Goal: Task Accomplishment & Management: Manage account settings

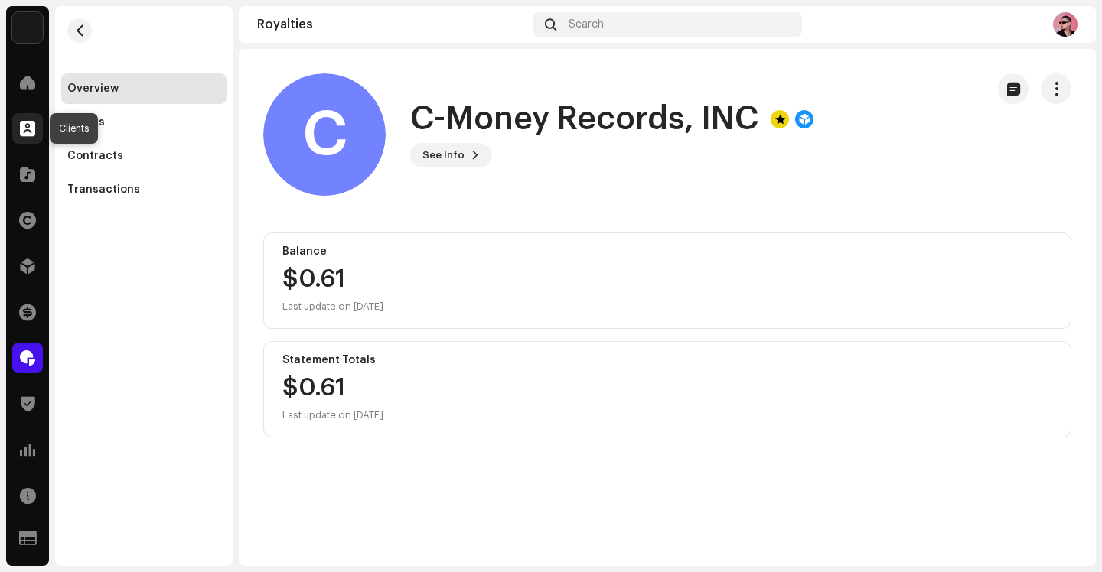
click at [22, 125] on span at bounding box center [27, 128] width 15 height 12
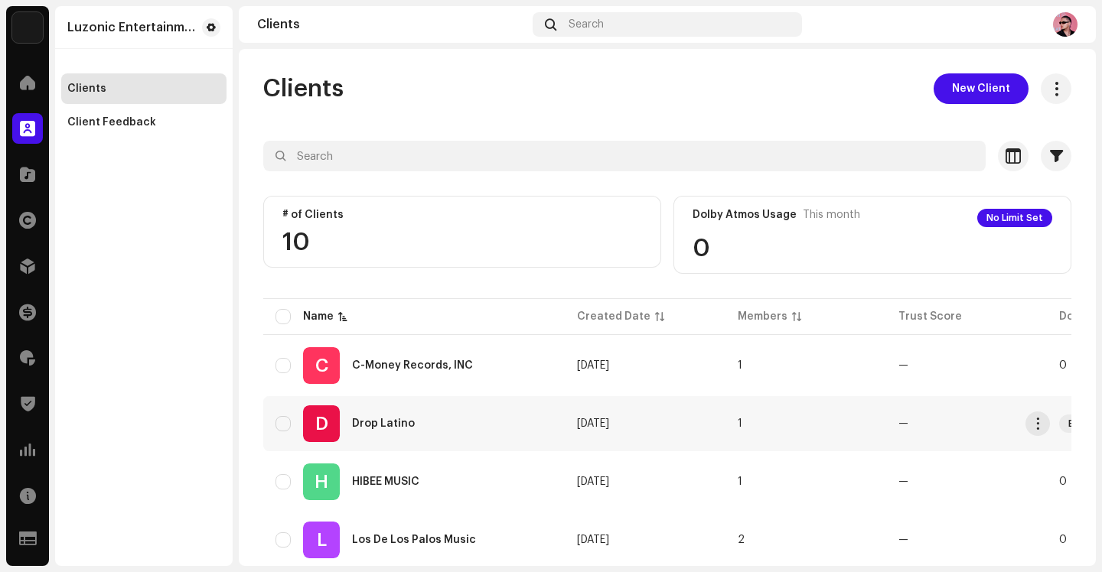
click at [422, 435] on div "D Drop Latino" at bounding box center [413, 423] width 277 height 37
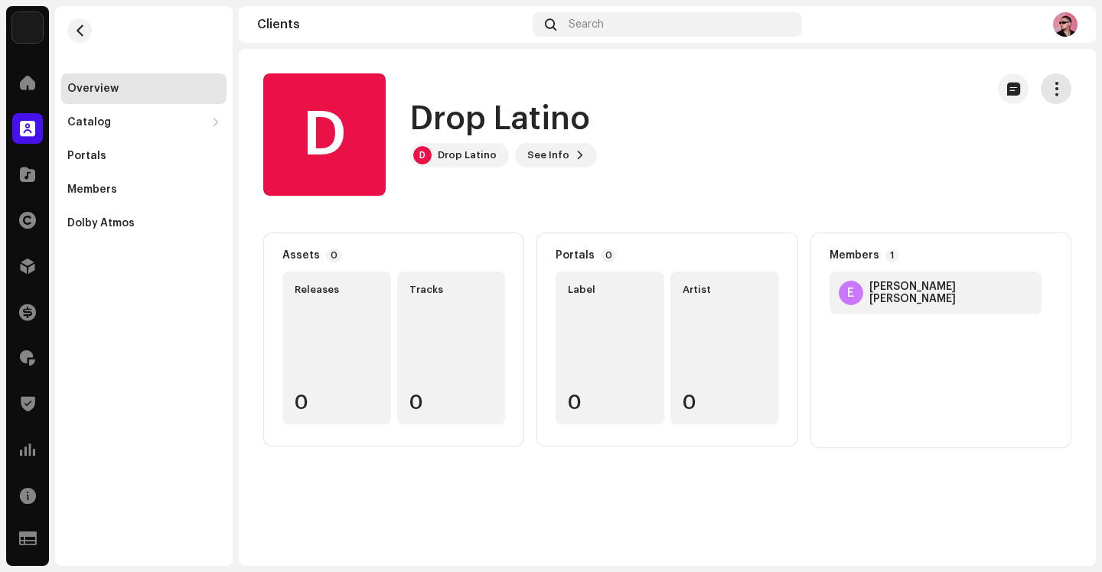
click at [1053, 86] on span "button" at bounding box center [1056, 89] width 15 height 12
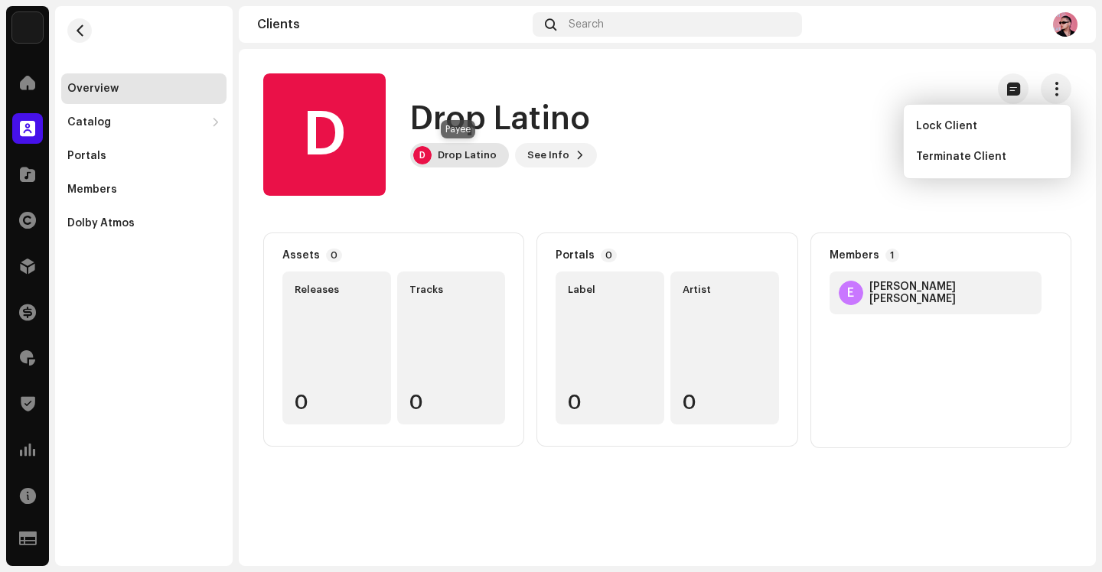
click at [441, 157] on div "Drop Latino" at bounding box center [467, 155] width 59 height 12
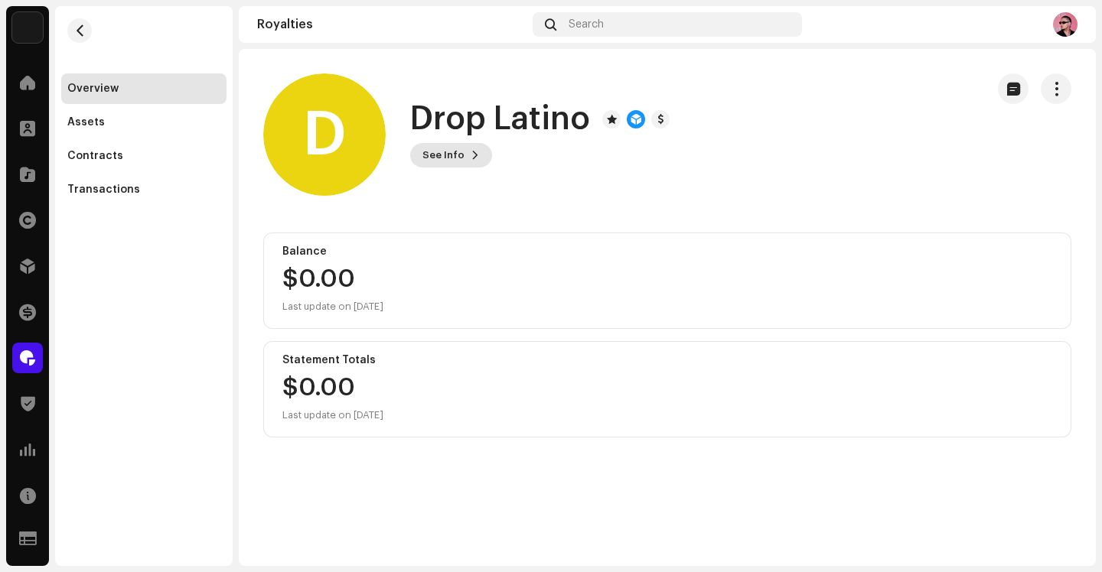
click at [480, 151] on button "See Info" at bounding box center [451, 155] width 82 height 24
click at [1062, 91] on span "button" at bounding box center [1056, 89] width 15 height 12
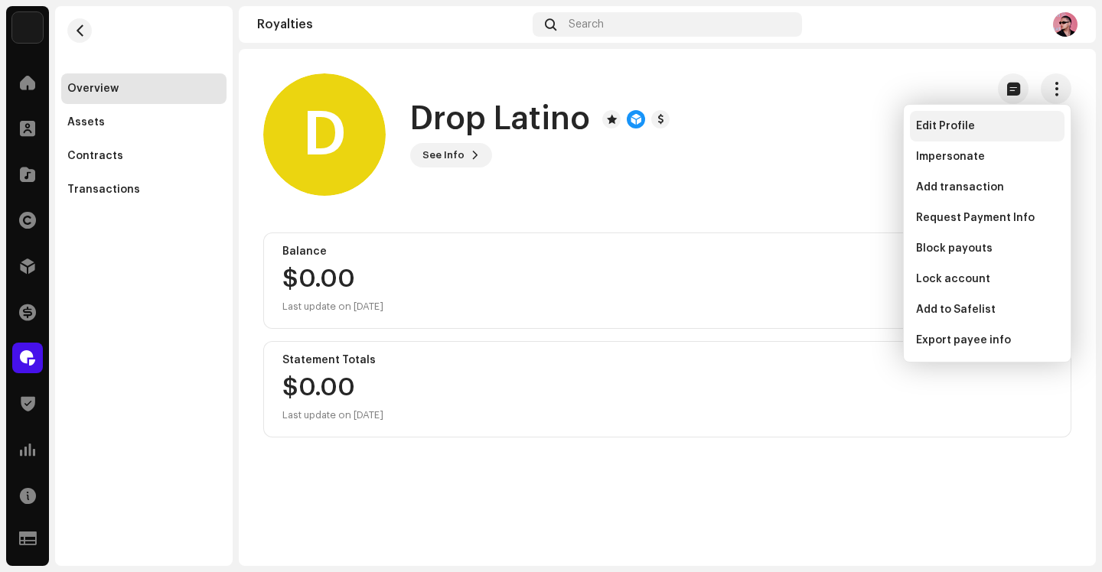
click at [966, 127] on span "Edit Profile" at bounding box center [945, 126] width 59 height 12
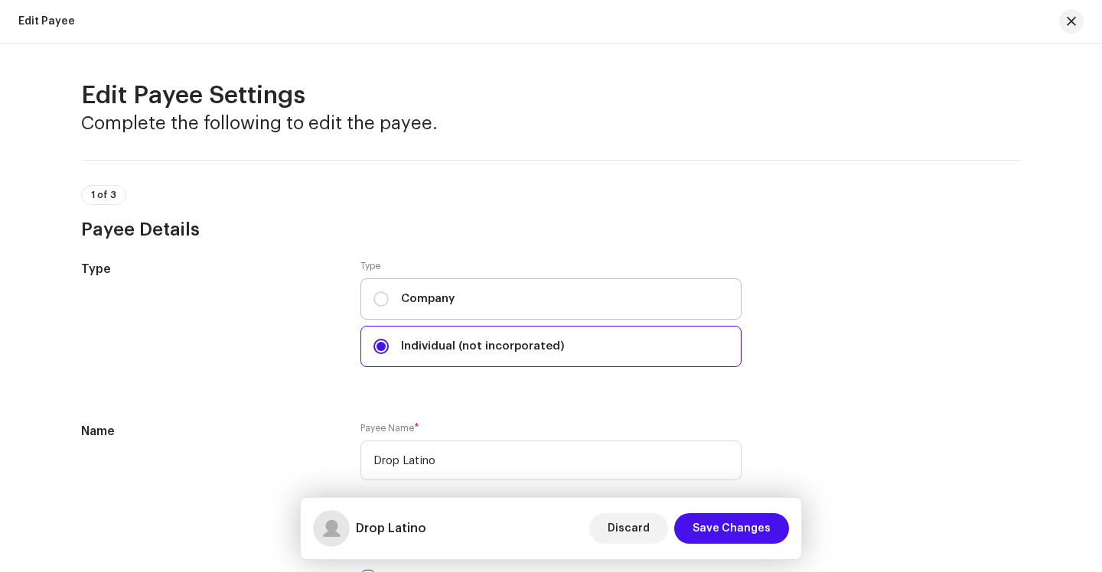
click at [444, 291] on span "Company" at bounding box center [428, 299] width 54 height 17
click at [389, 291] on input "Company" at bounding box center [380, 298] width 15 height 15
radio input "true"
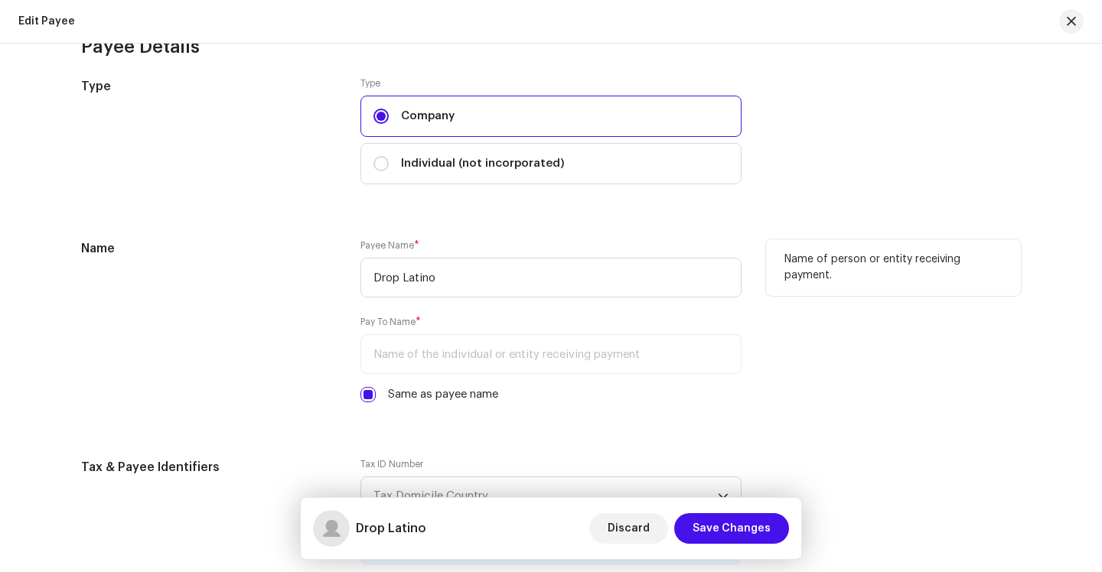
scroll to position [192, 0]
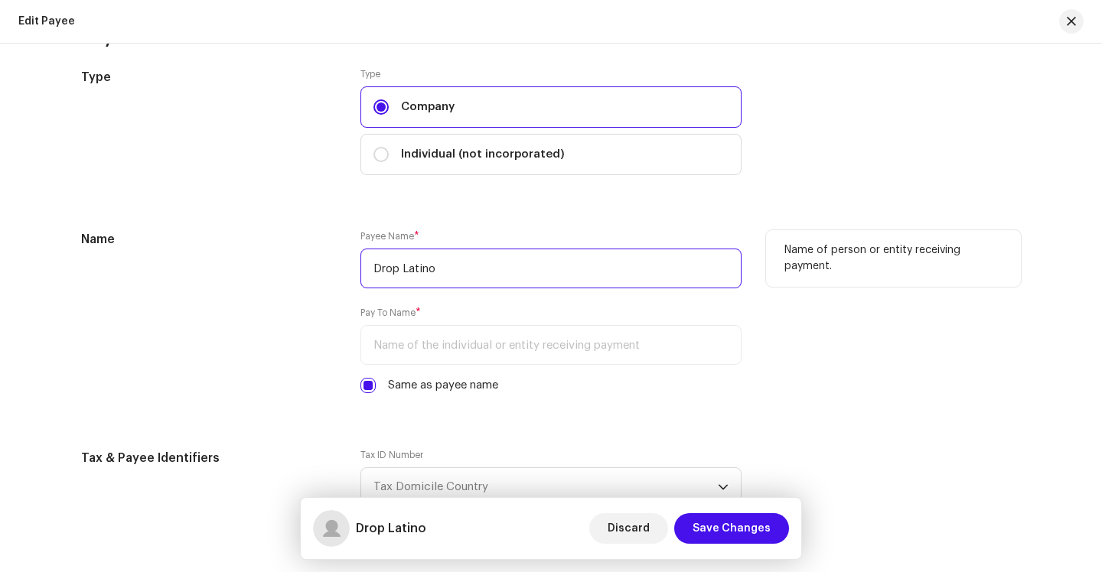
click at [461, 272] on input "Drop Latino" at bounding box center [550, 269] width 381 height 40
paste input "Los 30 Records"
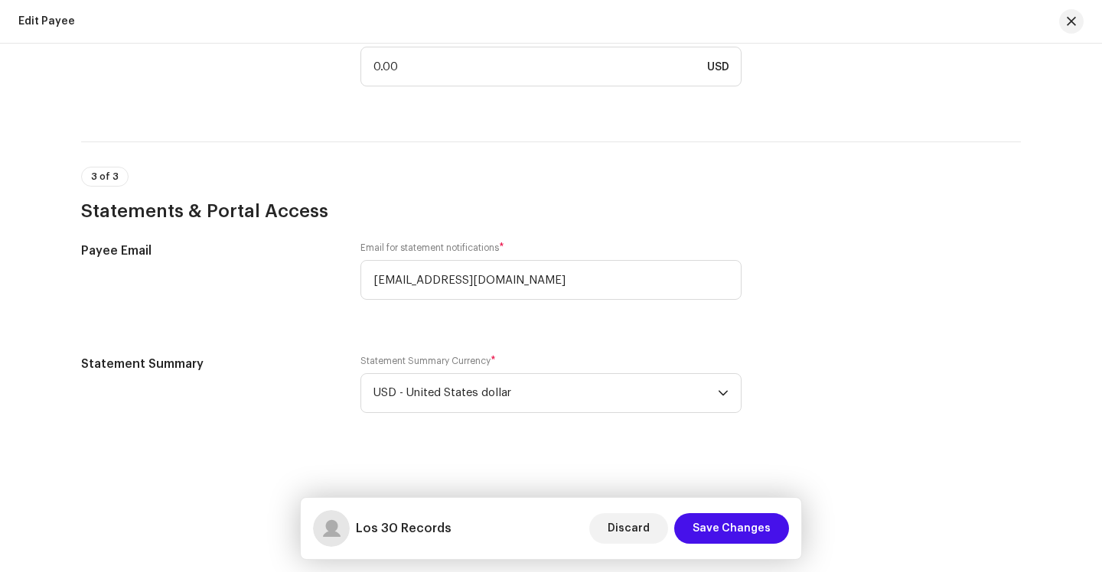
scroll to position [1188, 0]
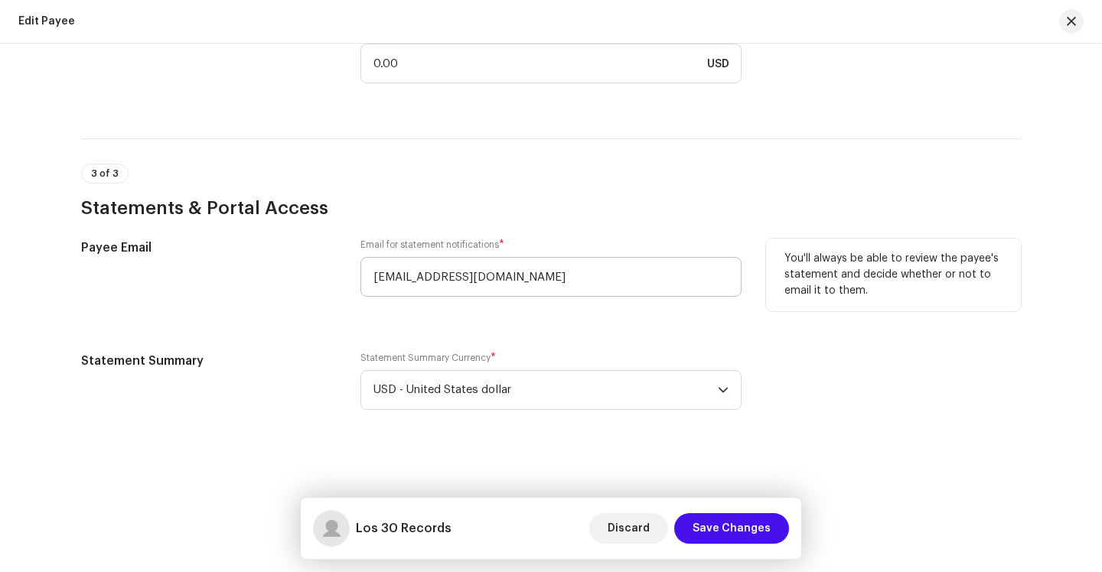
type input "Los 30 Records"
click at [549, 274] on input "[EMAIL_ADDRESS][DOMAIN_NAME]" at bounding box center [550, 277] width 381 height 40
click at [1066, 11] on button "button" at bounding box center [1071, 21] width 24 height 24
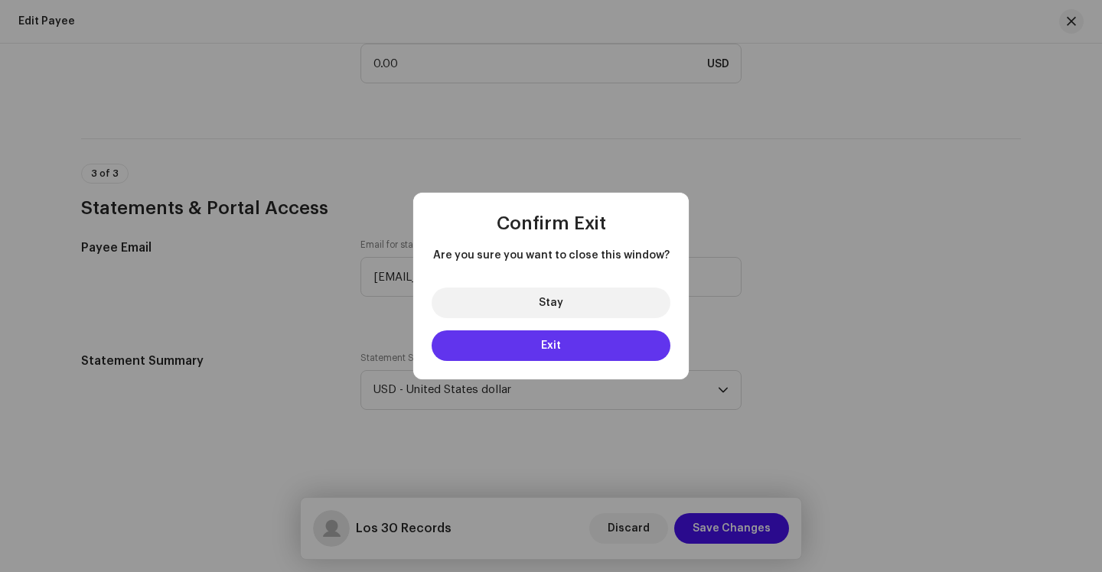
click at [532, 356] on button "Exit" at bounding box center [550, 345] width 239 height 31
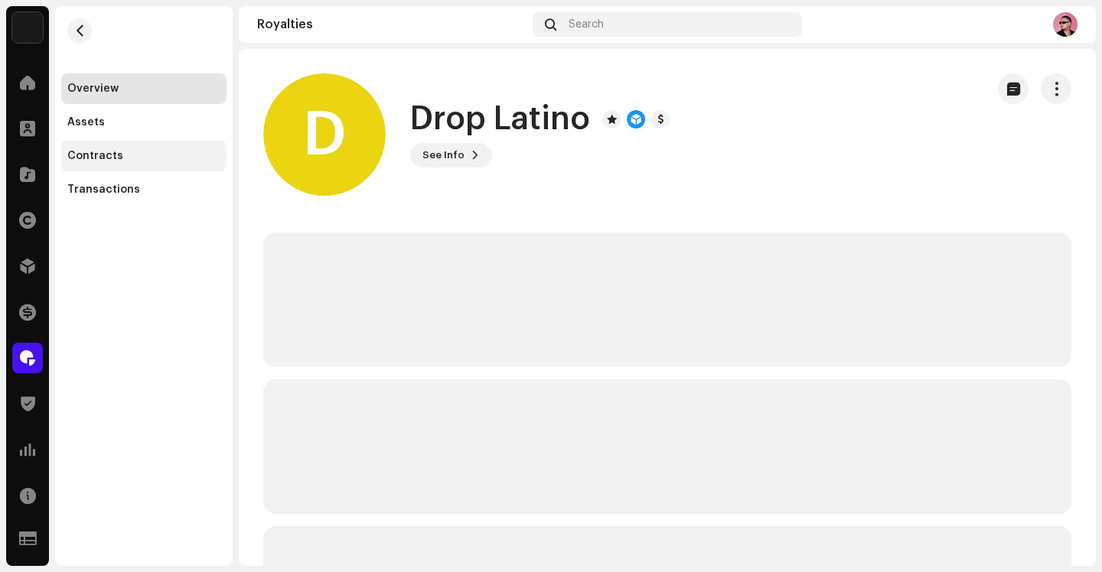
click at [97, 159] on div "Contracts" at bounding box center [95, 156] width 56 height 12
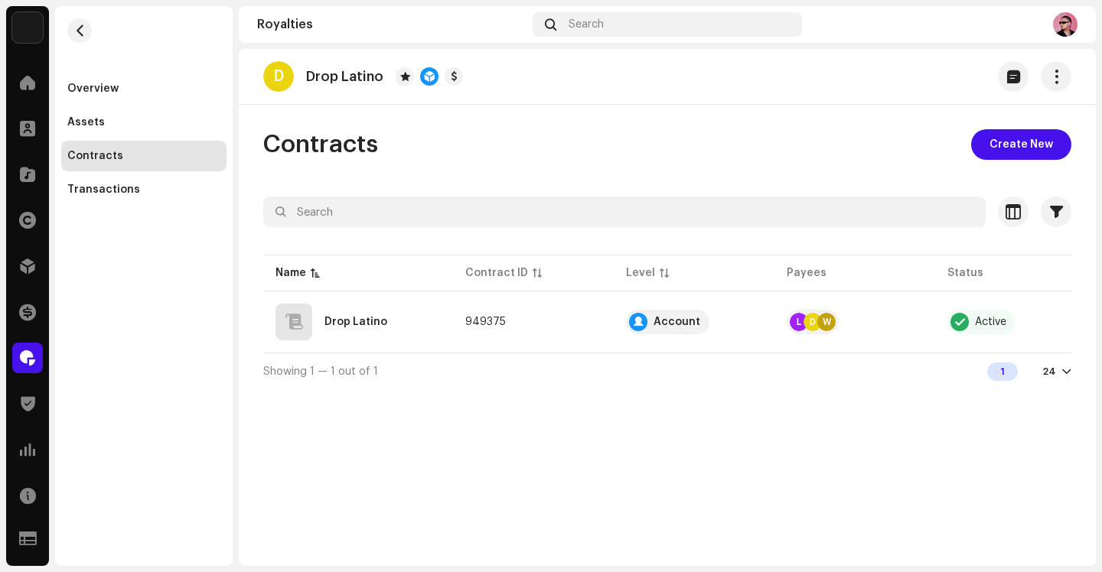
click at [22, 37] on img at bounding box center [27, 27] width 31 height 31
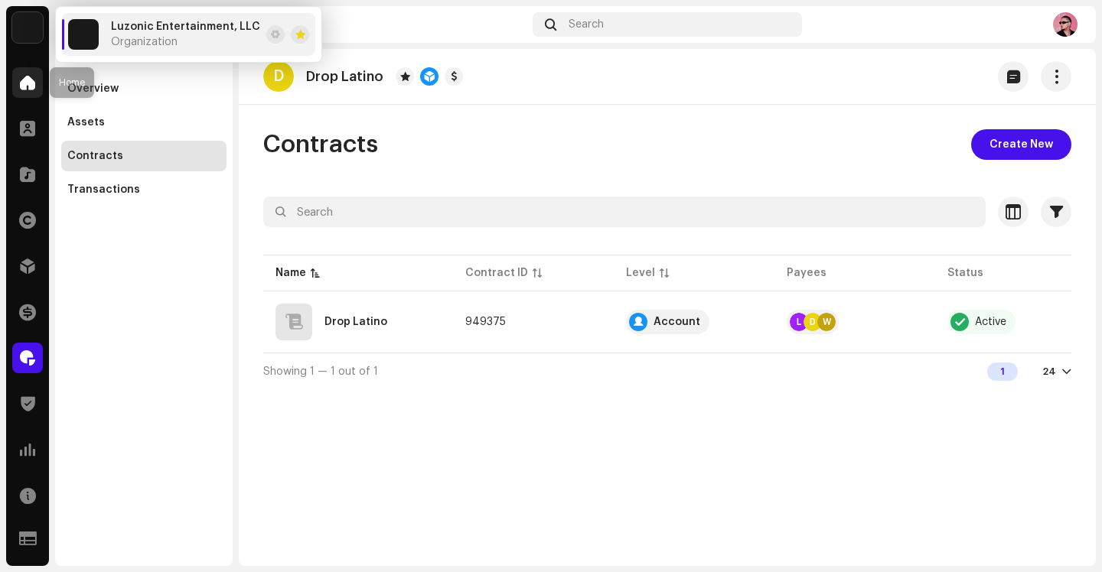
click at [28, 81] on span at bounding box center [27, 82] width 15 height 12
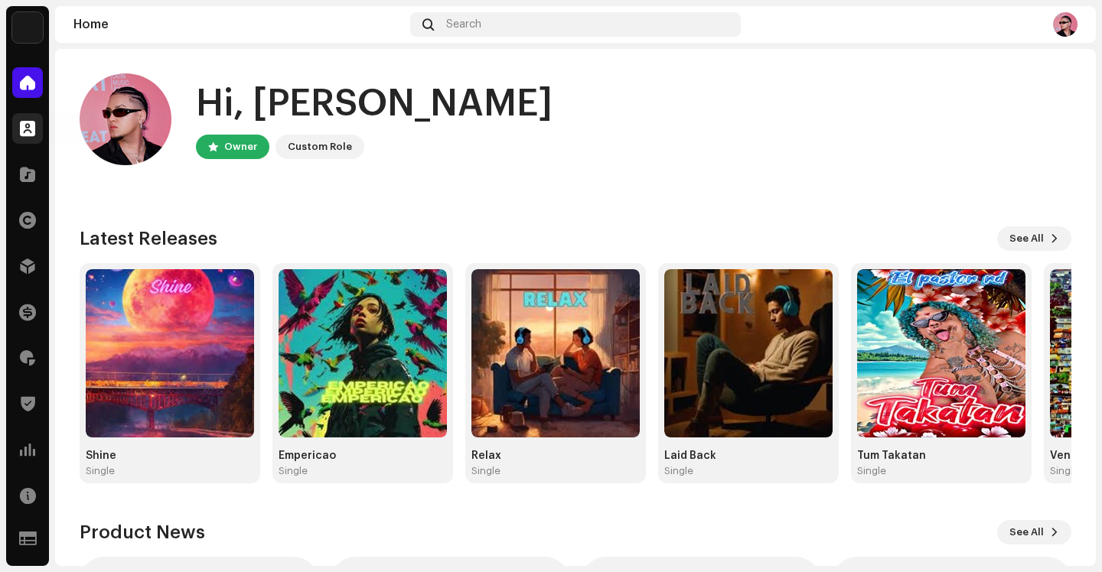
click at [23, 128] on span at bounding box center [27, 128] width 15 height 12
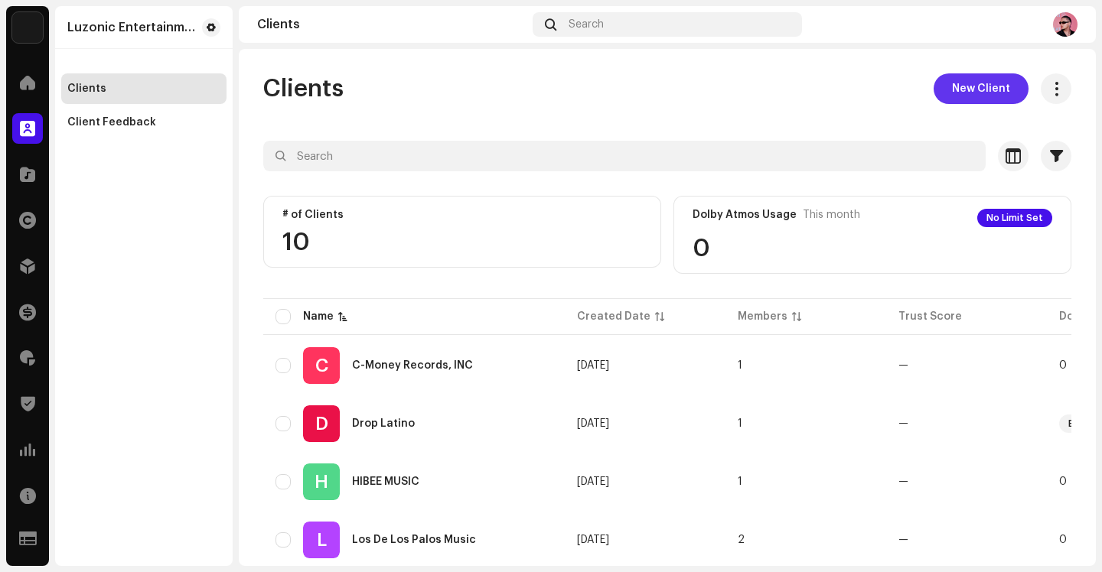
click at [977, 91] on span "New Client" at bounding box center [981, 88] width 58 height 31
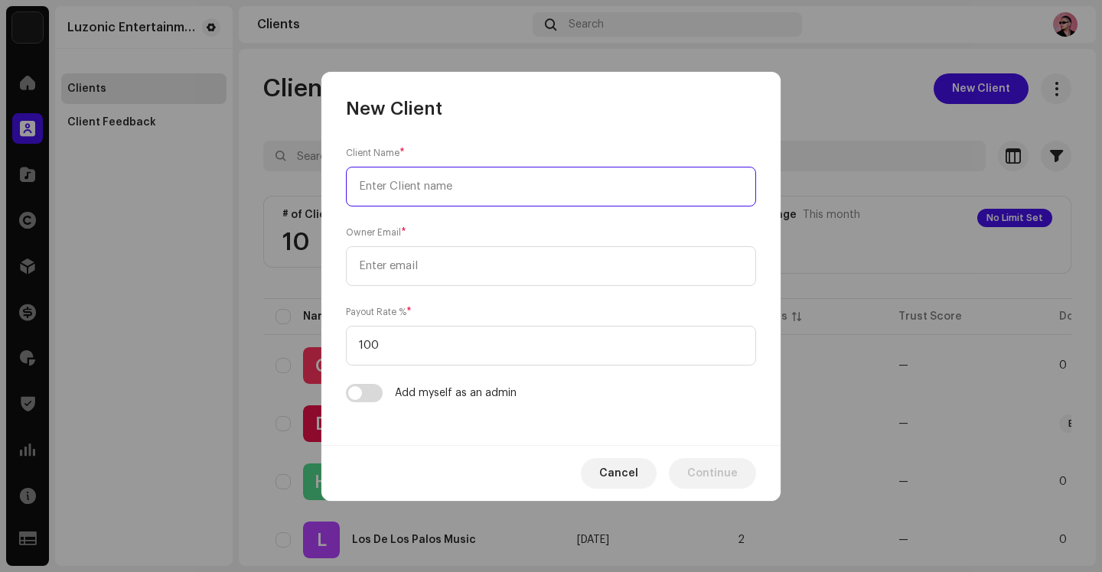
paste input "Los 30 Records"
type input "Los 30 Records"
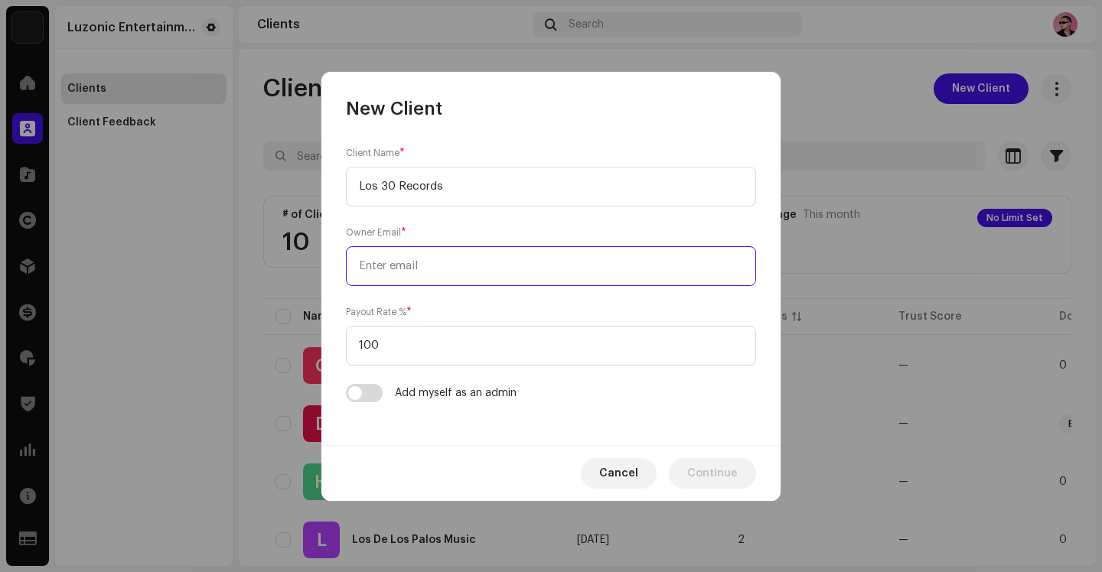
click at [454, 264] on input "email" at bounding box center [551, 266] width 410 height 40
paste input "[EMAIL_ADDRESS][DOMAIN_NAME]"
type input "[EMAIL_ADDRESS][DOMAIN_NAME]"
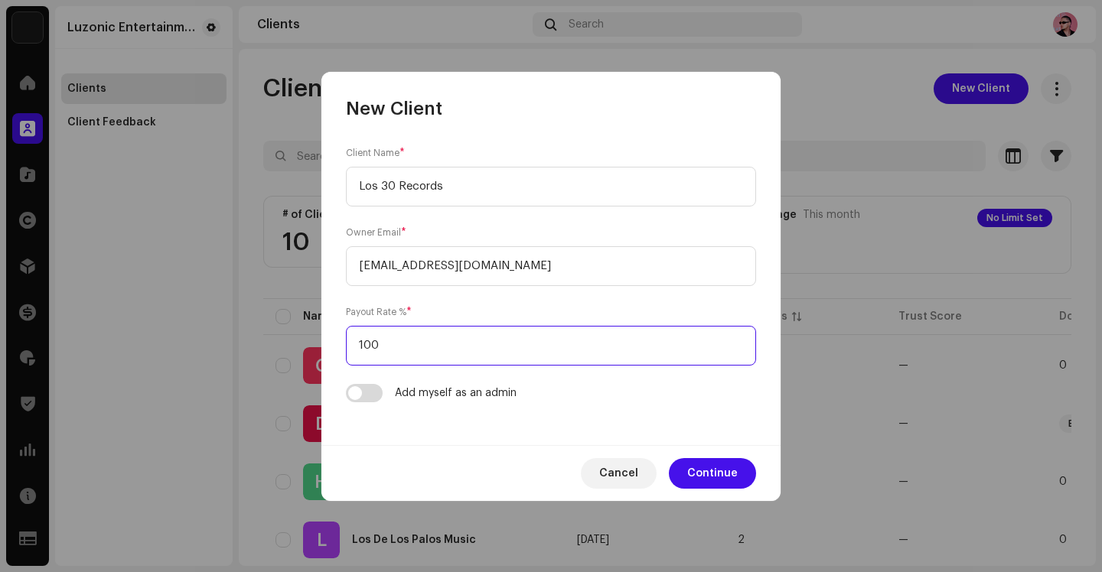
click at [419, 336] on input "100" at bounding box center [551, 346] width 410 height 40
click at [416, 340] on input "100" at bounding box center [551, 346] width 410 height 40
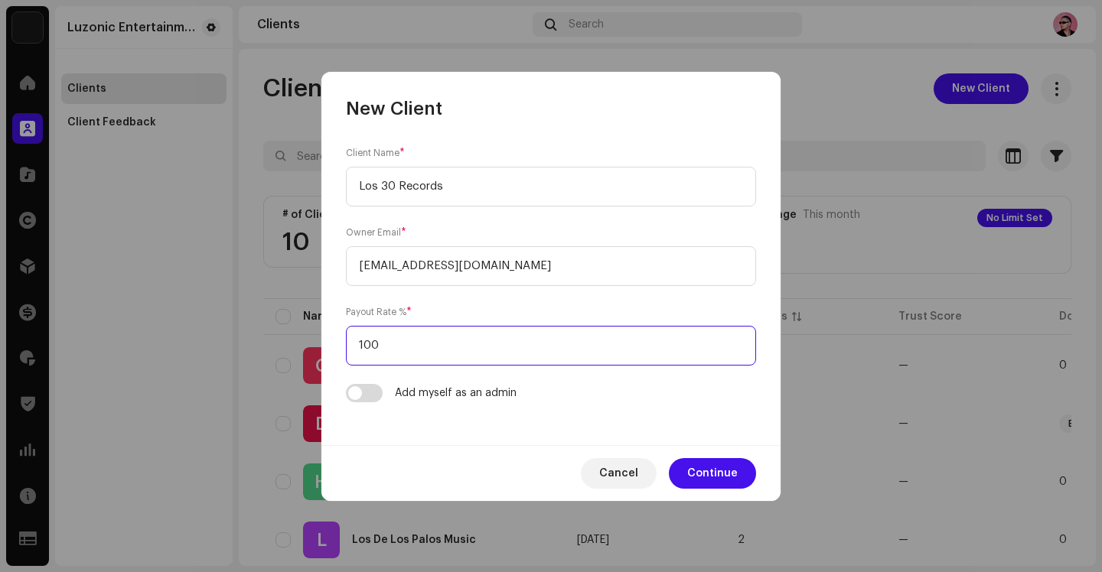
click at [416, 340] on input "100" at bounding box center [551, 346] width 410 height 40
click at [412, 352] on input "10" at bounding box center [551, 346] width 410 height 40
type input "1"
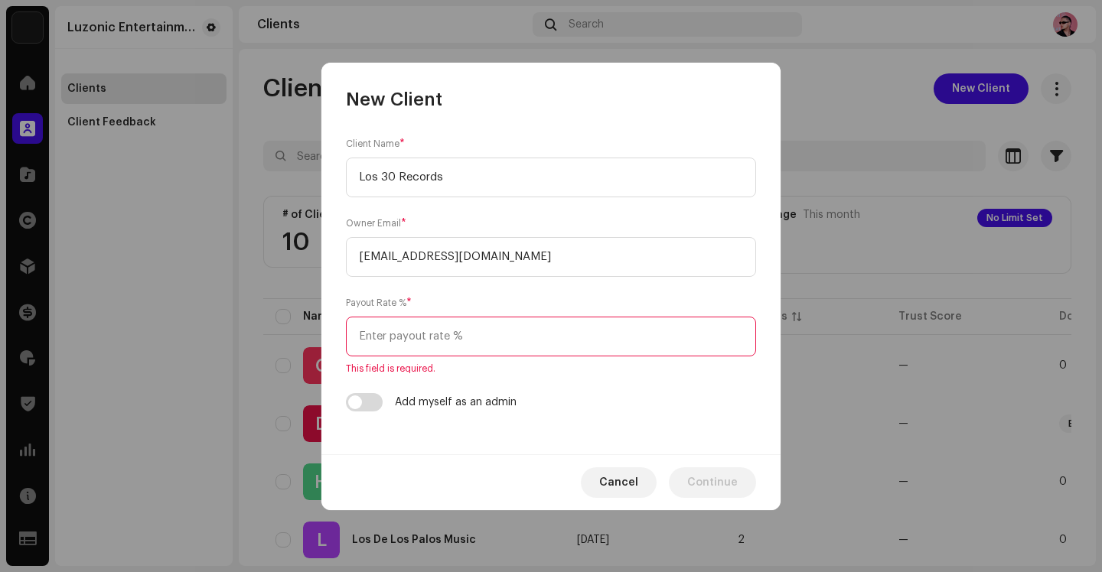
click at [392, 340] on input at bounding box center [551, 337] width 410 height 40
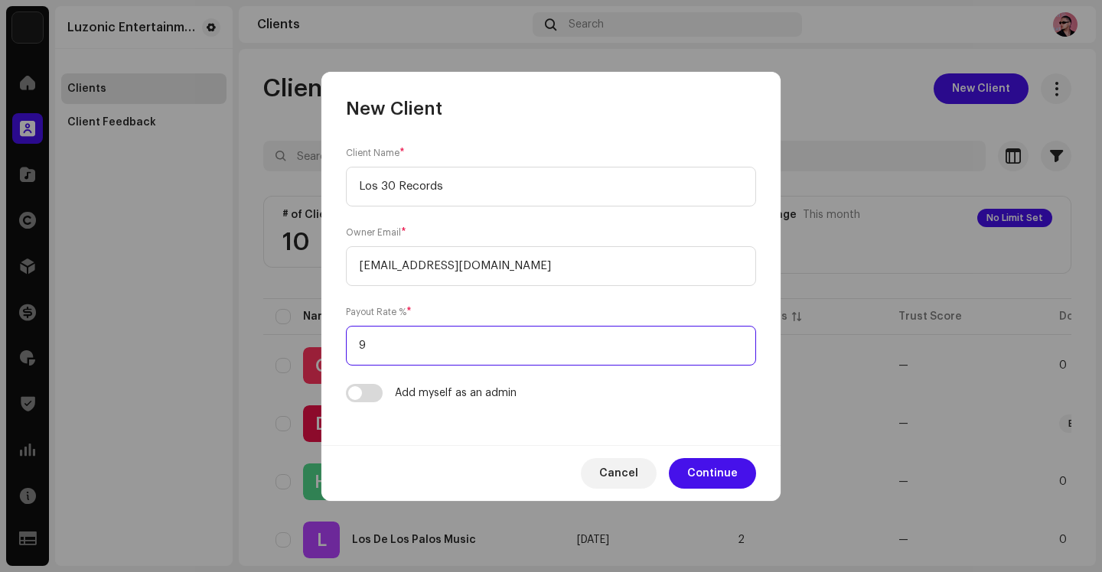
type input "90"
click at [539, 373] on form "Client Name * Los 30 Records Owner Email * lionalalexandervilomar@gmail.com Pay…" at bounding box center [551, 273] width 410 height 257
click at [707, 466] on span "Continue" at bounding box center [712, 473] width 50 height 31
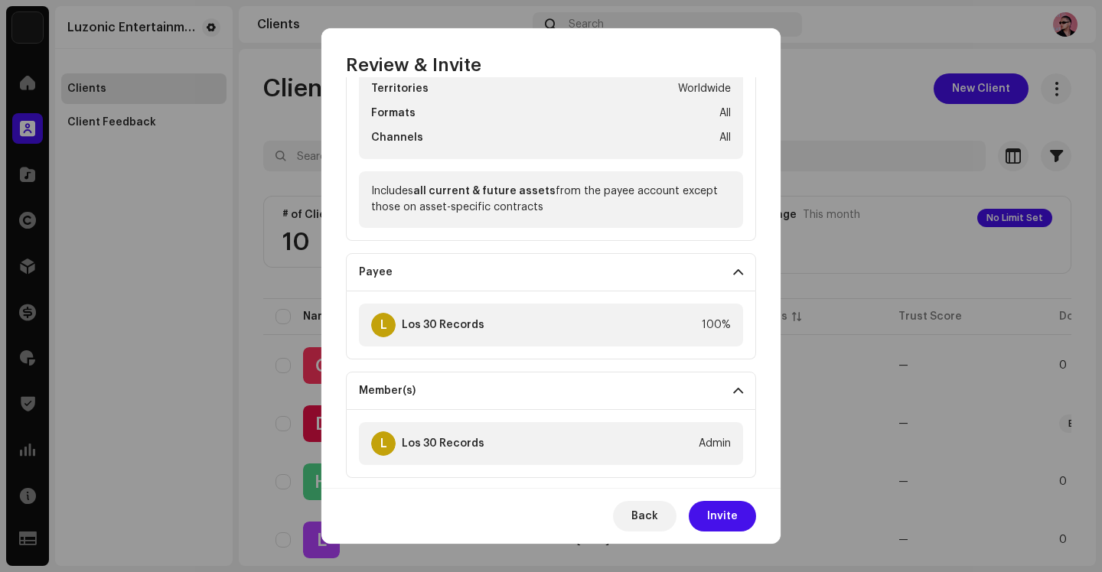
scroll to position [317, 0]
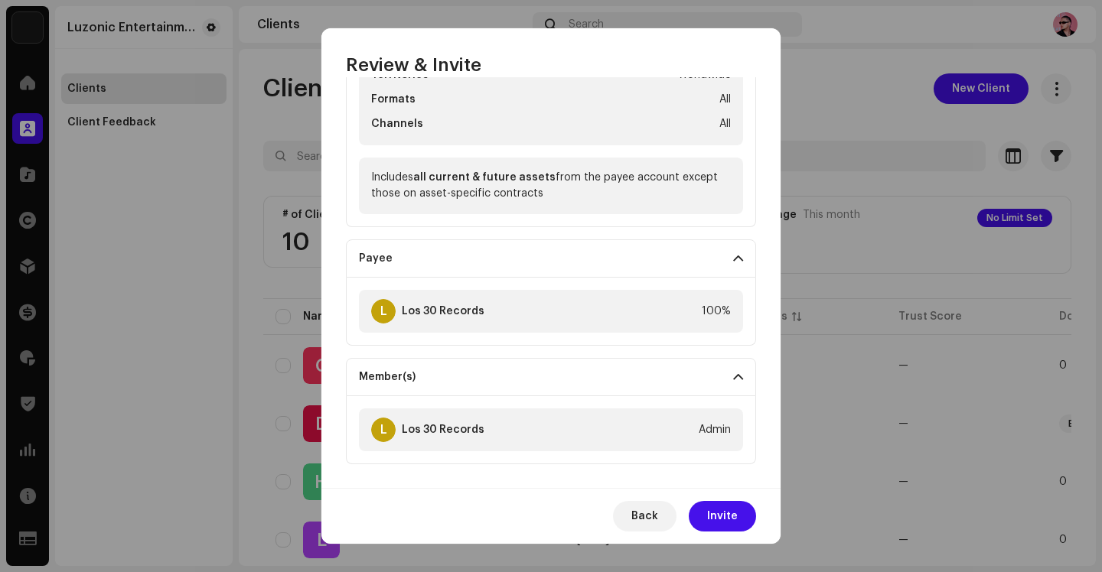
click at [0, 571] on nordpass-portal at bounding box center [0, 572] width 0 height 0
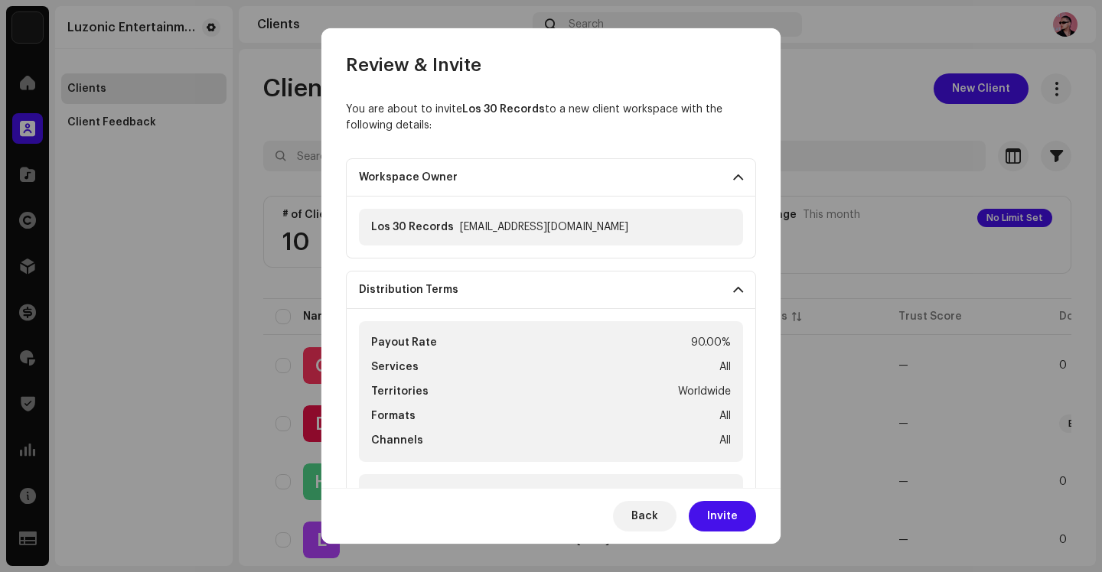
click at [560, 188] on p-accordion-header "Workspace Owner" at bounding box center [551, 177] width 410 height 38
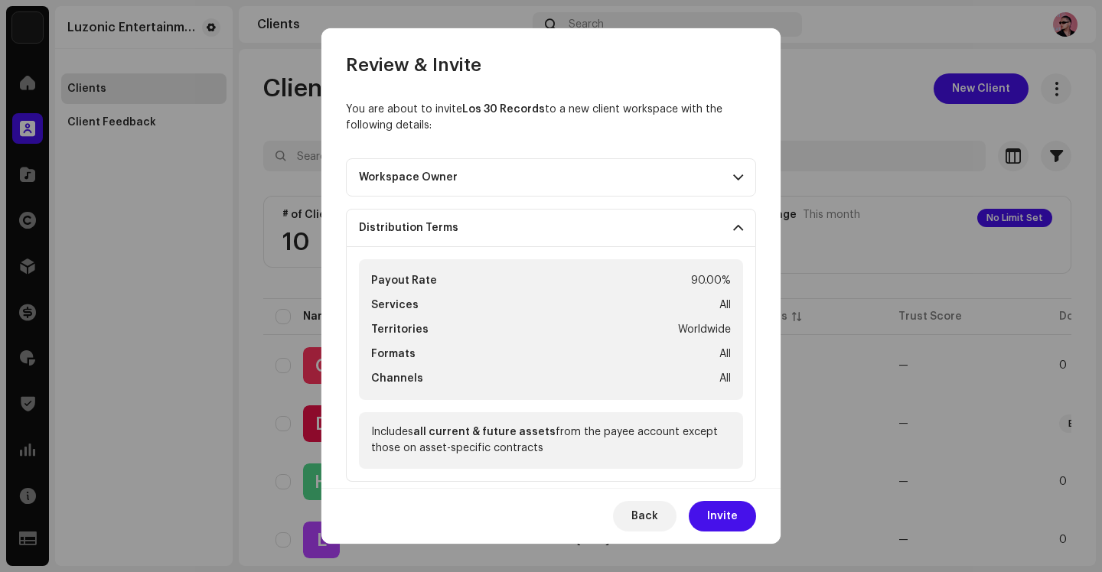
click at [560, 188] on p-accordion-header "Workspace Owner" at bounding box center [551, 177] width 410 height 38
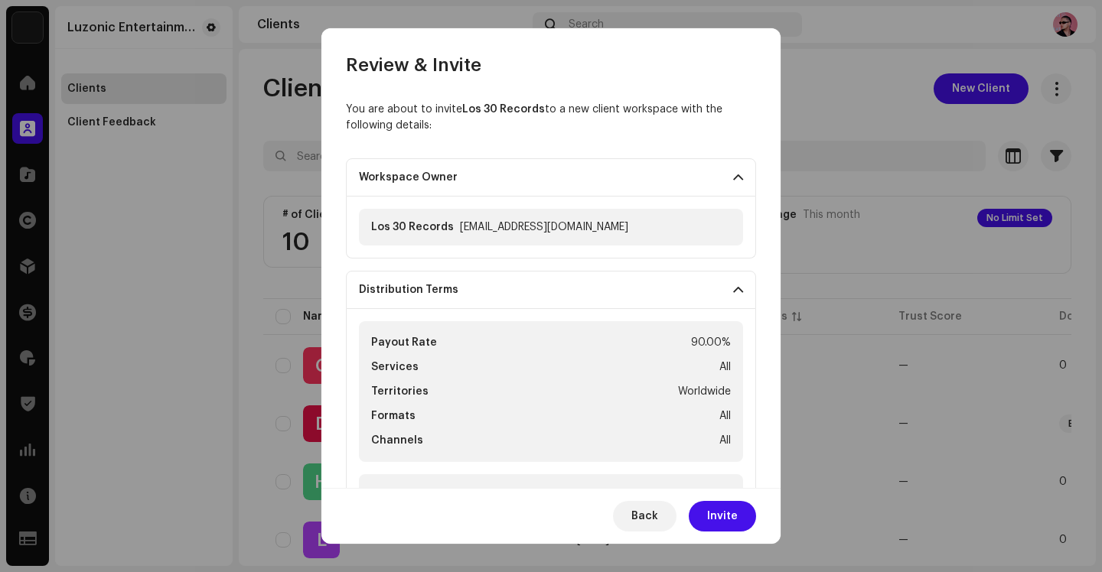
click at [654, 347] on div "Payout Rate 90.00%" at bounding box center [551, 343] width 360 height 18
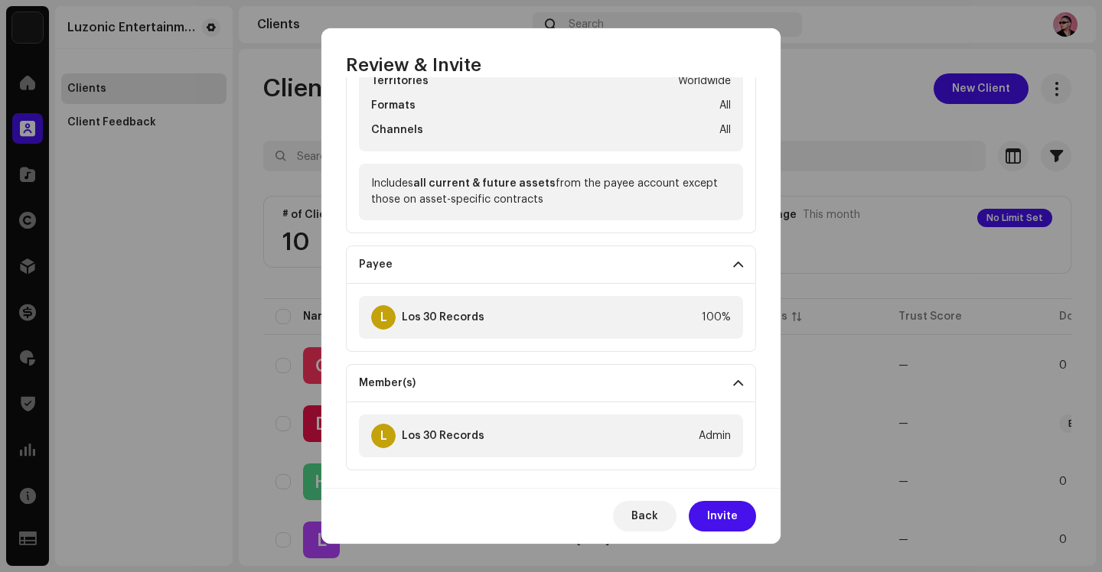
scroll to position [318, 0]
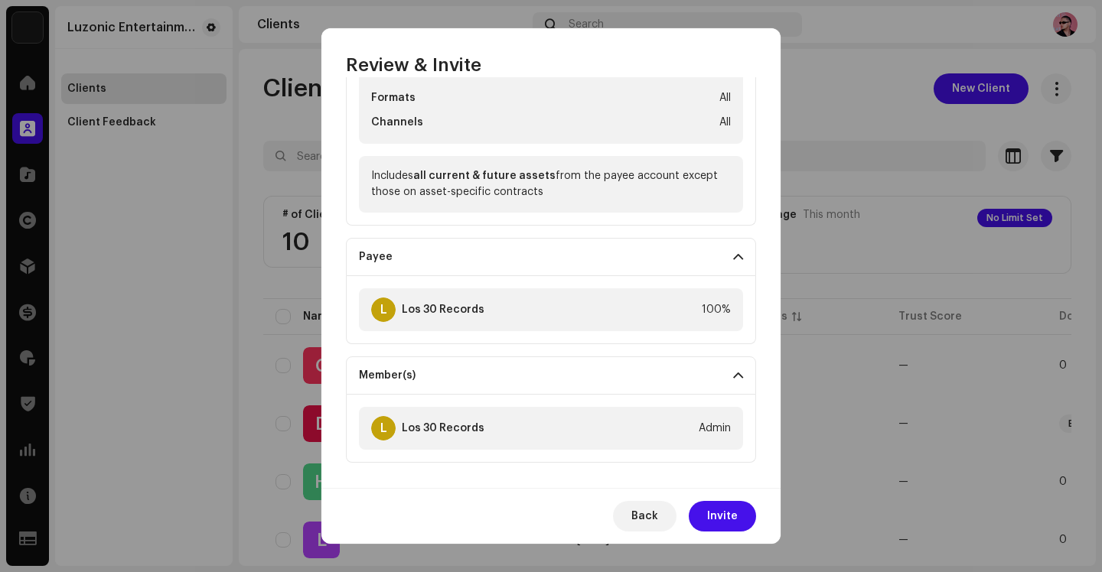
click at [489, 307] on div "L Los 30 Records 100%" at bounding box center [551, 309] width 384 height 43
click at [735, 252] on span at bounding box center [738, 257] width 10 height 12
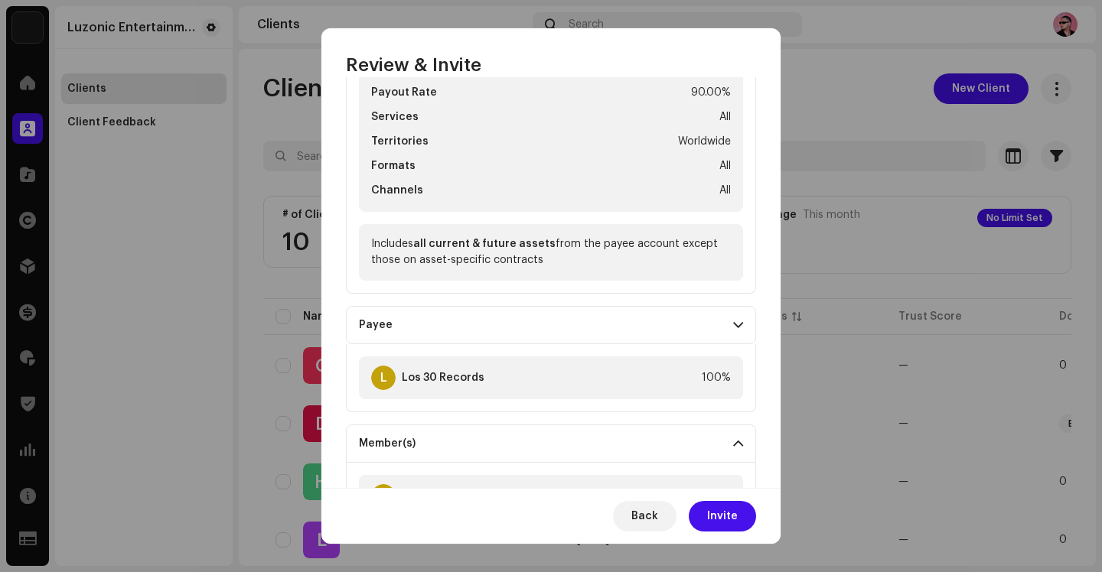
scroll to position [250, 0]
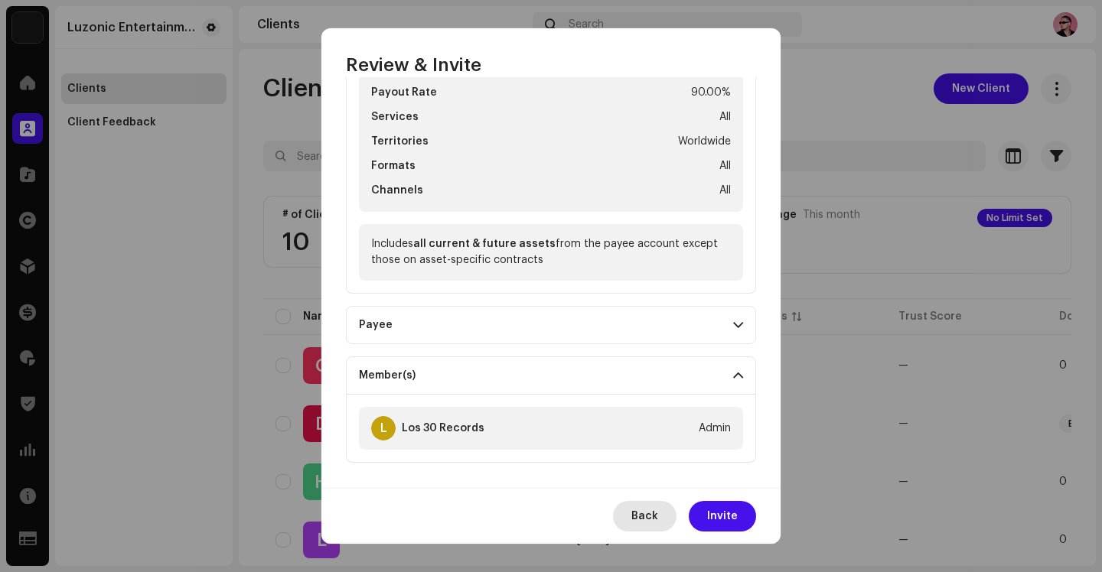
click at [631, 515] on button "Back" at bounding box center [644, 516] width 63 height 31
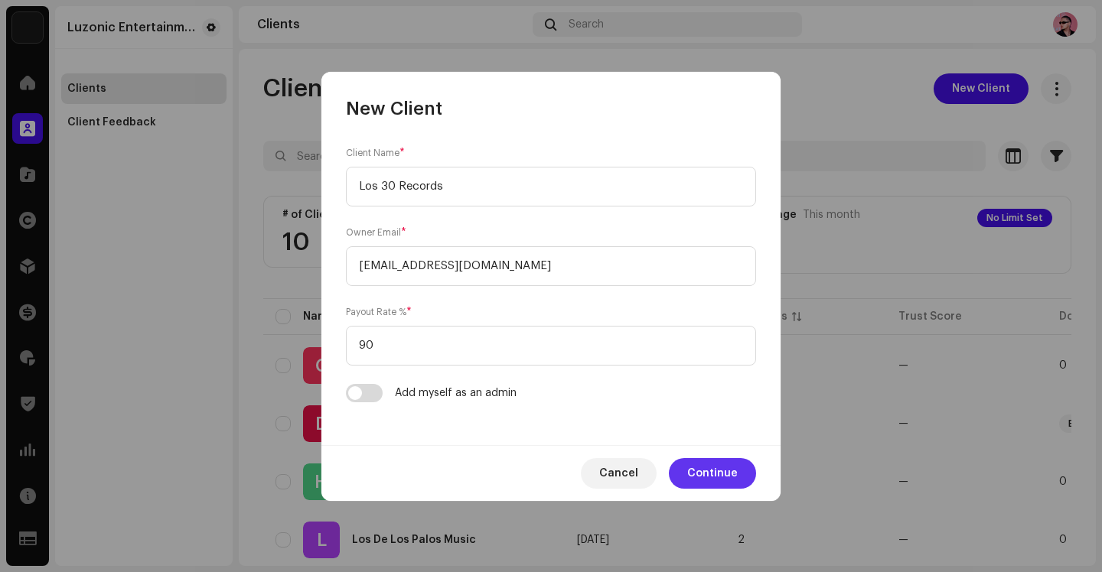
click at [694, 464] on span "Continue" at bounding box center [712, 473] width 50 height 31
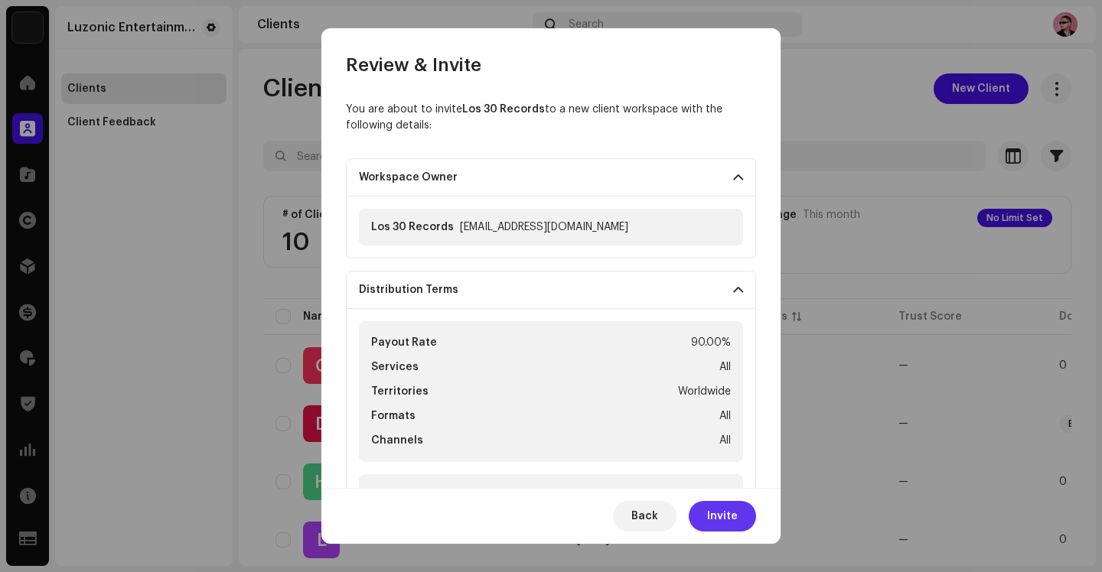
click at [734, 520] on span "Invite" at bounding box center [722, 516] width 31 height 31
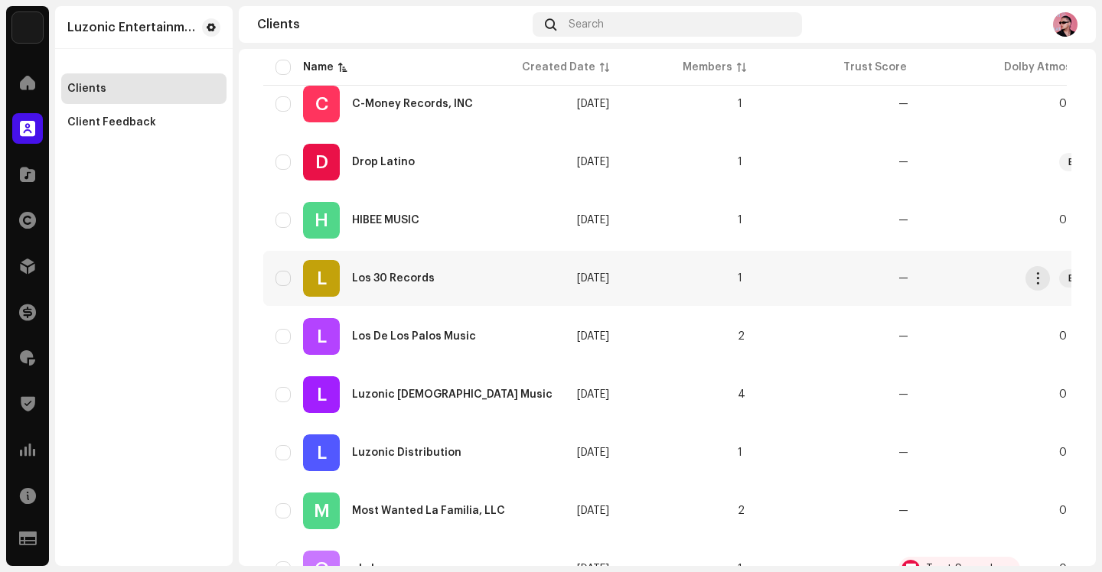
click at [421, 284] on div "L Los 30 Records" at bounding box center [413, 278] width 277 height 37
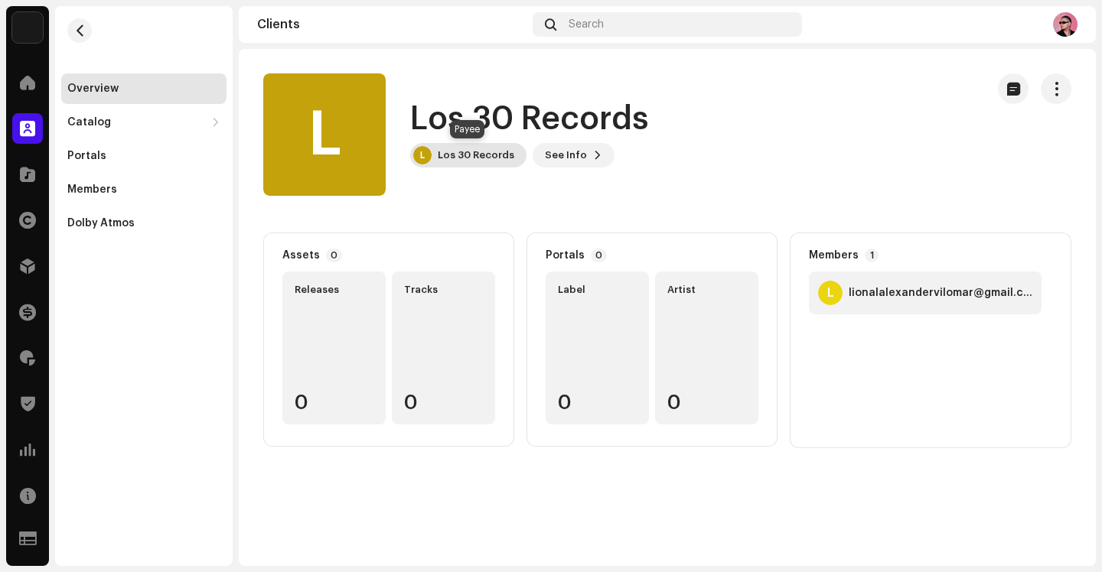
click at [489, 154] on div "Los 30 Records" at bounding box center [476, 155] width 76 height 12
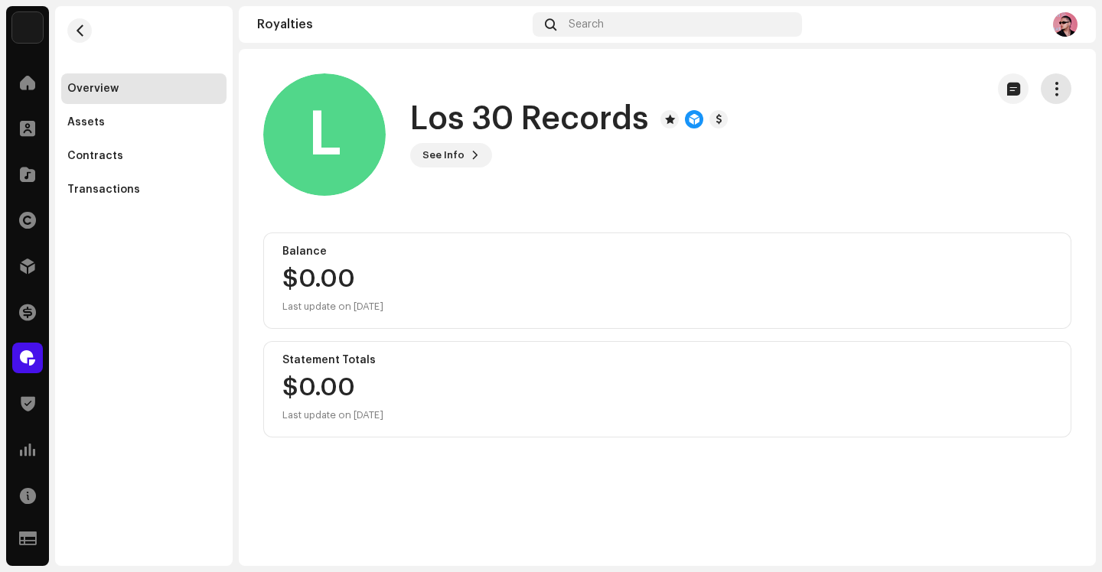
click at [1053, 94] on span "button" at bounding box center [1056, 89] width 15 height 12
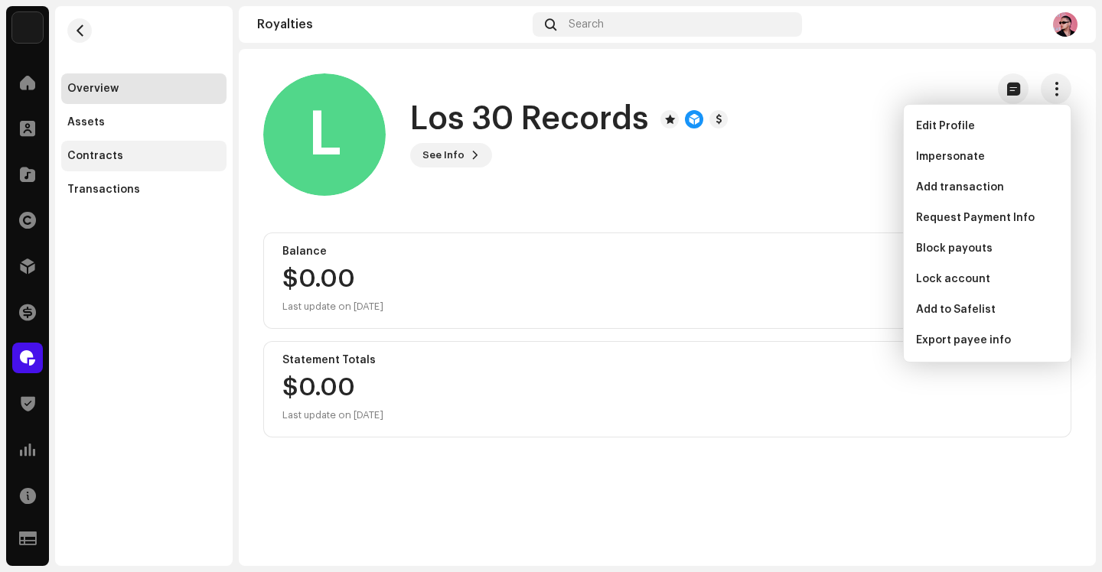
click at [100, 169] on div "Contracts" at bounding box center [143, 156] width 165 height 31
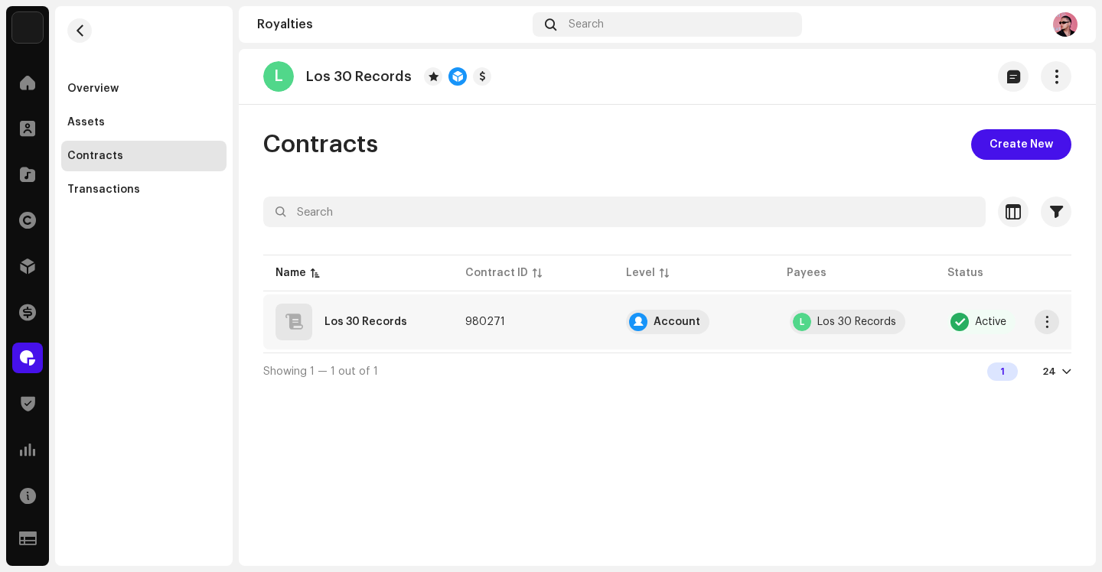
click at [450, 316] on td "Los 30 Records" at bounding box center [358, 322] width 190 height 55
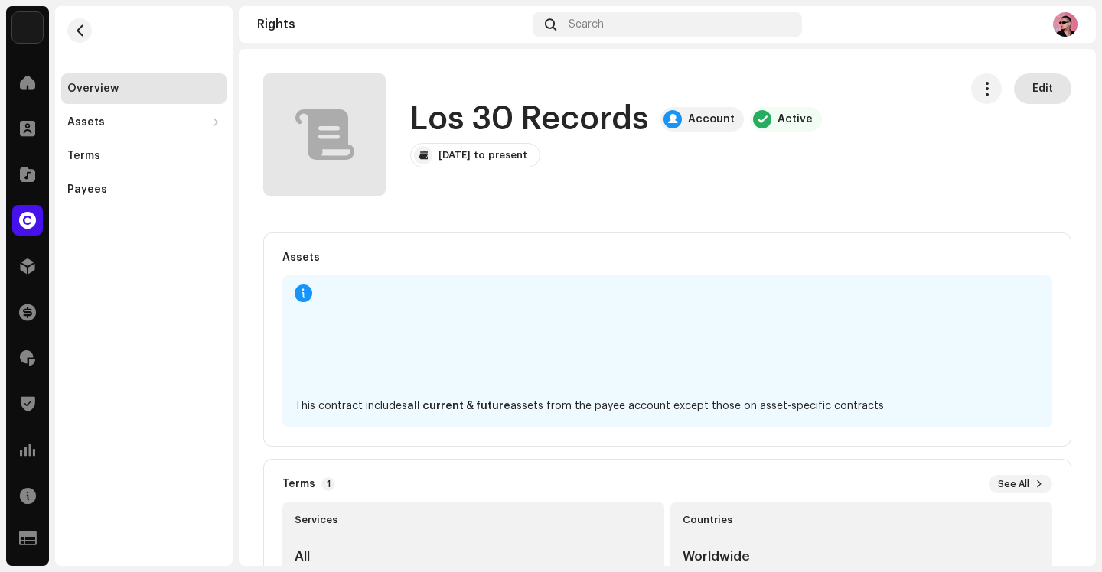
click at [1032, 86] on span "Edit" at bounding box center [1042, 88] width 21 height 31
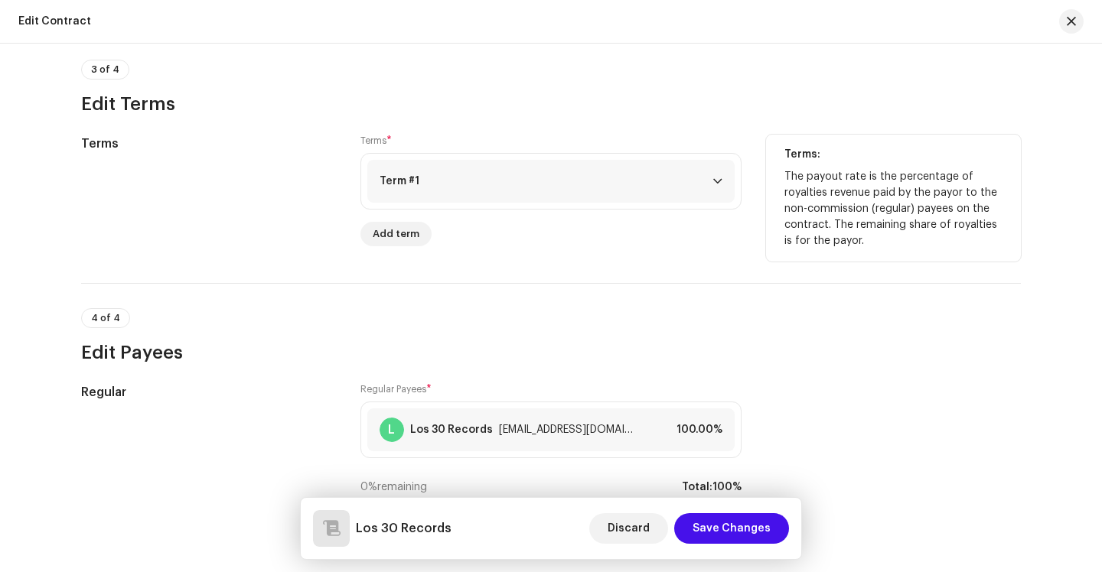
scroll to position [1018, 0]
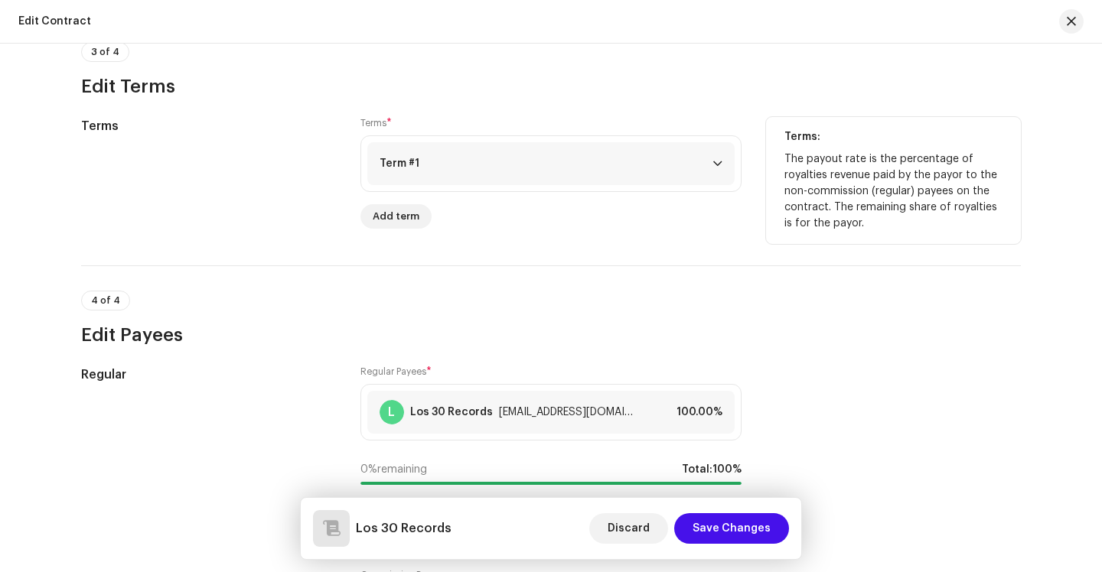
click at [457, 170] on p-accordion-header "Term #1" at bounding box center [550, 163] width 367 height 43
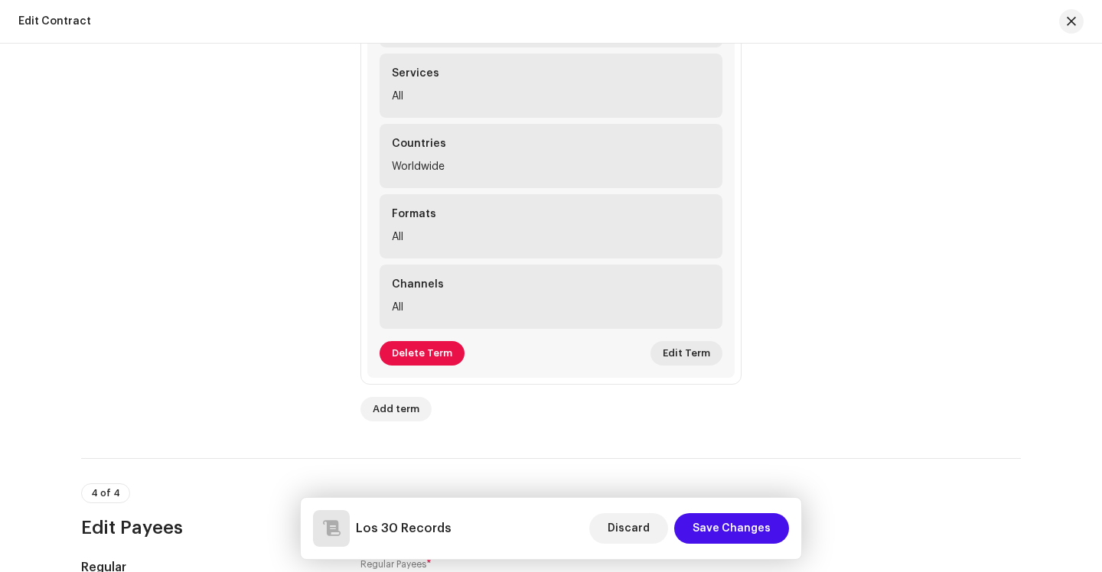
scroll to position [1223, 0]
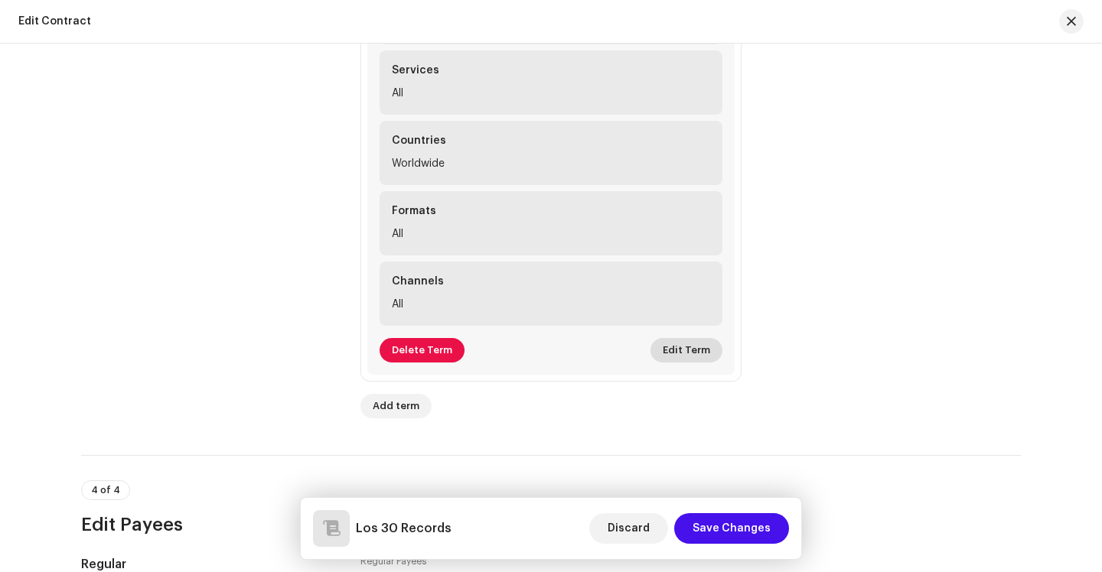
click at [679, 351] on span "Edit Term" at bounding box center [685, 350] width 47 height 31
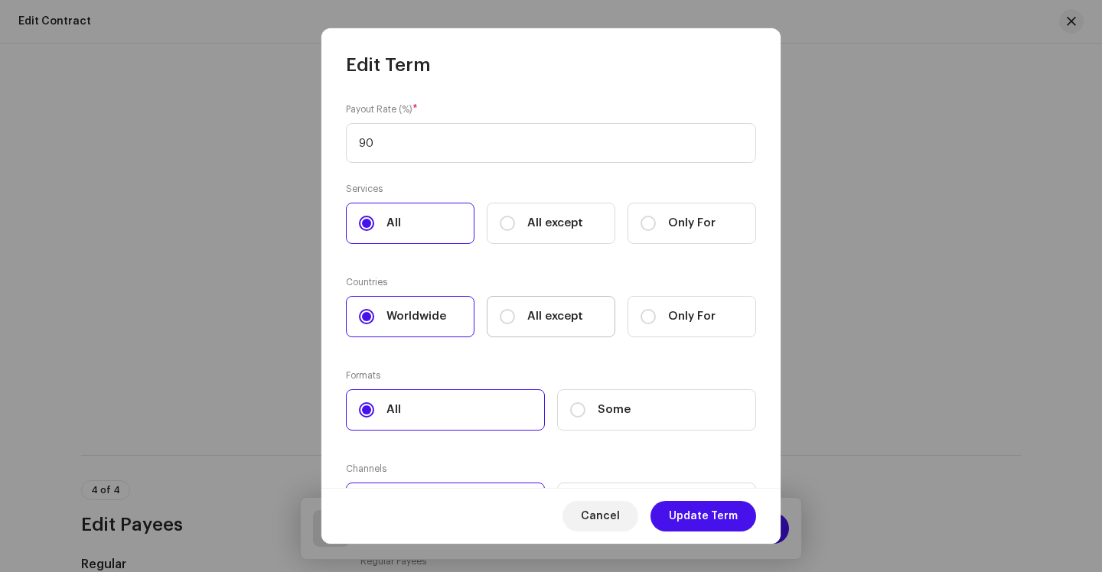
click at [528, 317] on span "All except" at bounding box center [555, 316] width 56 height 17
click at [515, 317] on input "All except" at bounding box center [507, 316] width 15 height 15
radio input "true"
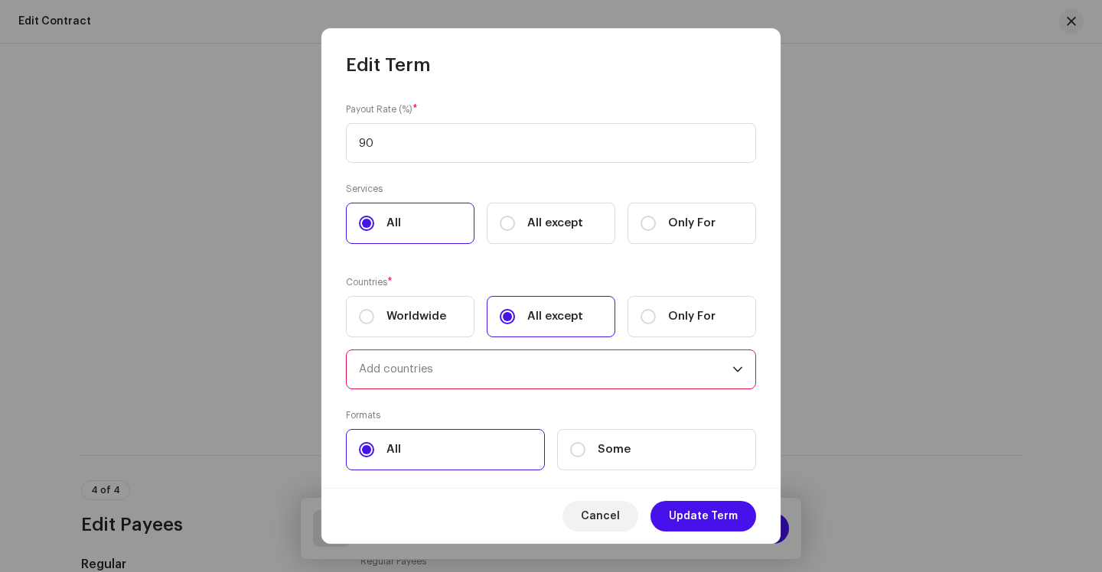
click at [467, 366] on div "Add countries" at bounding box center [545, 369] width 373 height 38
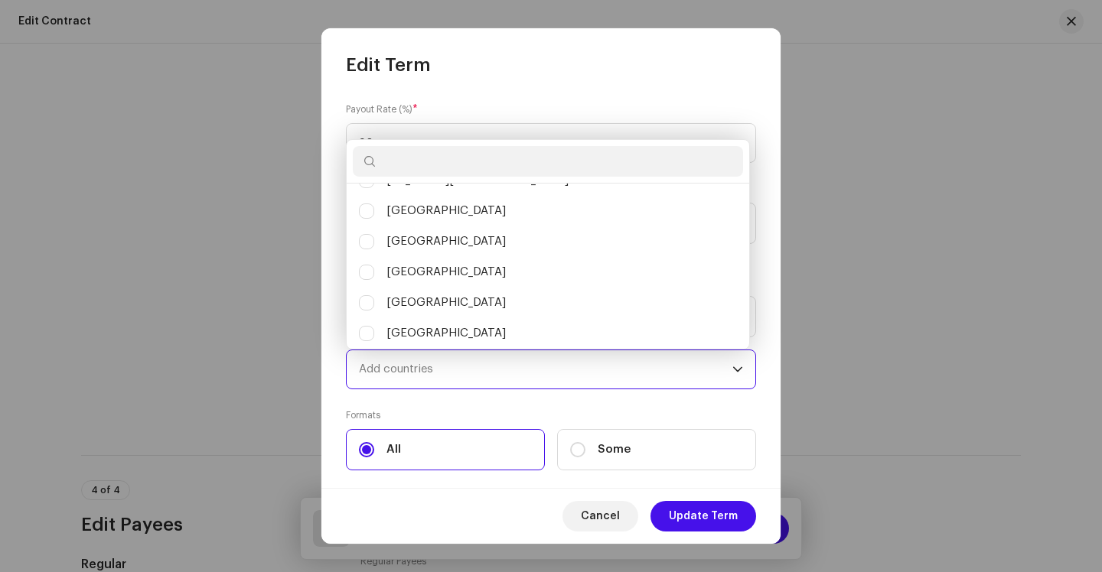
scroll to position [7227, 0]
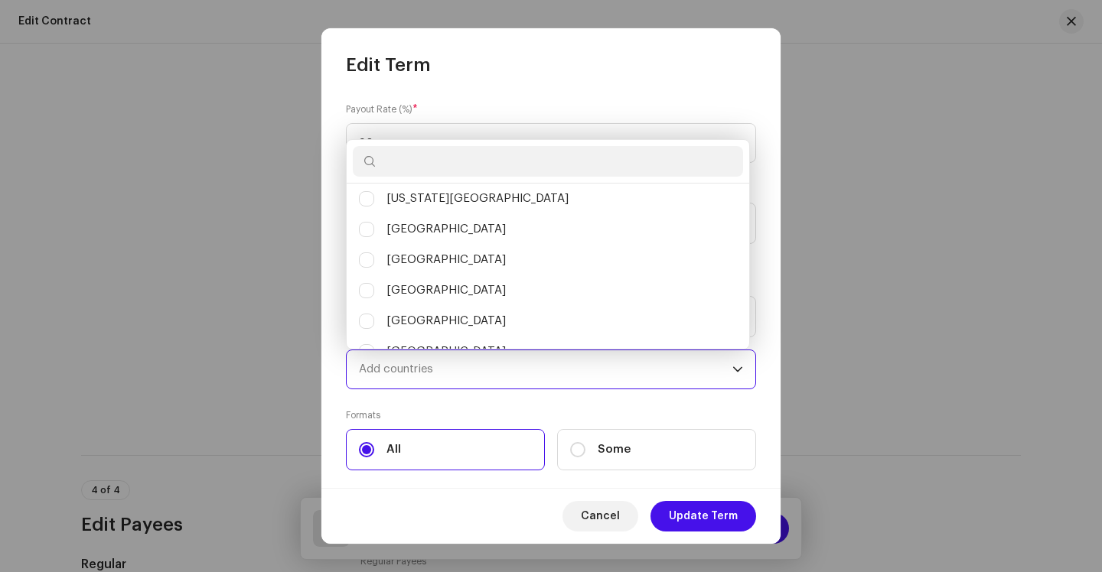
click at [421, 158] on input "text" at bounding box center [548, 161] width 390 height 31
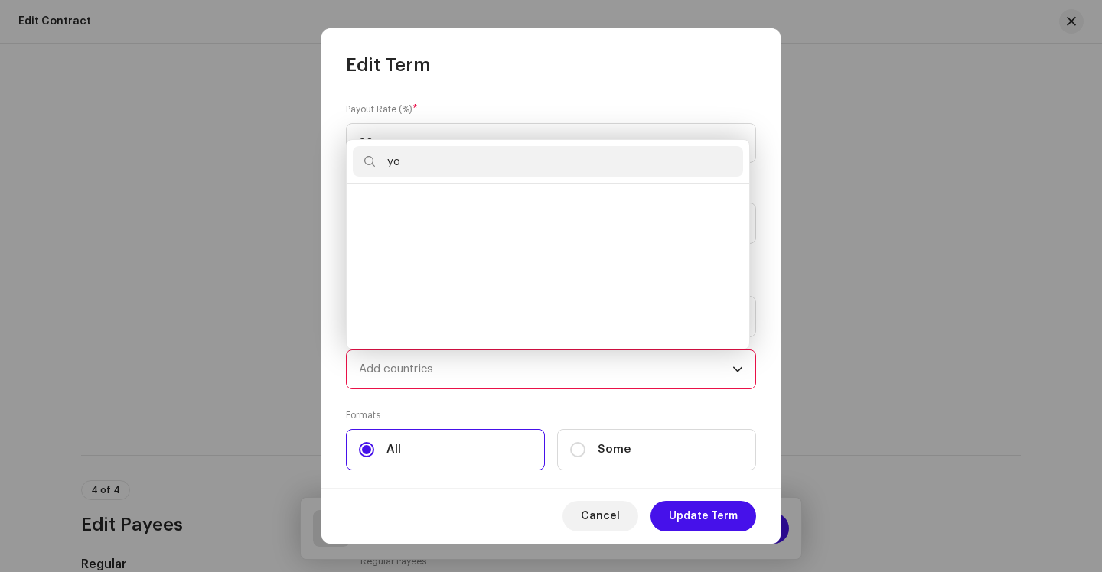
scroll to position [0, 0]
type input "yo"
click at [648, 76] on div "Edit Term" at bounding box center [550, 52] width 459 height 49
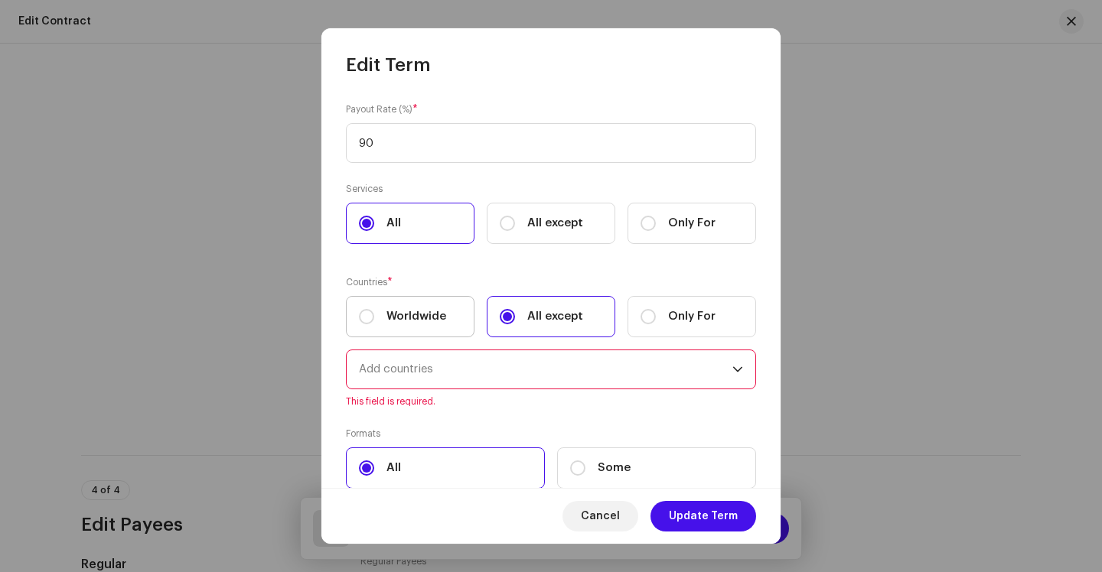
click at [405, 320] on span "Worldwide" at bounding box center [416, 316] width 60 height 17
click at [374, 320] on input "Worldwide" at bounding box center [366, 316] width 15 height 15
radio input "true"
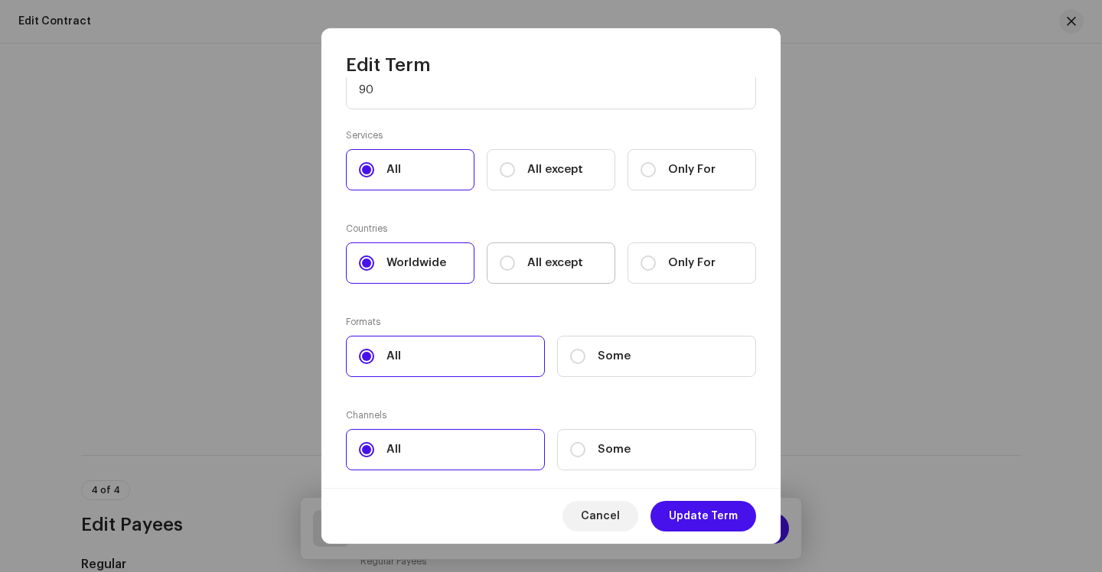
scroll to position [92, 0]
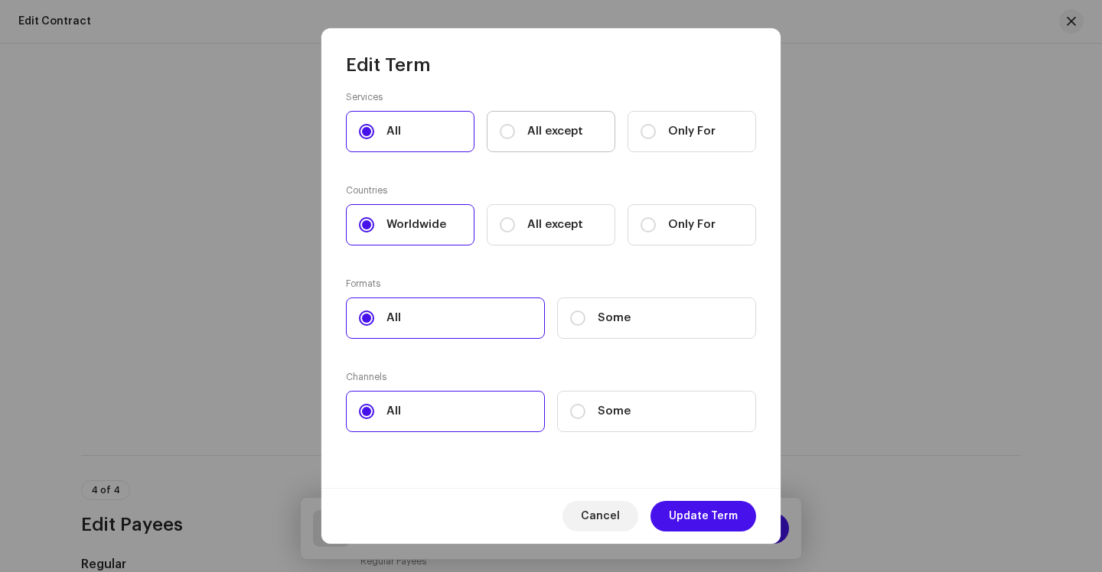
click at [544, 135] on span "All except" at bounding box center [555, 131] width 56 height 17
click at [515, 135] on input "All except" at bounding box center [507, 131] width 15 height 15
radio input "true"
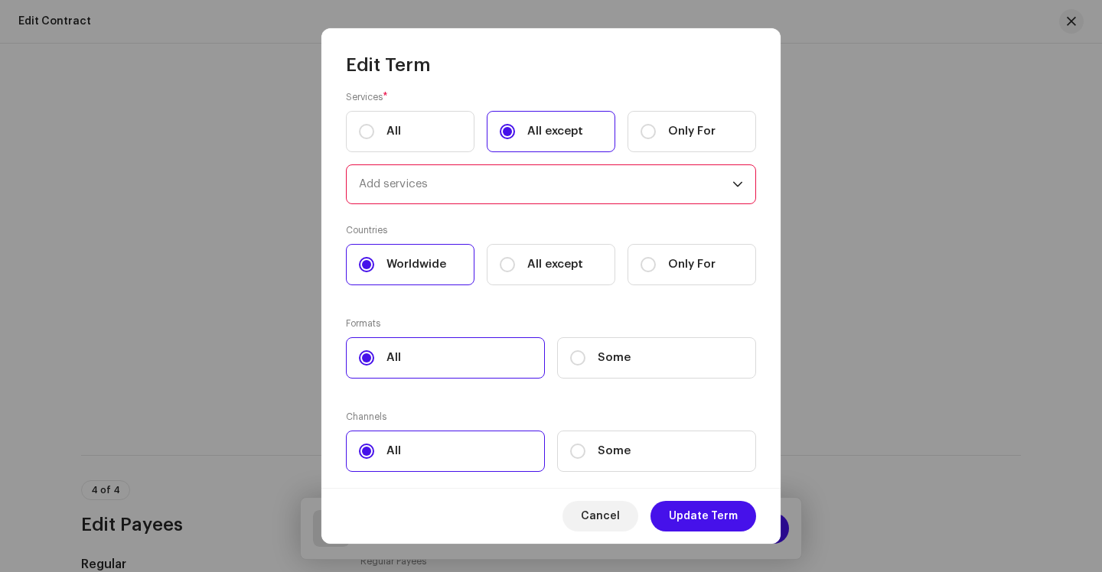
click at [512, 177] on div "Add services" at bounding box center [545, 184] width 373 height 38
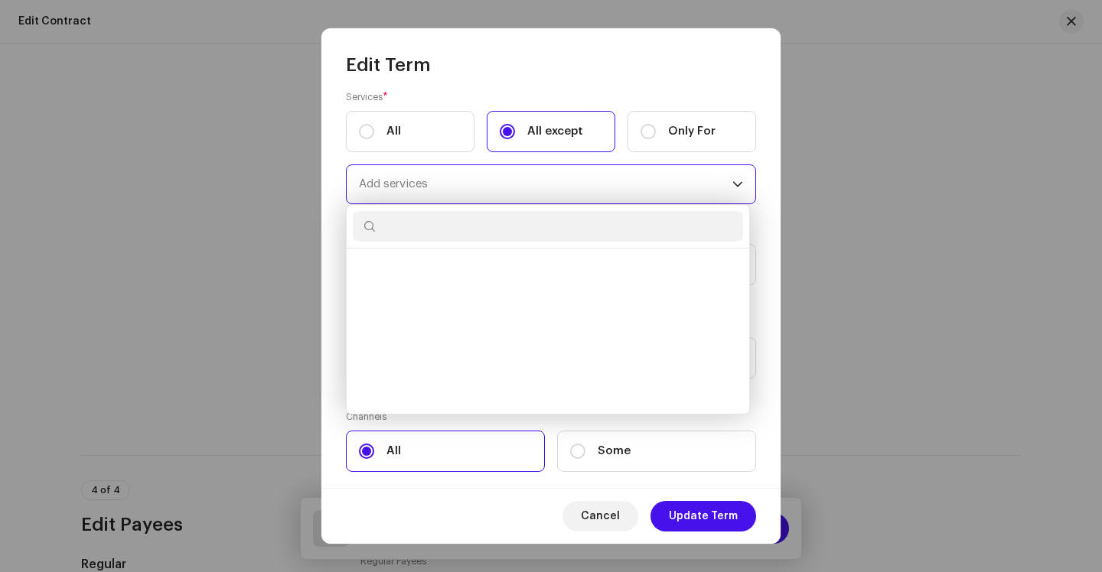
scroll to position [15275, 0]
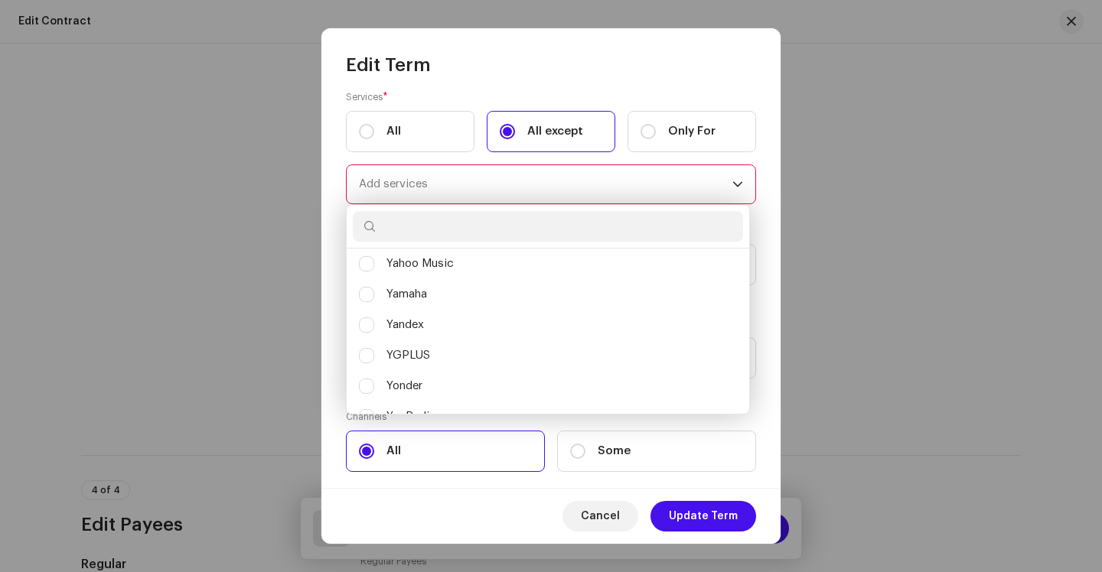
click at [480, 229] on input "text" at bounding box center [548, 226] width 390 height 31
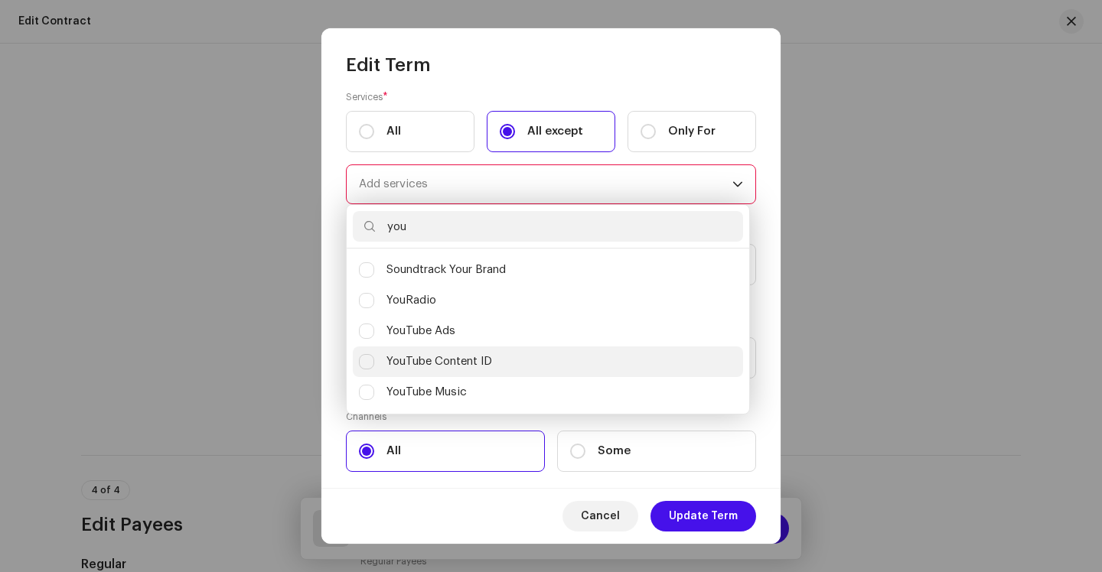
type input "you"
click at [490, 355] on span "YouTube Content ID" at bounding box center [439, 361] width 106 height 17
checkbox input "true"
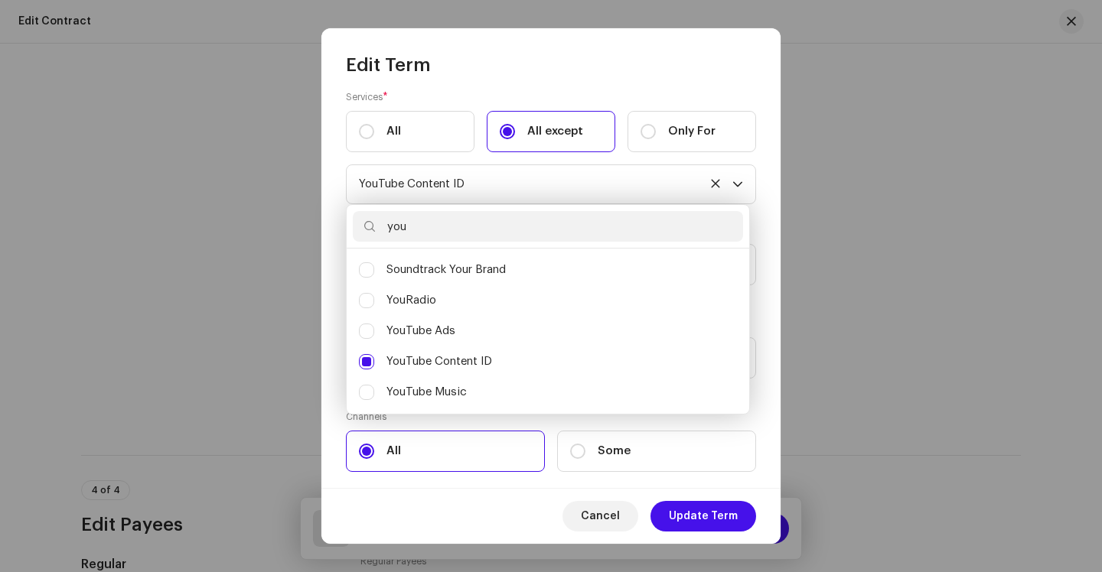
click at [432, 227] on input "you" at bounding box center [548, 226] width 390 height 31
type input "v"
click at [408, 114] on label "All" at bounding box center [410, 131] width 129 height 41
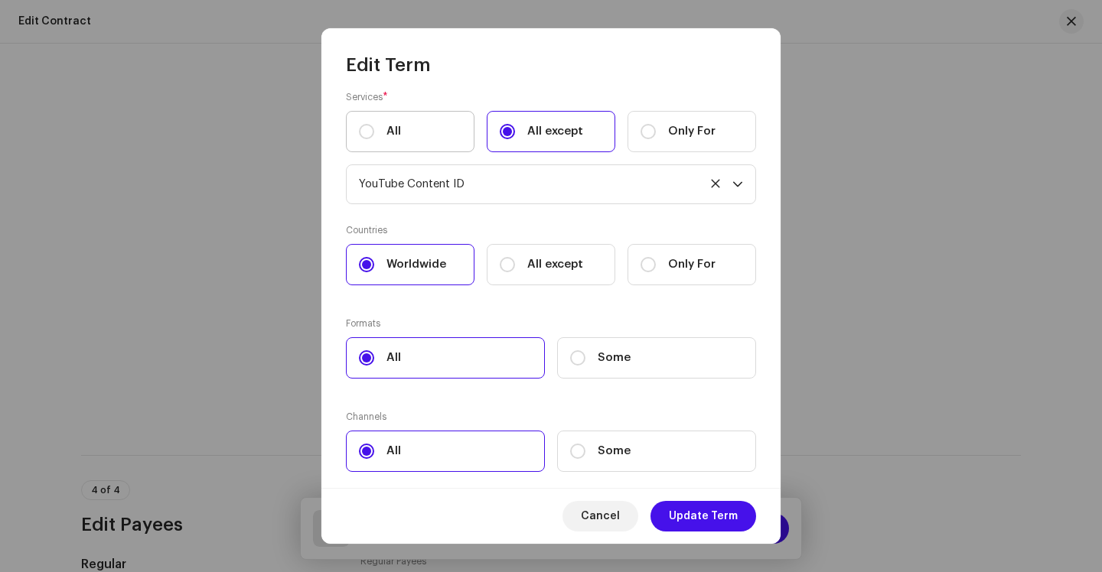
click at [374, 124] on input "All" at bounding box center [366, 131] width 15 height 15
radio input "true"
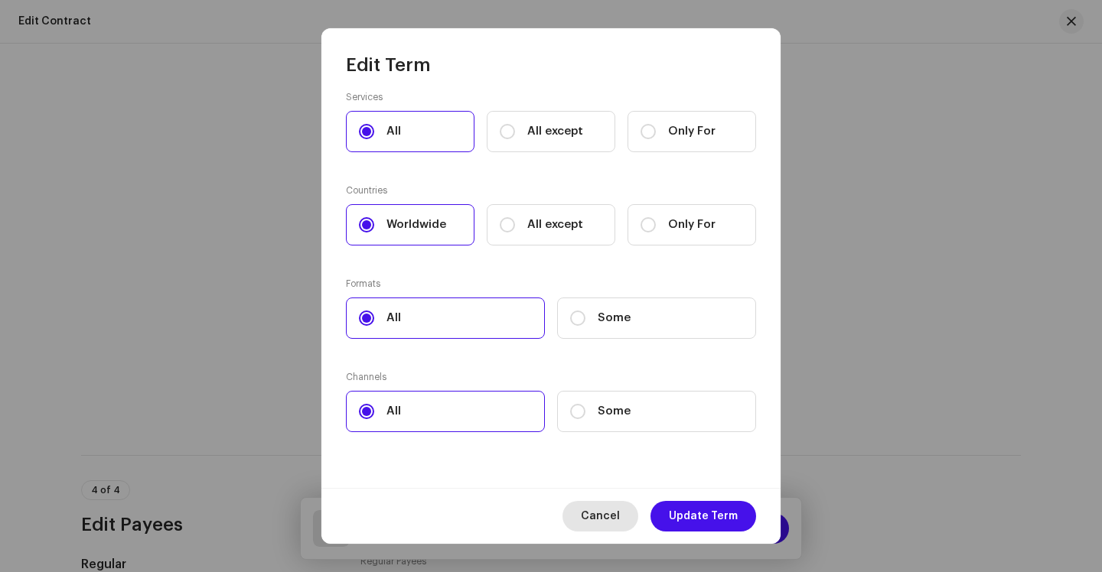
click at [618, 511] on span "Cancel" at bounding box center [600, 516] width 39 height 31
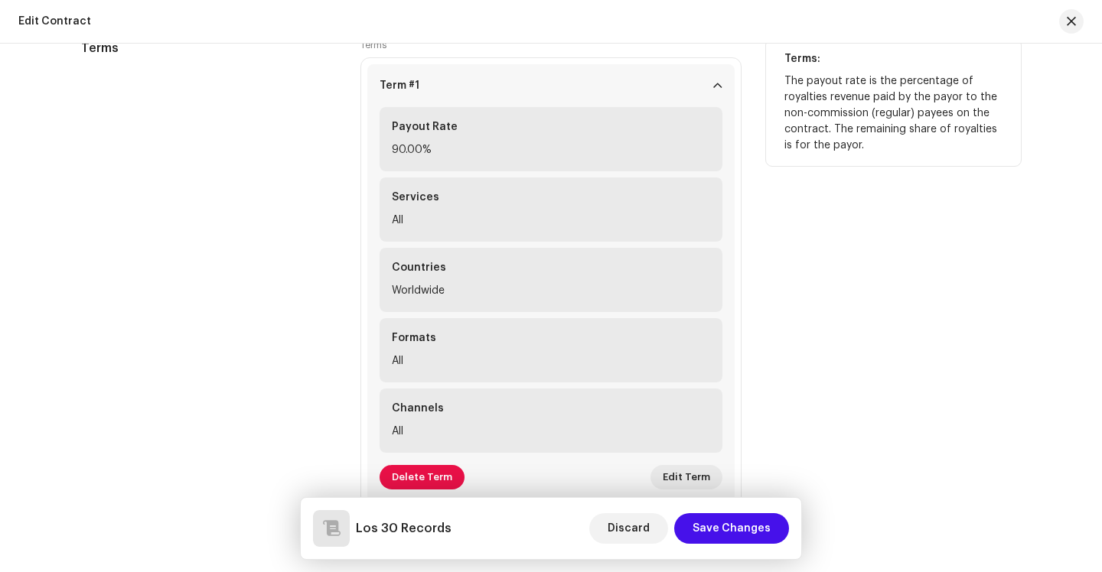
scroll to position [1107, 0]
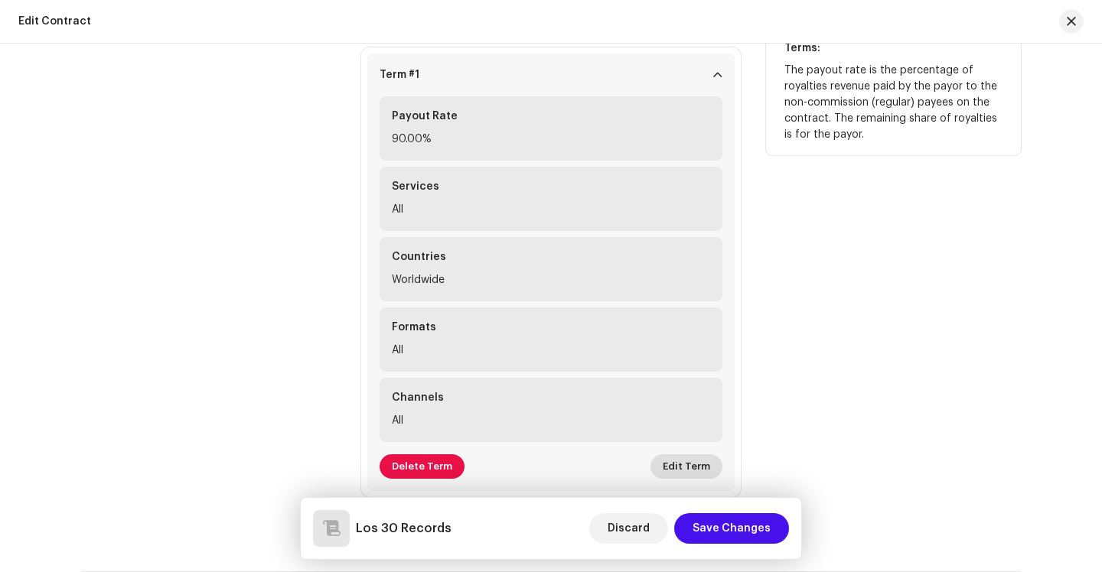
click at [675, 463] on span "Edit Term" at bounding box center [685, 466] width 47 height 31
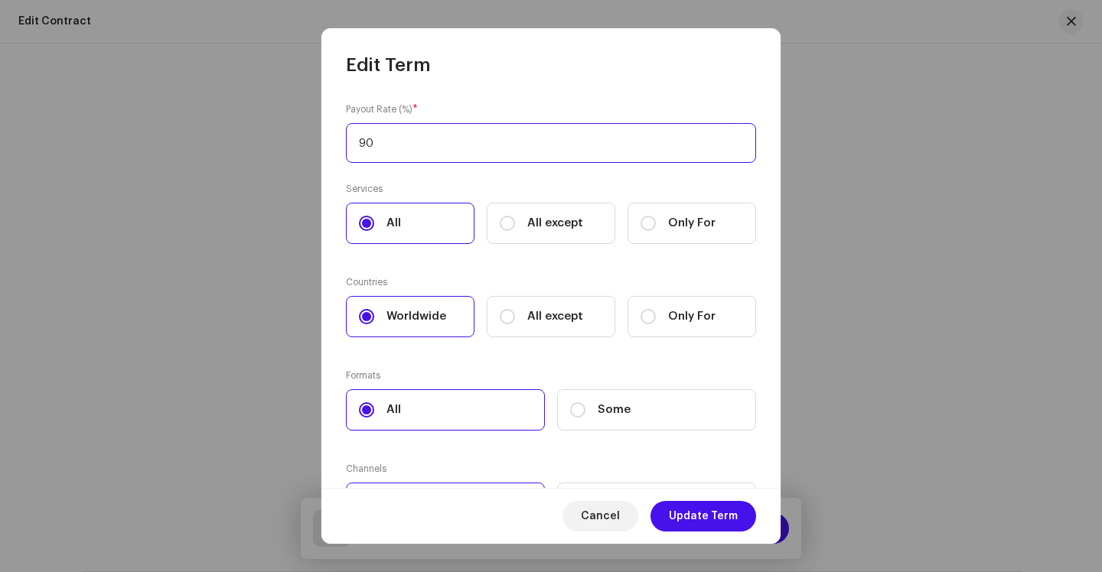
click at [443, 145] on input "90" at bounding box center [551, 143] width 410 height 40
type input "80"
click at [692, 507] on span "Update Term" at bounding box center [703, 516] width 69 height 31
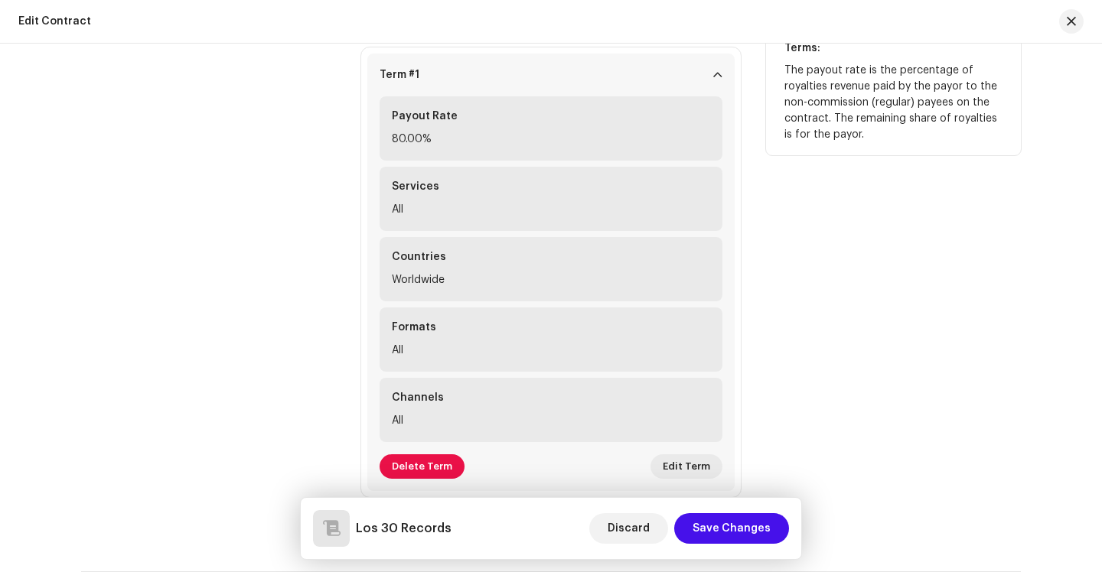
click at [854, 327] on div "Terms: The payout rate is the percentage of royalties revenue paid by the payor…" at bounding box center [893, 281] width 255 height 506
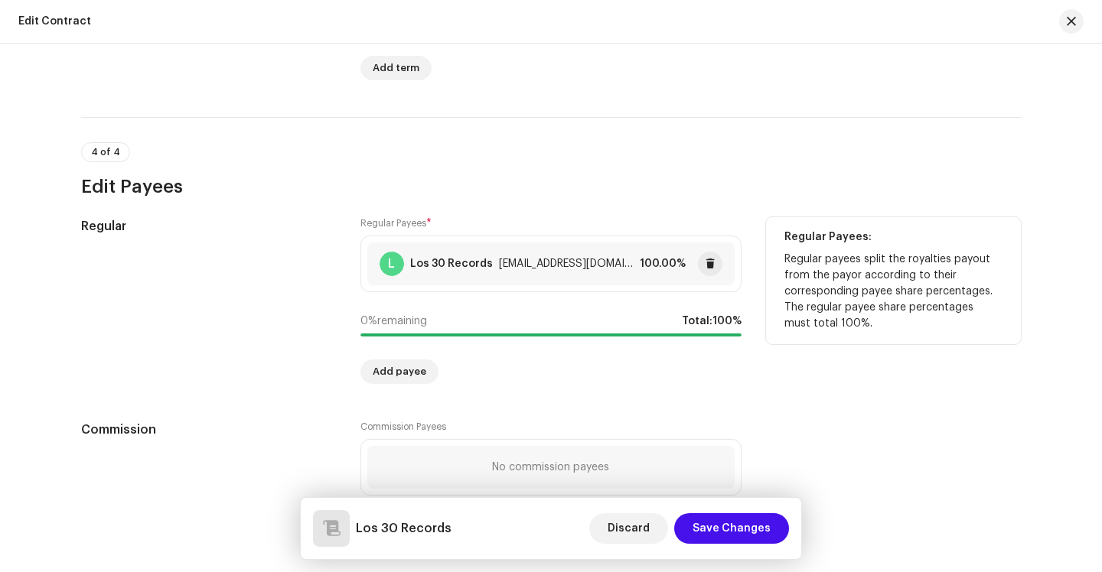
scroll to position [1562, 0]
click at [538, 268] on div "[EMAIL_ADDRESS][DOMAIN_NAME]" at bounding box center [566, 263] width 135 height 12
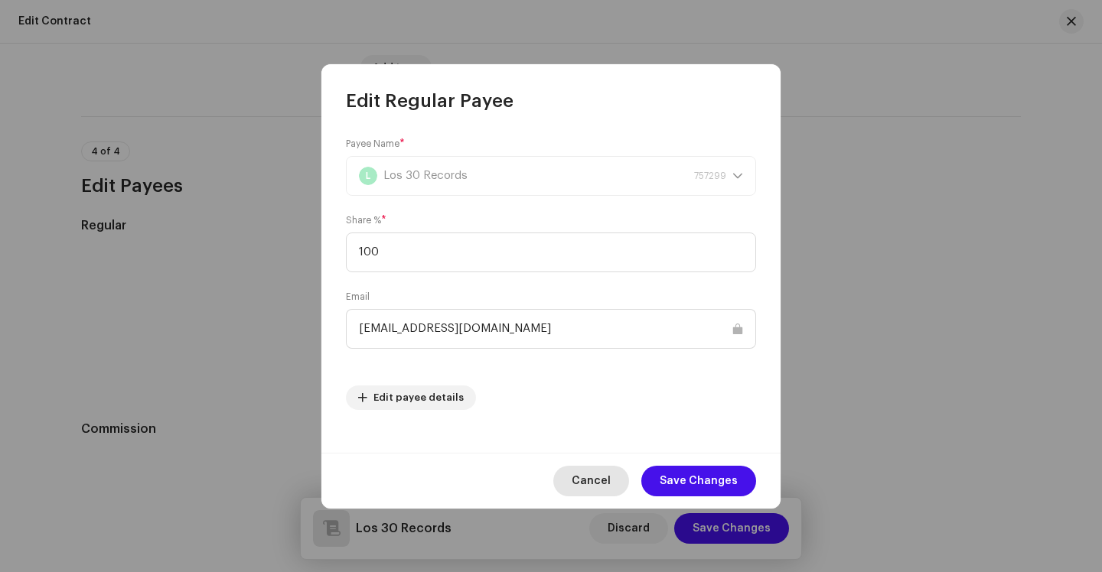
click at [596, 474] on span "Cancel" at bounding box center [590, 481] width 39 height 31
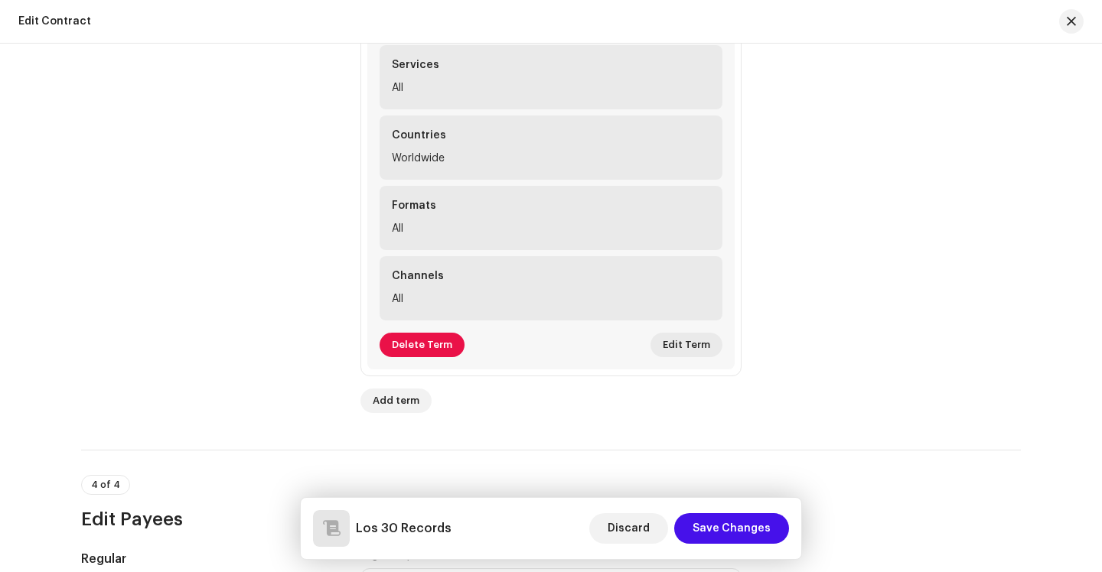
scroll to position [1242, 0]
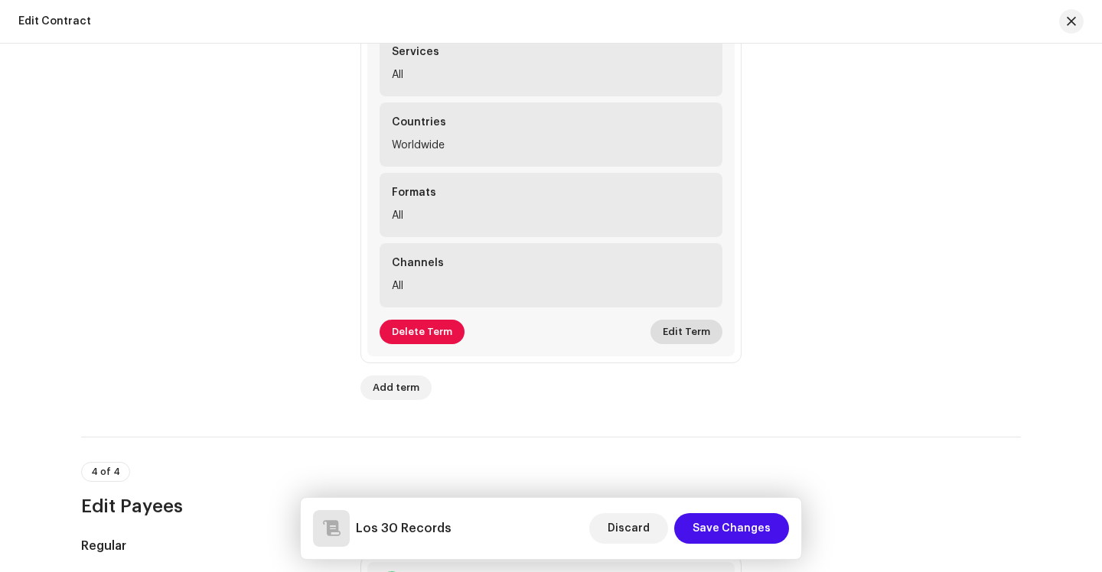
click at [678, 334] on span "Edit Term" at bounding box center [685, 332] width 47 height 31
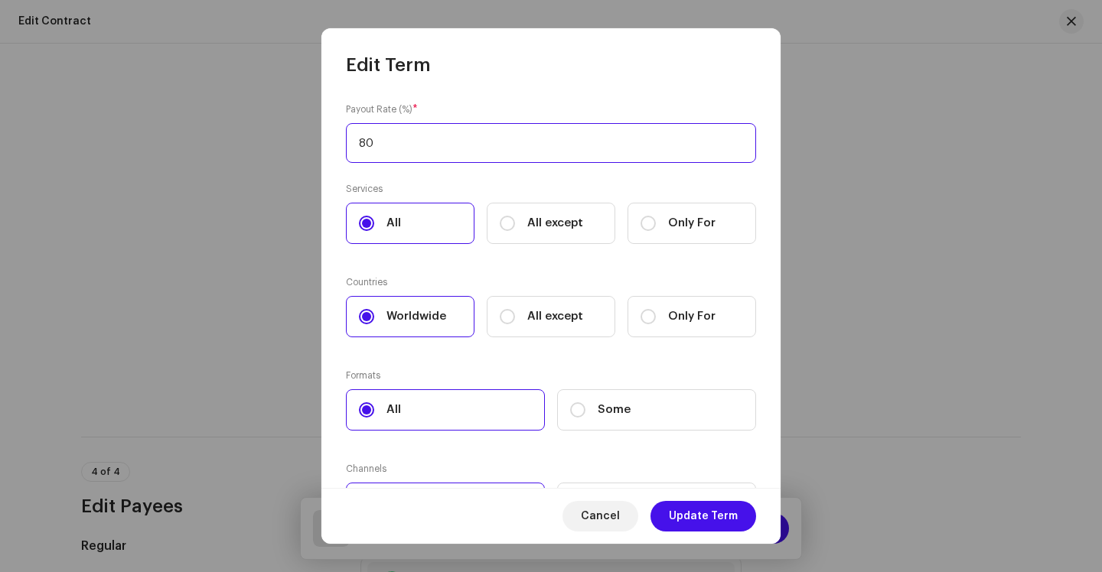
click at [423, 154] on input "80" at bounding box center [551, 143] width 410 height 40
type input "100"
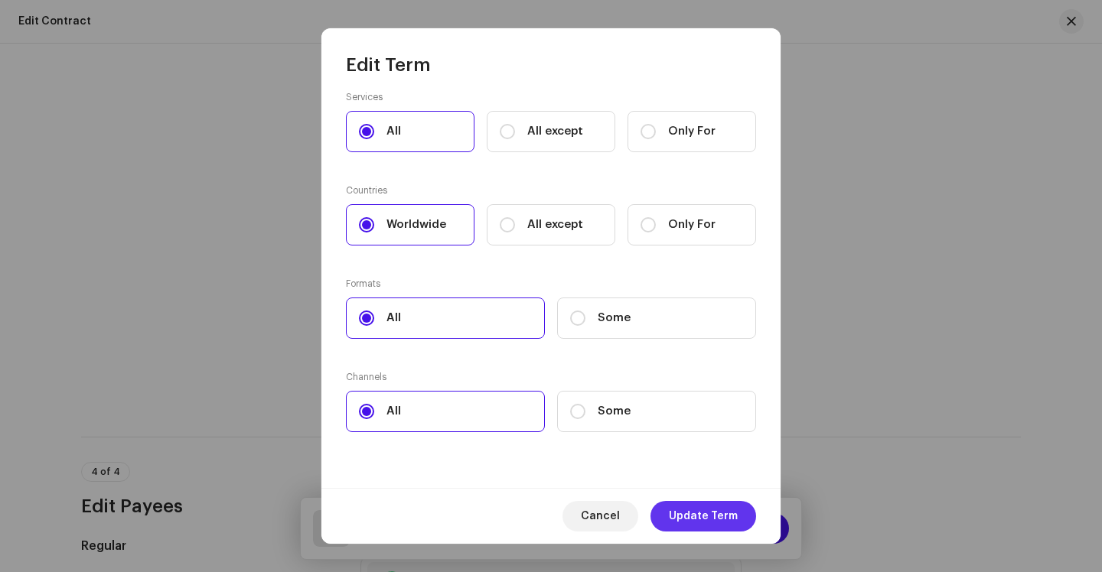
click at [699, 517] on span "Update Term" at bounding box center [703, 516] width 69 height 31
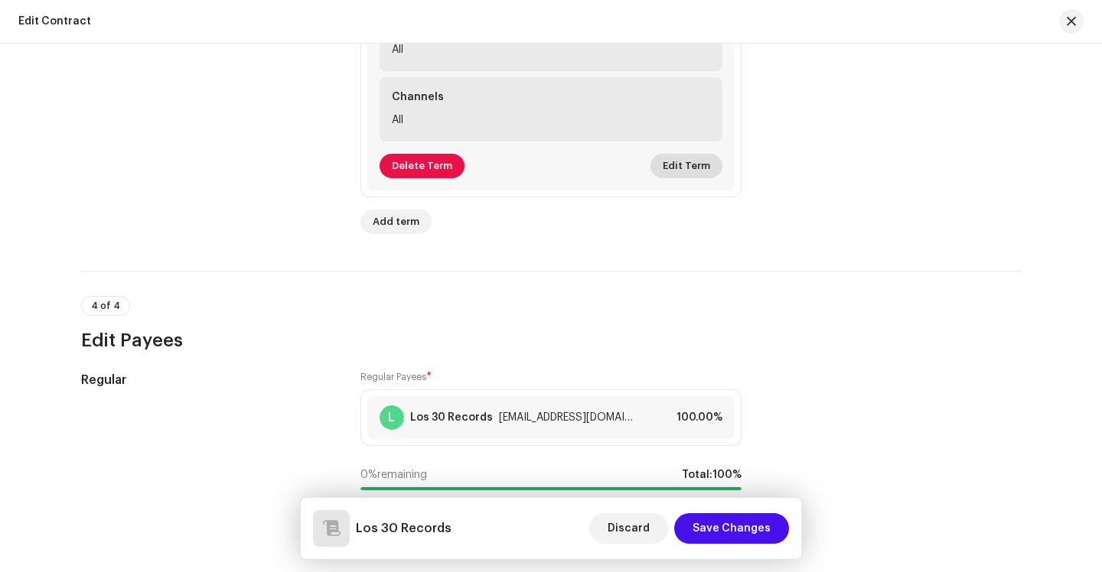
scroll to position [1408, 0]
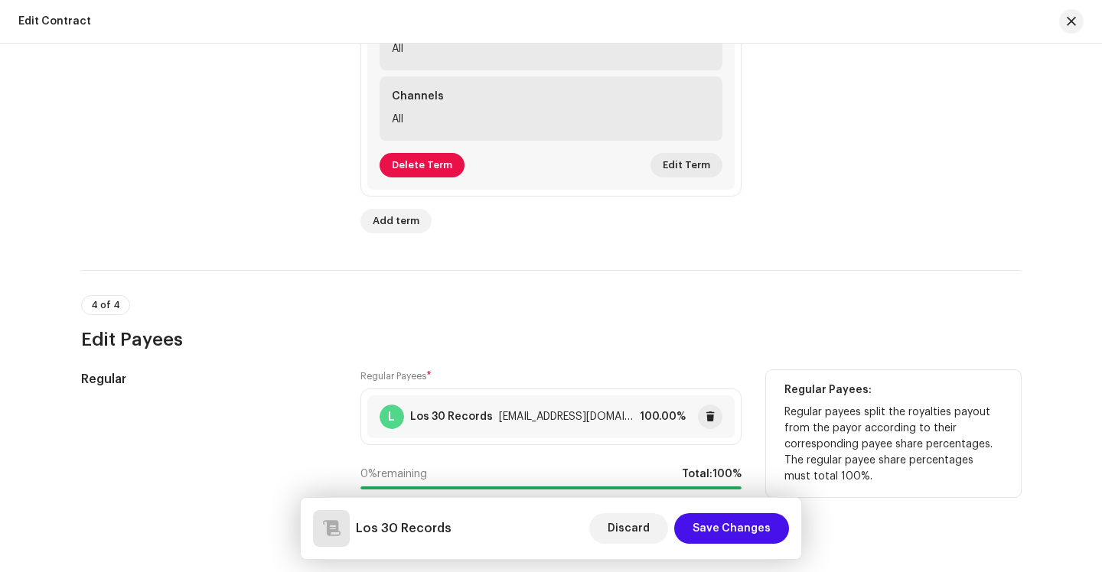
click at [617, 415] on div "[EMAIL_ADDRESS][DOMAIN_NAME]" at bounding box center [566, 417] width 135 height 12
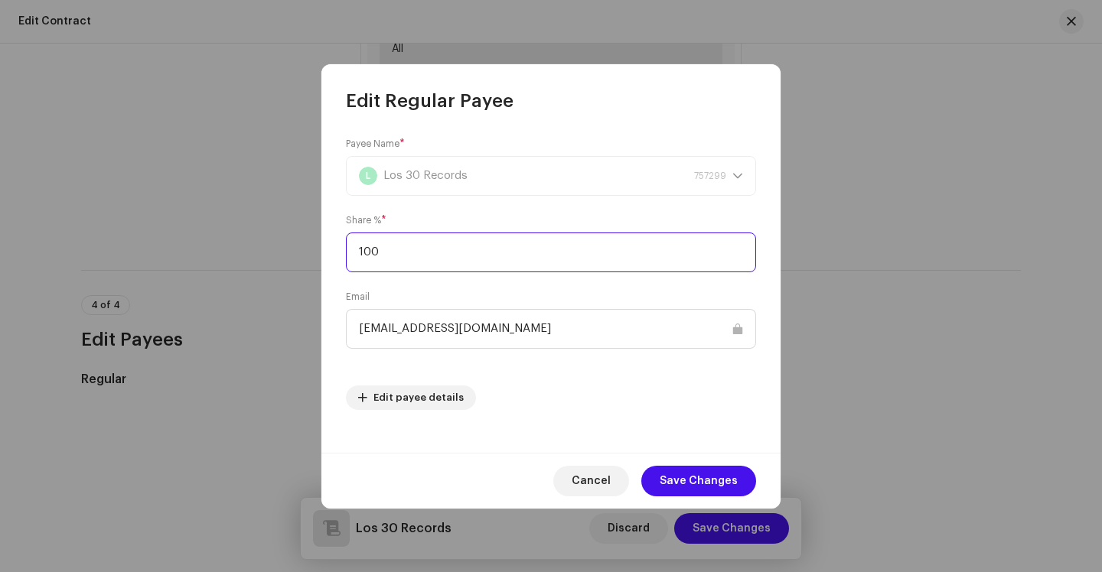
click at [423, 259] on input "100" at bounding box center [551, 253] width 410 height 40
type input "80"
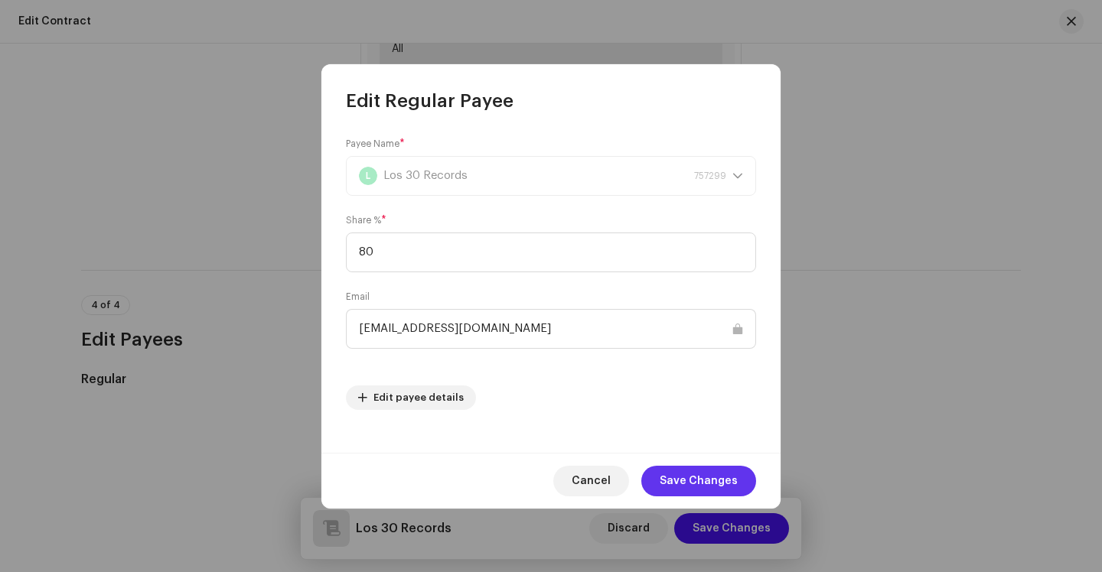
click at [692, 471] on span "Save Changes" at bounding box center [698, 481] width 78 height 31
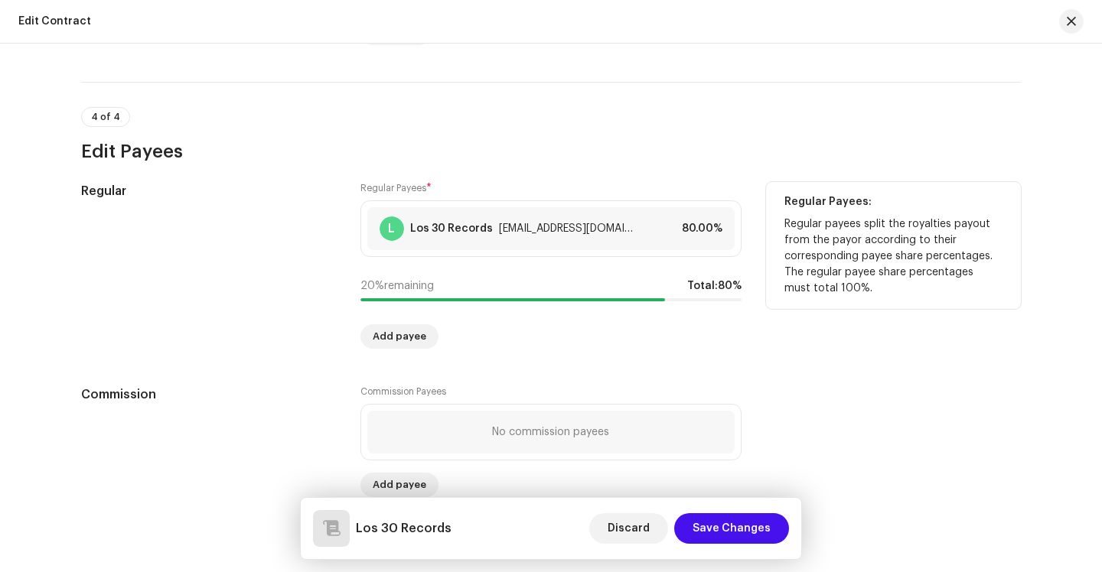
scroll to position [1598, 0]
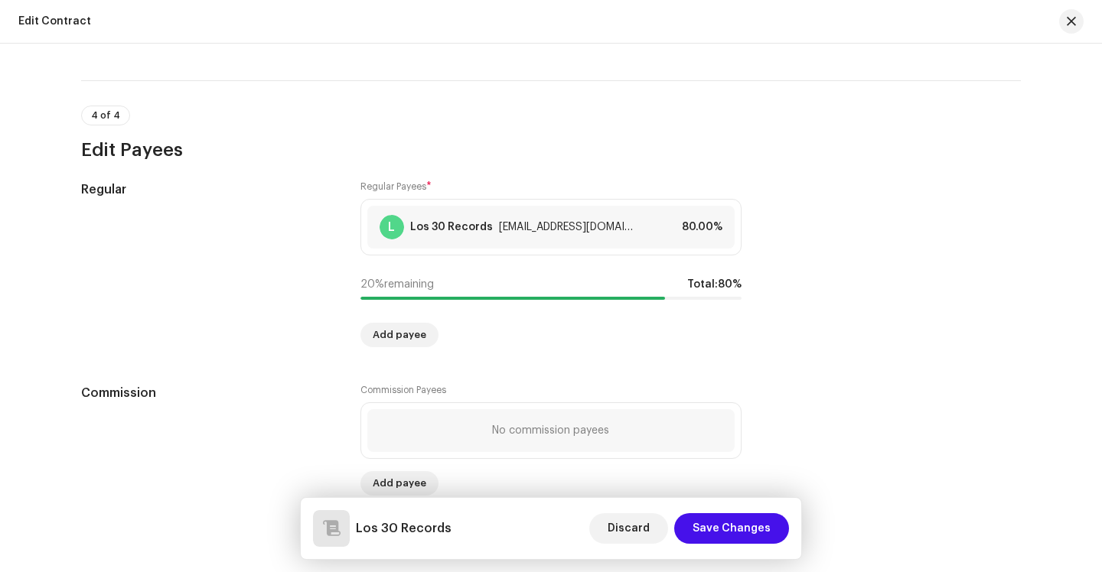
click at [0, 571] on nordpass-portal at bounding box center [0, 572] width 0 height 0
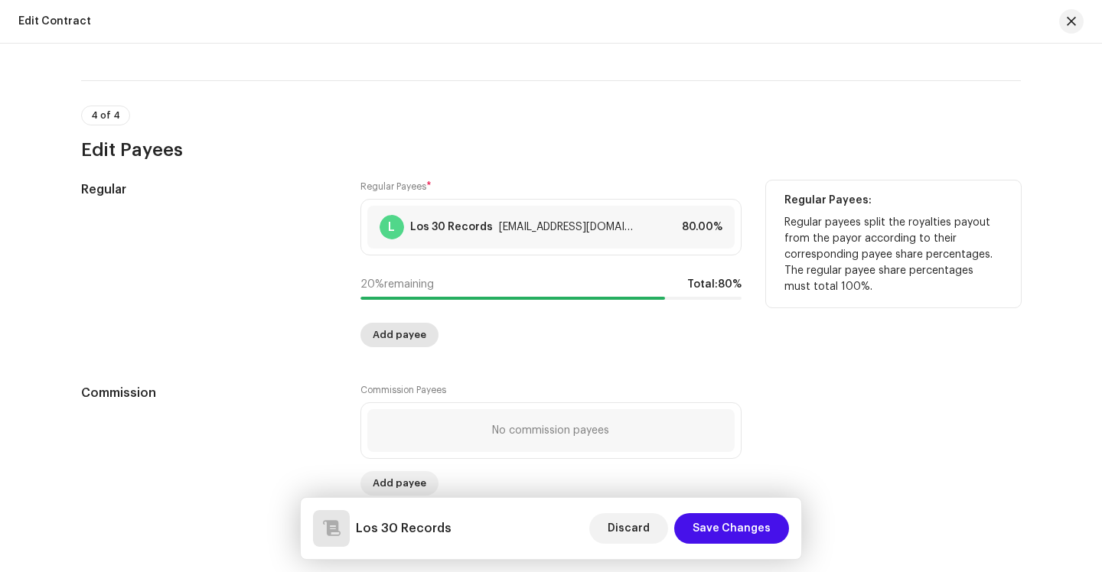
click at [408, 330] on span "Add payee" at bounding box center [400, 335] width 54 height 31
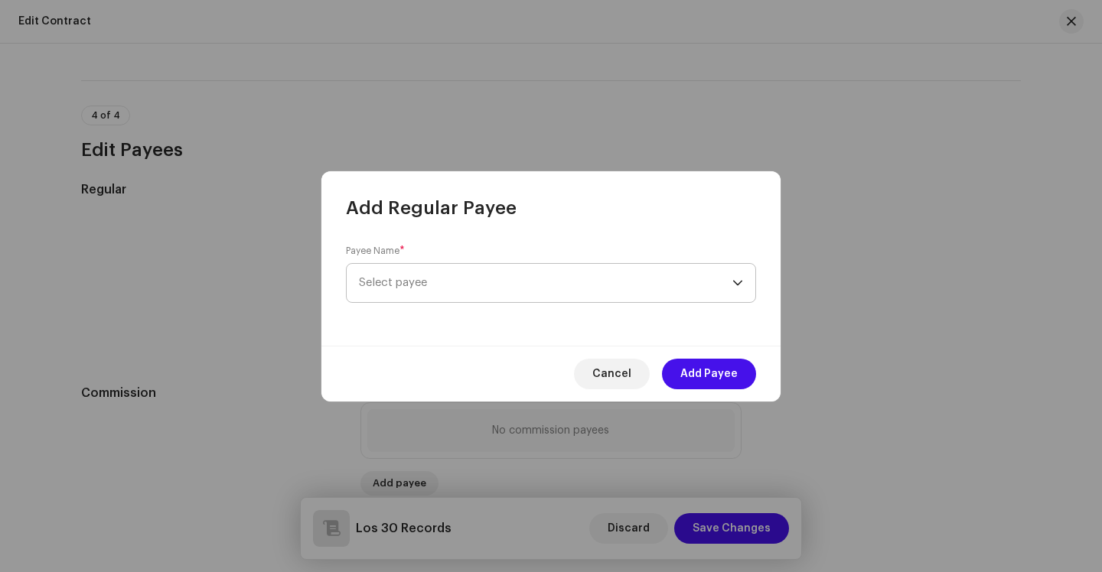
click at [427, 295] on span "Select payee" at bounding box center [545, 283] width 373 height 38
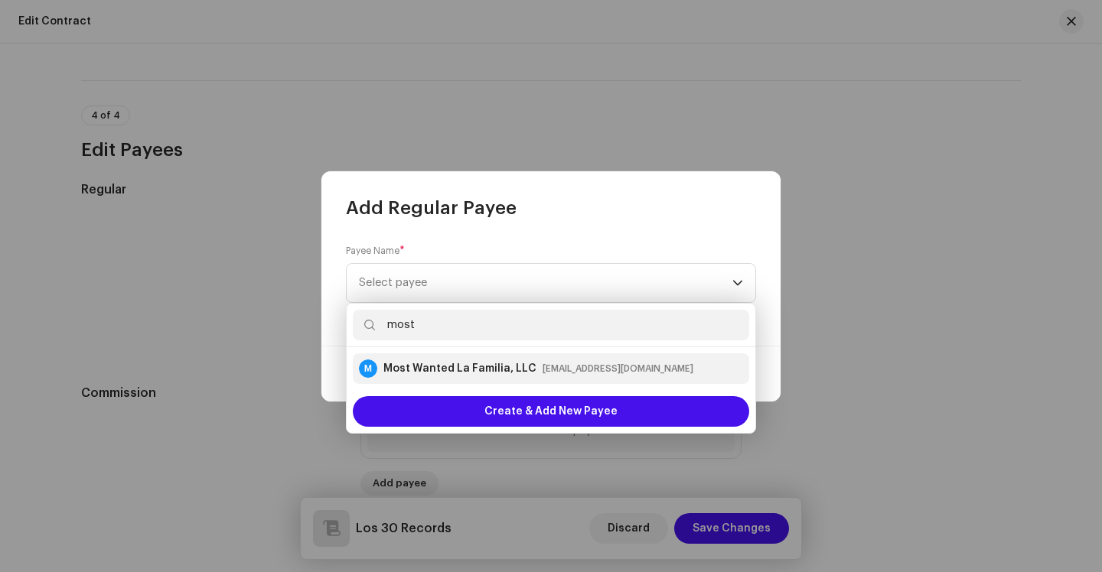
type input "most"
click at [477, 369] on div "Most Wanted La Familia, LLC" at bounding box center [459, 368] width 153 height 15
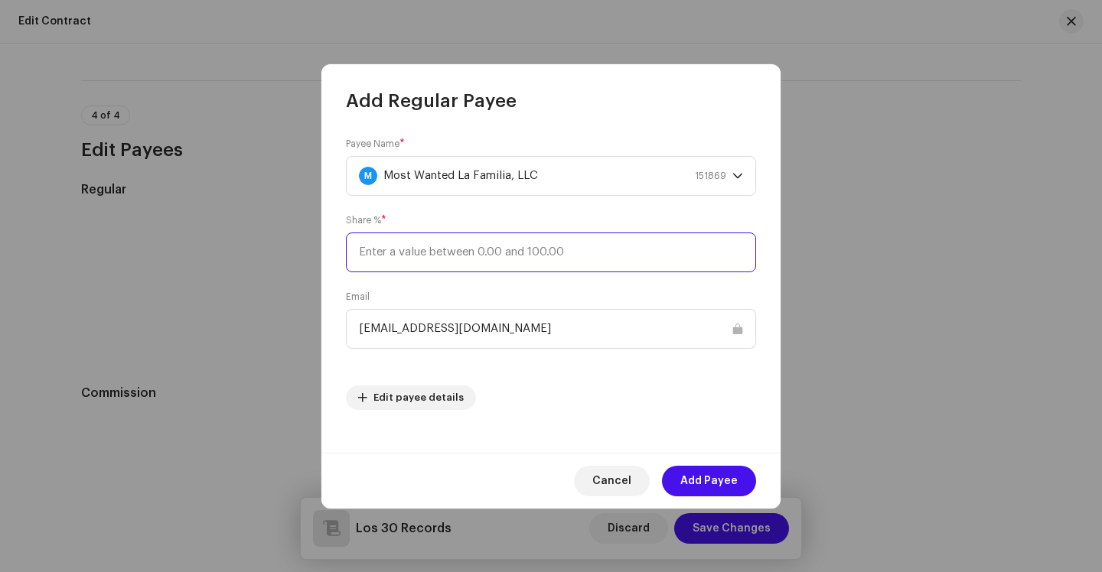
click at [415, 248] on input at bounding box center [551, 253] width 410 height 40
type input "5"
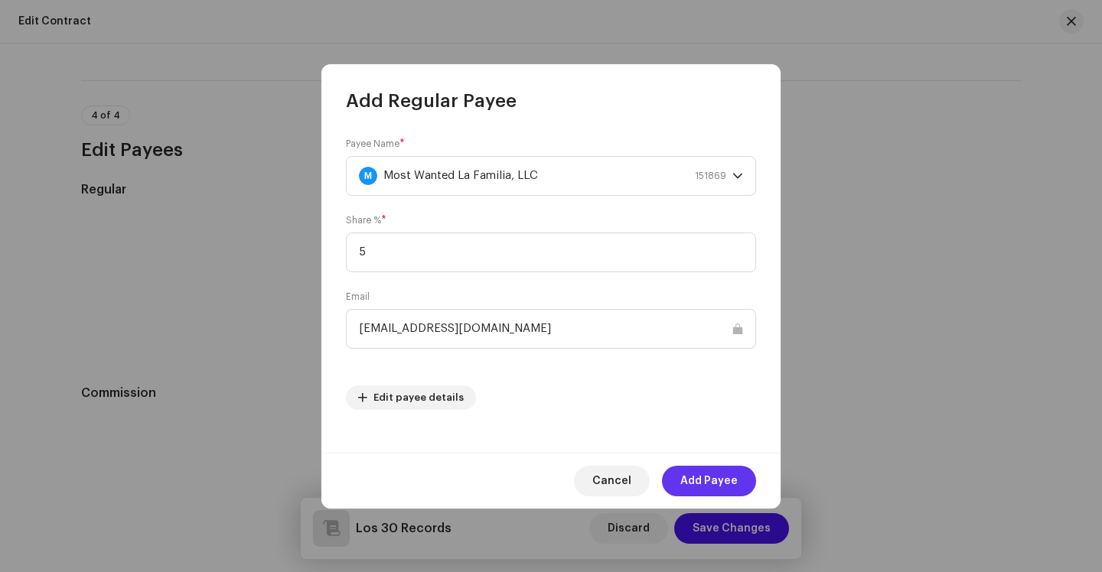
click at [706, 480] on span "Add Payee" at bounding box center [708, 481] width 57 height 31
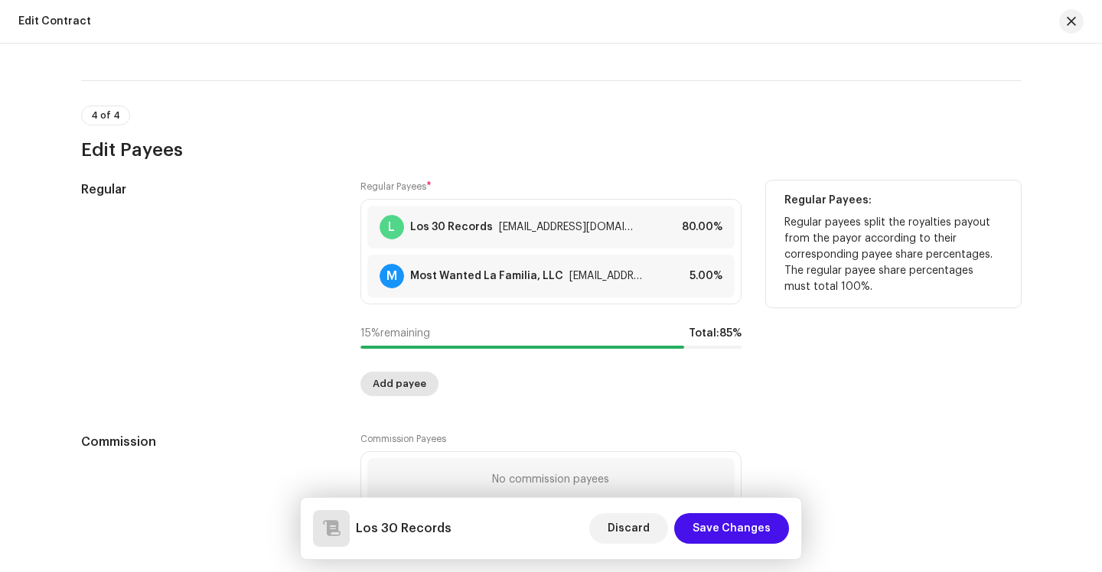
click at [404, 379] on span "Add payee" at bounding box center [400, 384] width 54 height 31
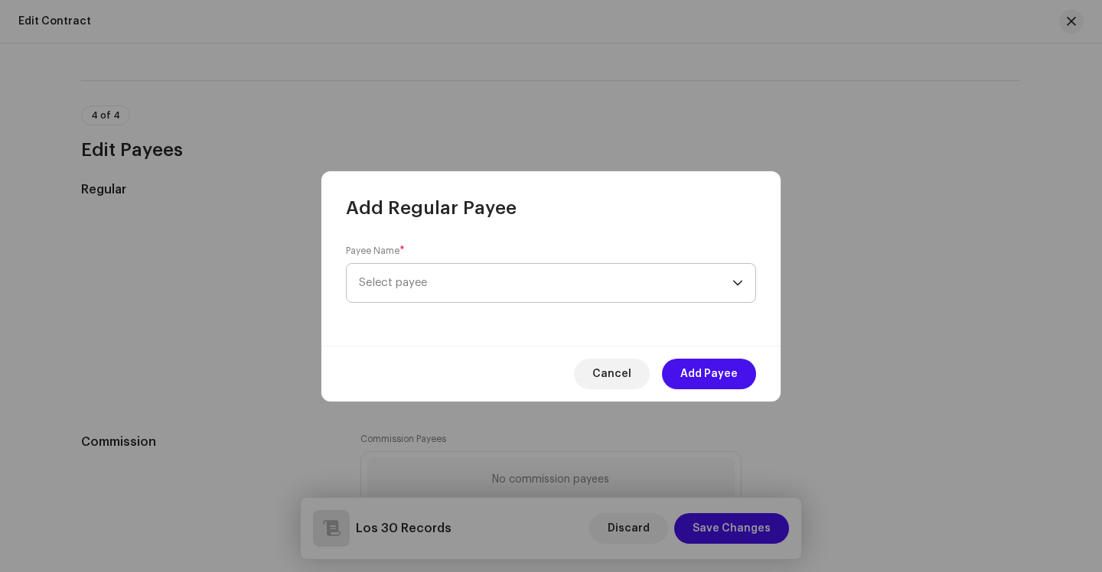
click at [432, 288] on span "Select payee" at bounding box center [545, 283] width 373 height 38
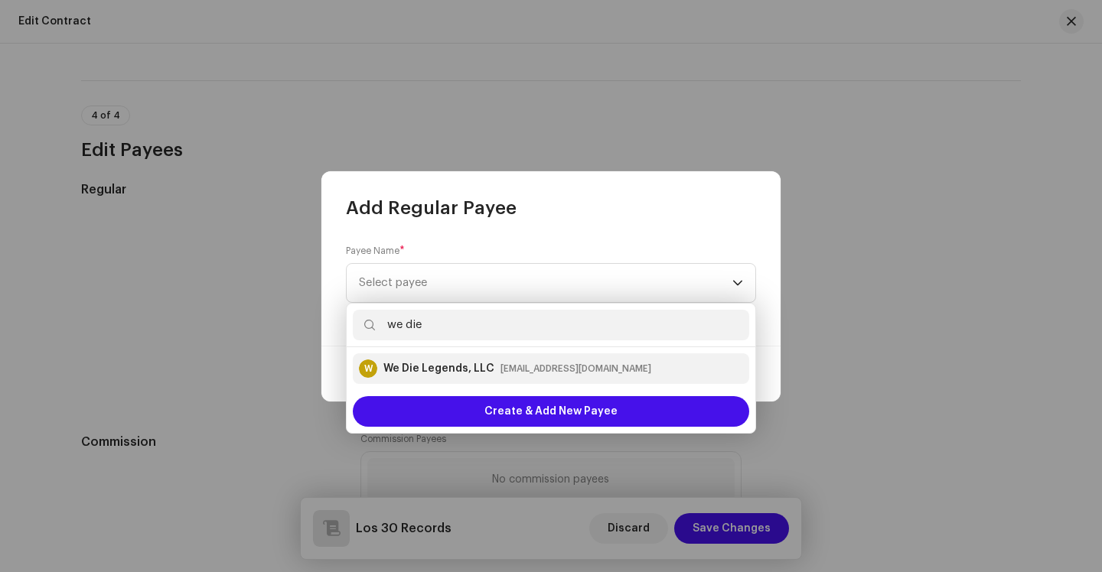
type input "we die"
click at [483, 373] on div "We Die Legends, LLC" at bounding box center [438, 368] width 111 height 15
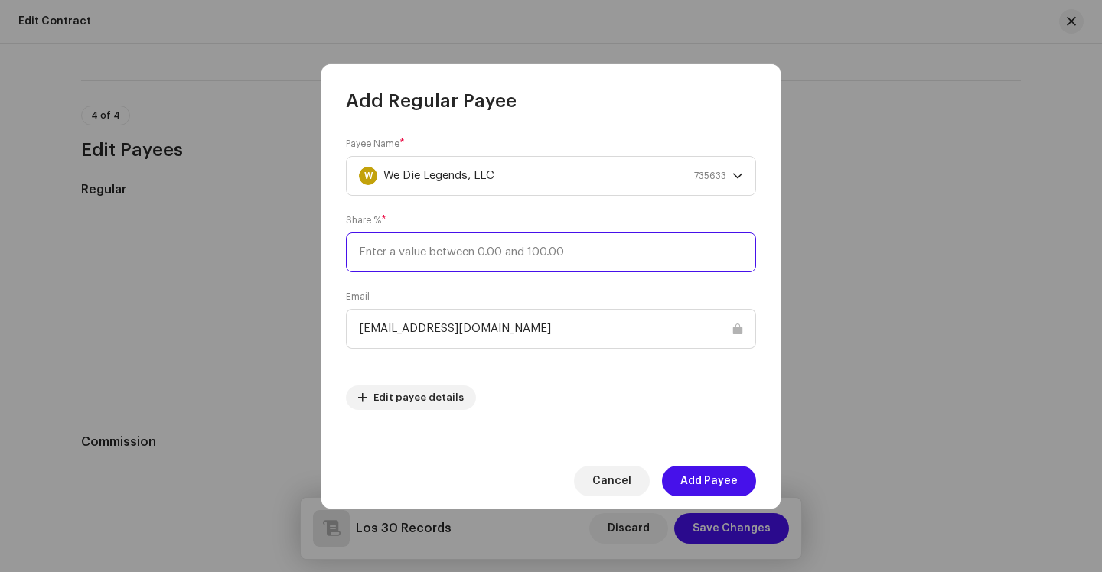
click at [438, 259] on input at bounding box center [551, 253] width 410 height 40
type input "15"
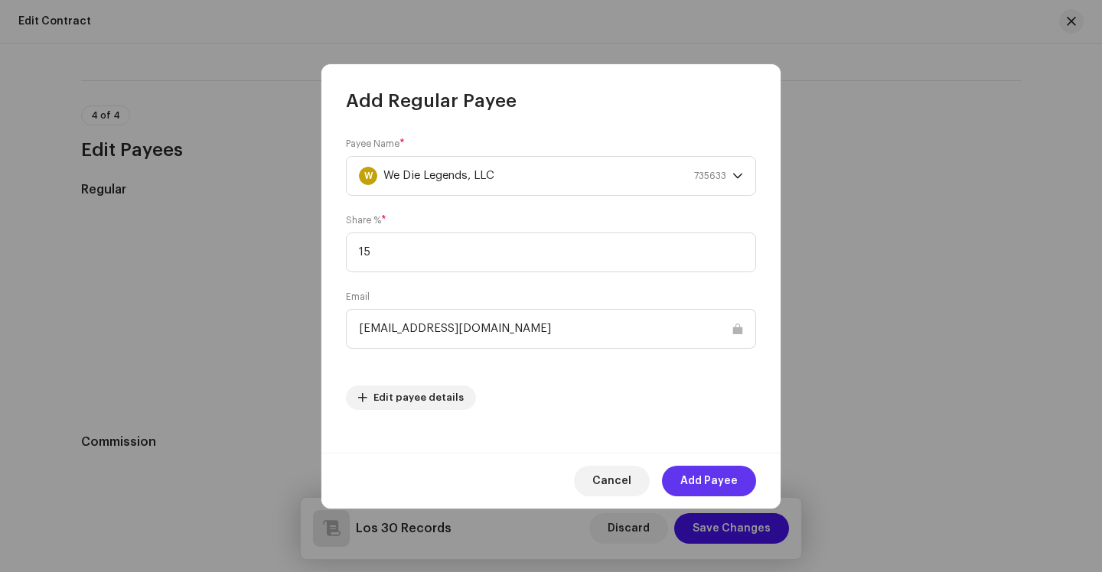
click at [711, 476] on span "Add Payee" at bounding box center [708, 481] width 57 height 31
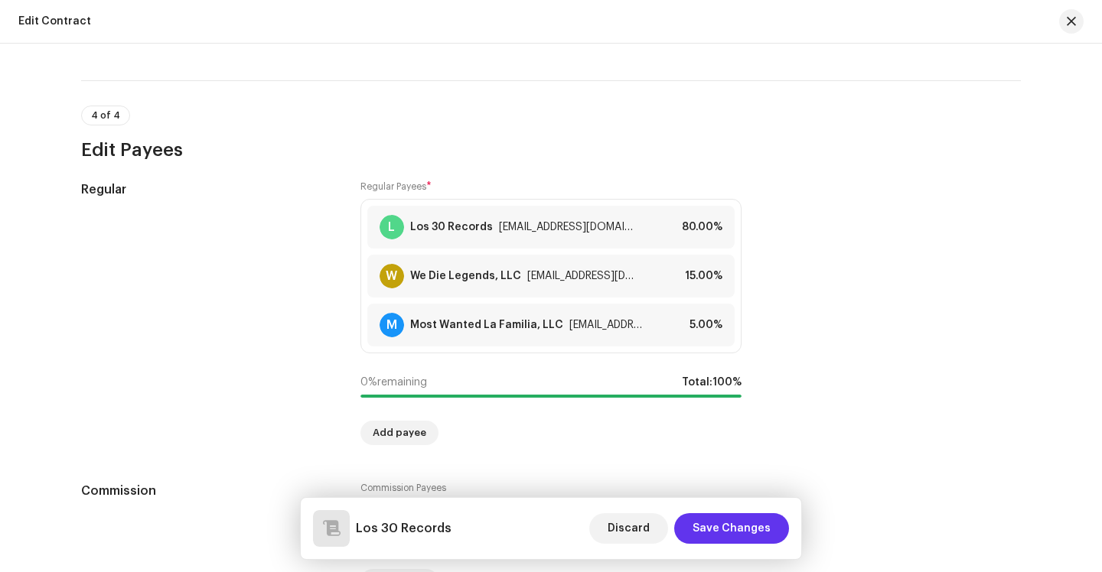
click at [742, 526] on span "Save Changes" at bounding box center [731, 528] width 78 height 31
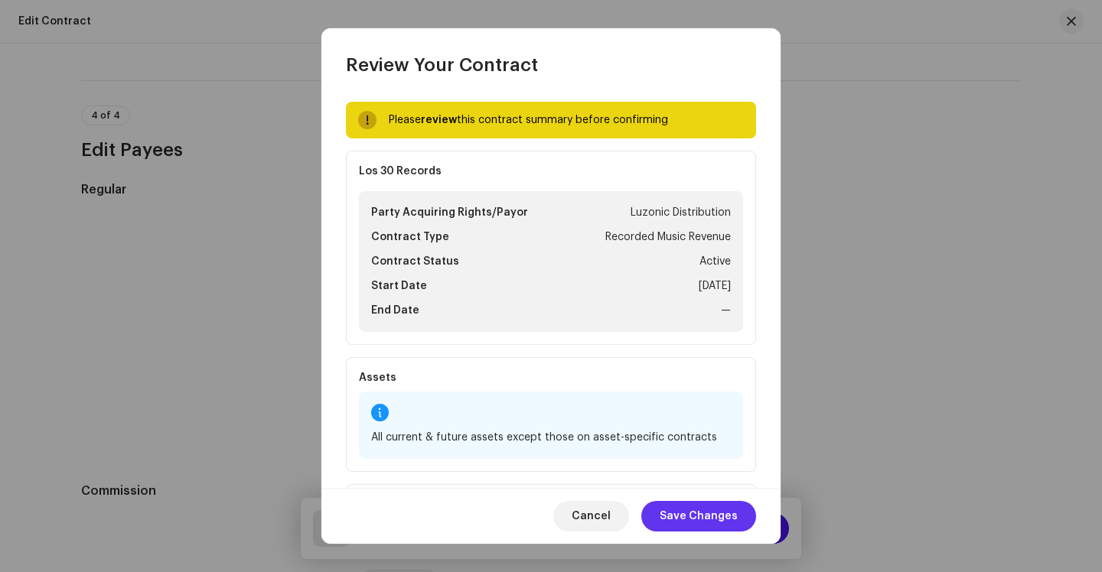
click at [697, 513] on span "Save Changes" at bounding box center [698, 516] width 78 height 31
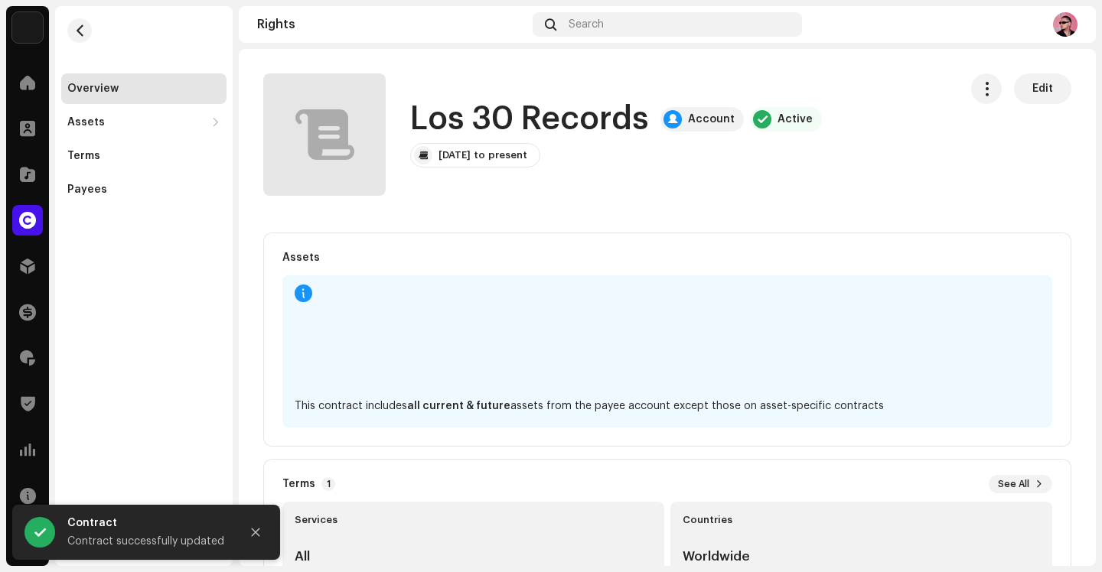
click at [88, 43] on re-m-nav-back at bounding box center [79, 39] width 37 height 67
click at [85, 35] on span "button" at bounding box center [79, 30] width 11 height 12
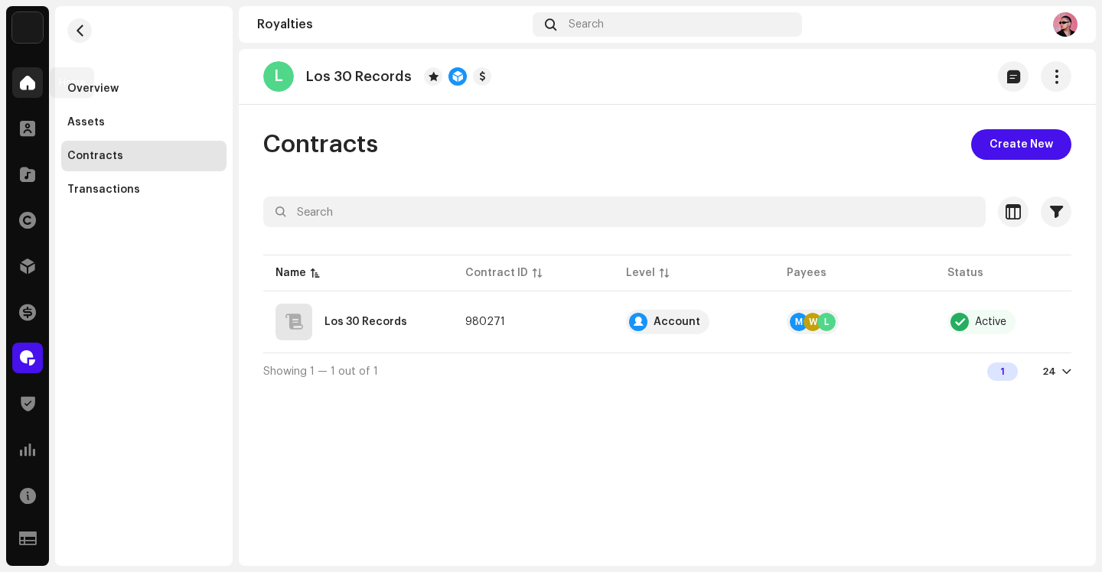
click at [15, 83] on div at bounding box center [27, 82] width 31 height 31
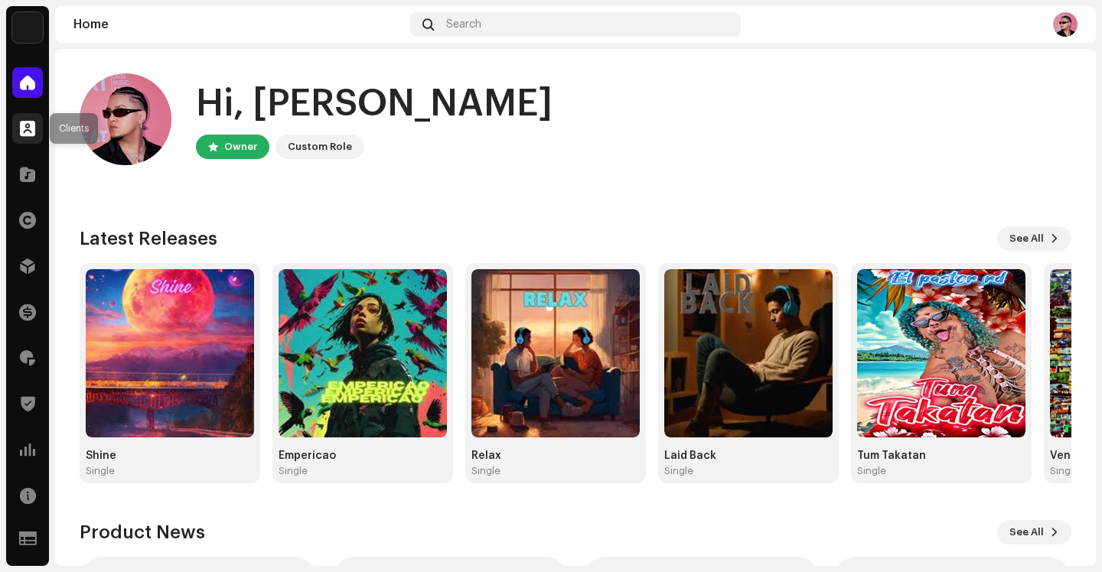
click at [31, 135] on span at bounding box center [27, 128] width 15 height 12
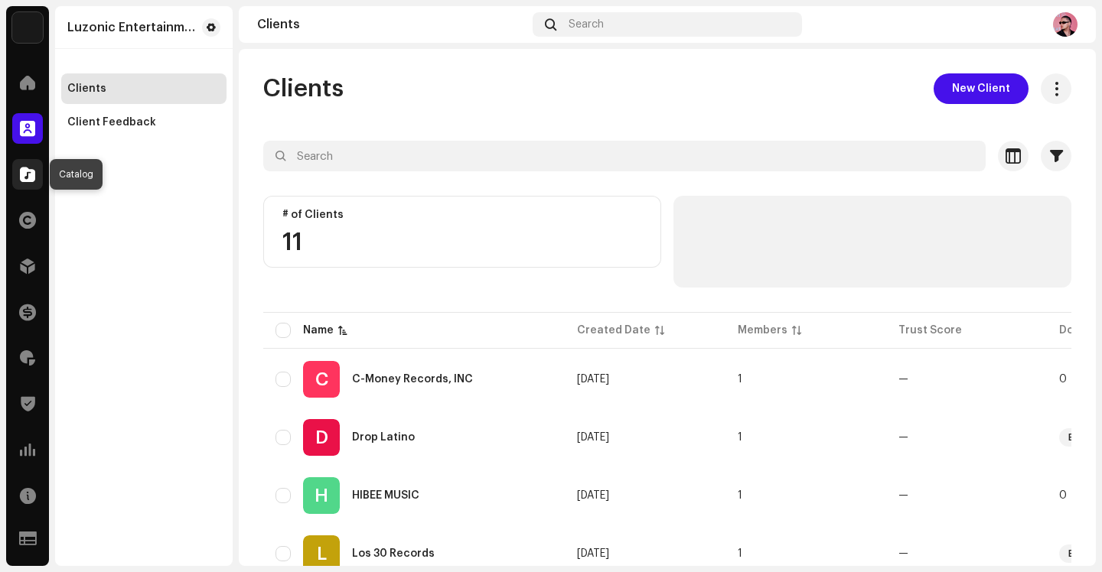
click at [31, 169] on span at bounding box center [27, 174] width 15 height 12
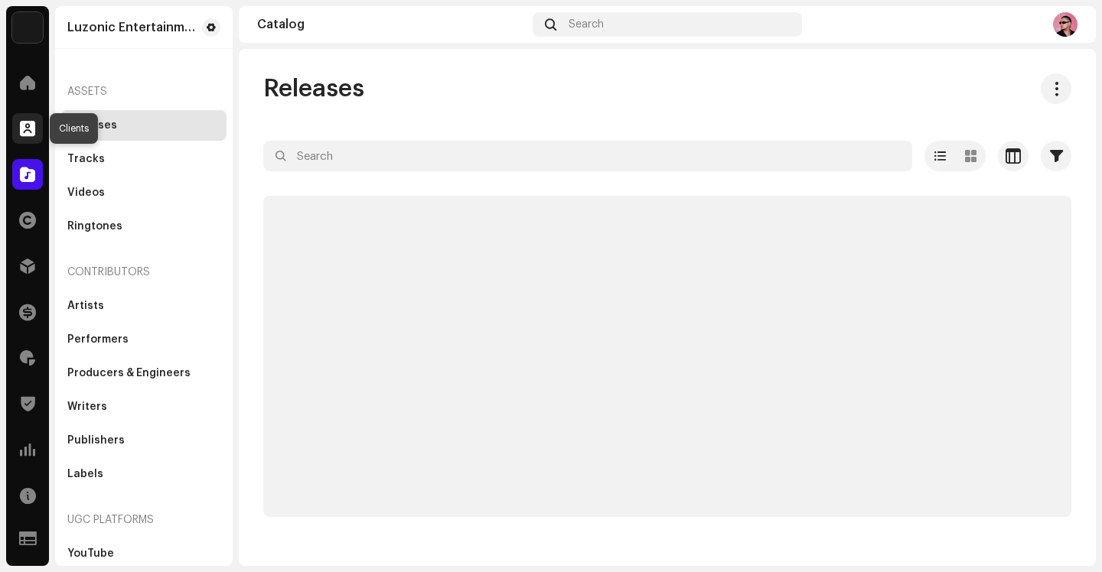
click at [25, 128] on span at bounding box center [27, 128] width 15 height 12
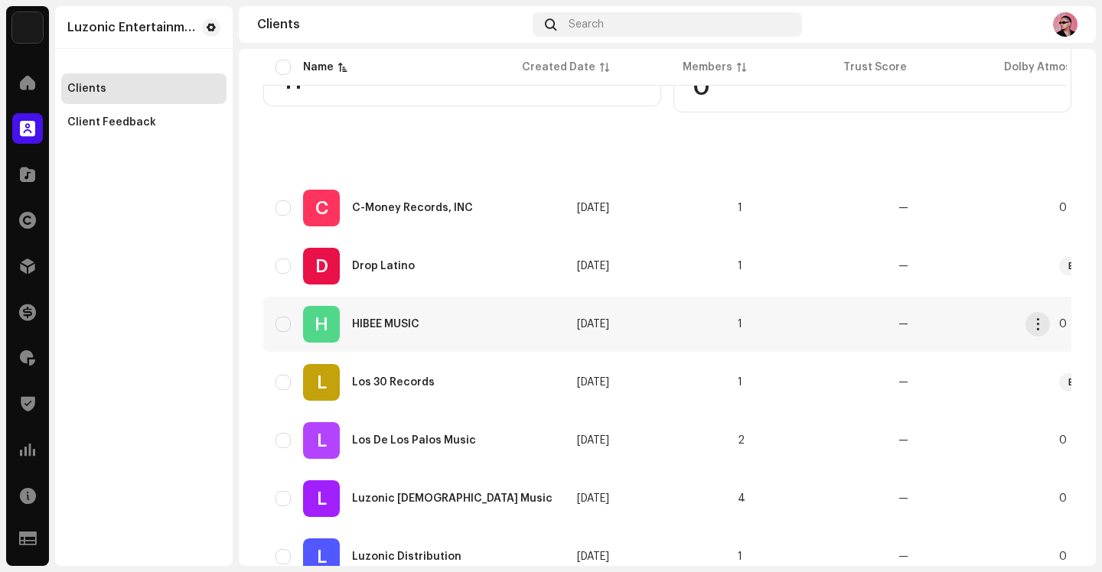
scroll to position [270, 0]
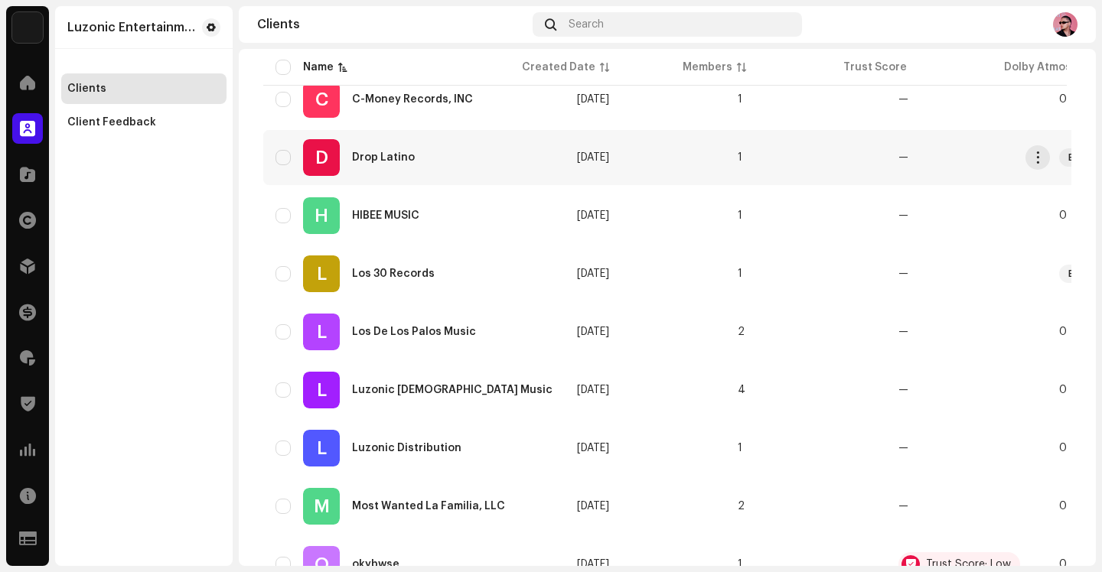
click at [390, 158] on div "Drop Latino" at bounding box center [383, 157] width 63 height 11
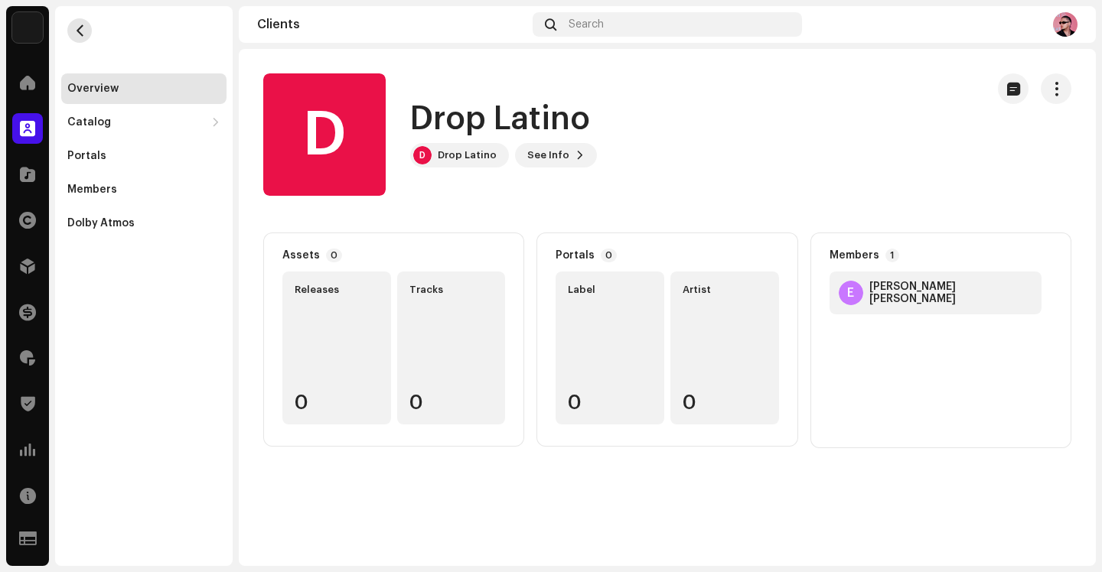
click at [67, 32] on button "button" at bounding box center [79, 30] width 24 height 24
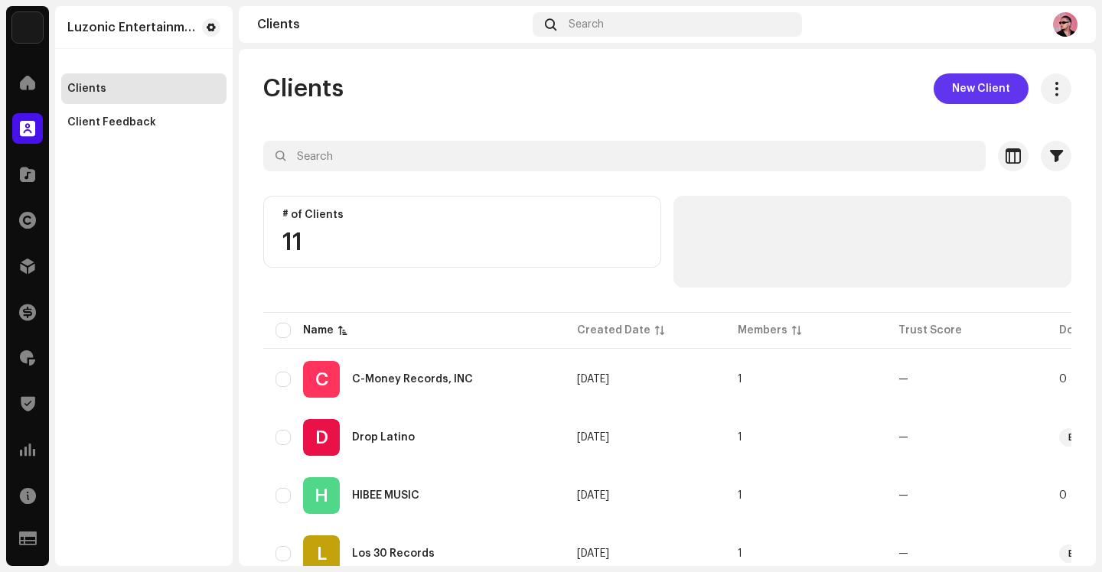
click at [962, 90] on span "New Client" at bounding box center [981, 88] width 58 height 31
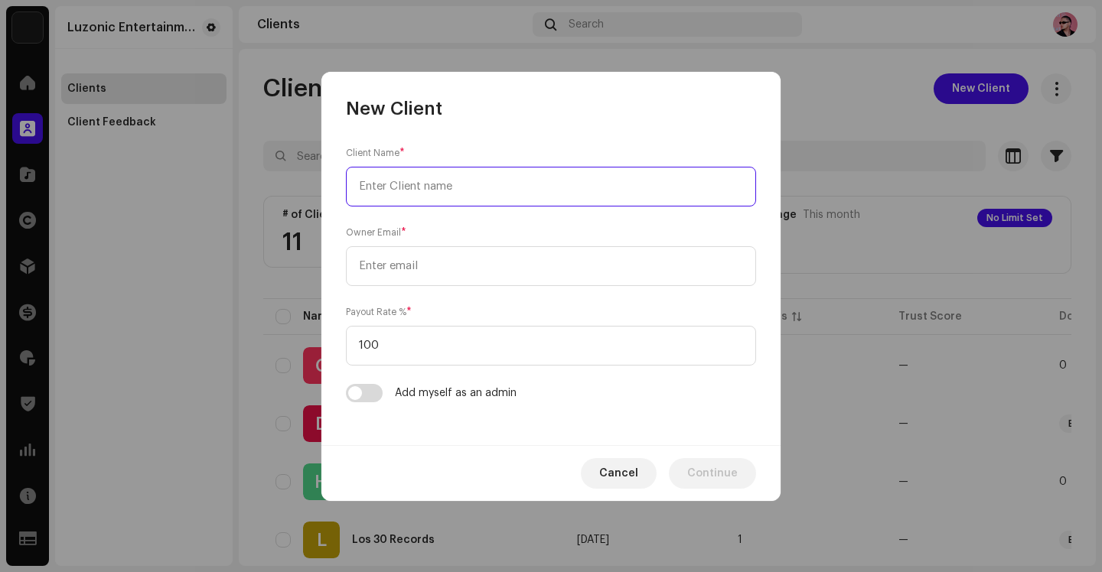
paste input "“Humo Desing”"
click at [363, 186] on input "“Humo Desing" at bounding box center [551, 187] width 410 height 40
type input "Humo Desing"
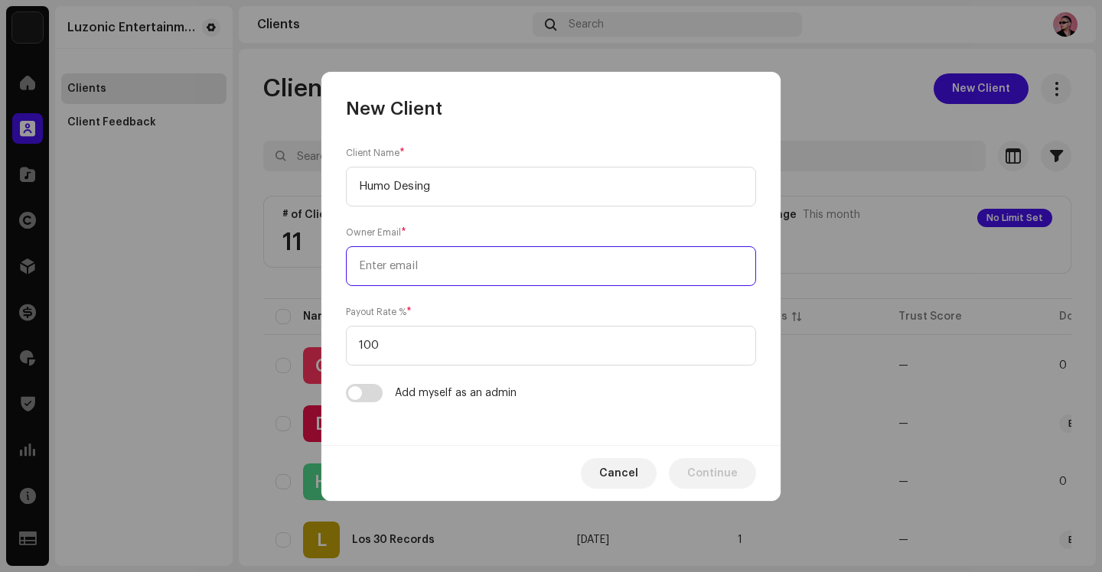
drag, startPoint x: 408, startPoint y: 260, endPoint x: 487, endPoint y: 253, distance: 79.1
click at [408, 261] on input "email" at bounding box center [551, 266] width 410 height 40
paste input "[EMAIL_ADDRESS][DOMAIN_NAME]"
type input "[EMAIL_ADDRESS][DOMAIN_NAME]"
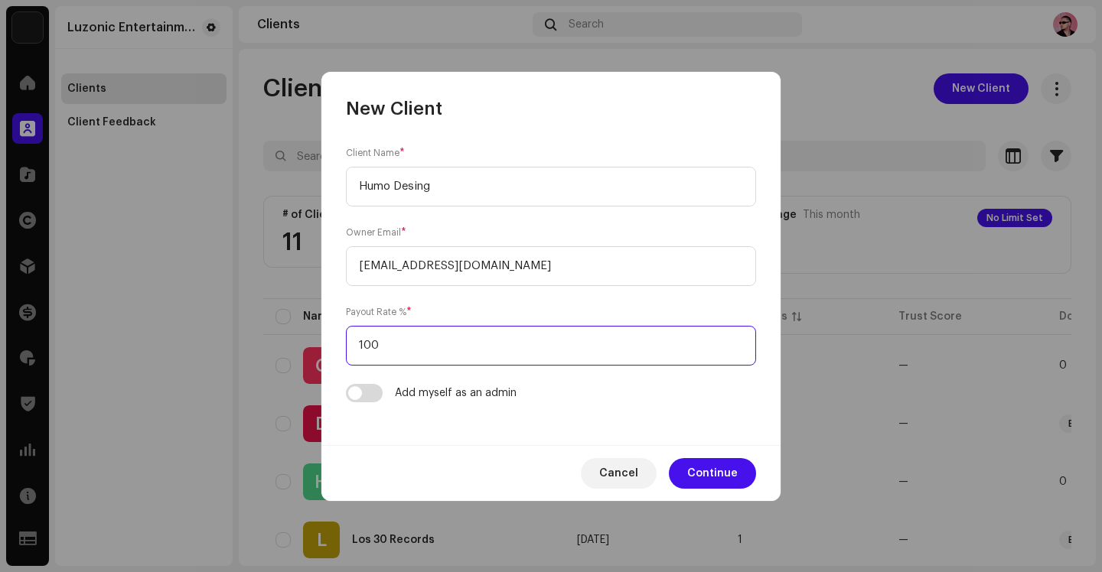
click at [392, 355] on input "100" at bounding box center [551, 346] width 410 height 40
click at [473, 369] on form "Client Name * Humo Desing Owner Email * [EMAIL_ADDRESS][DOMAIN_NAME] Payout Rat…" at bounding box center [551, 273] width 410 height 257
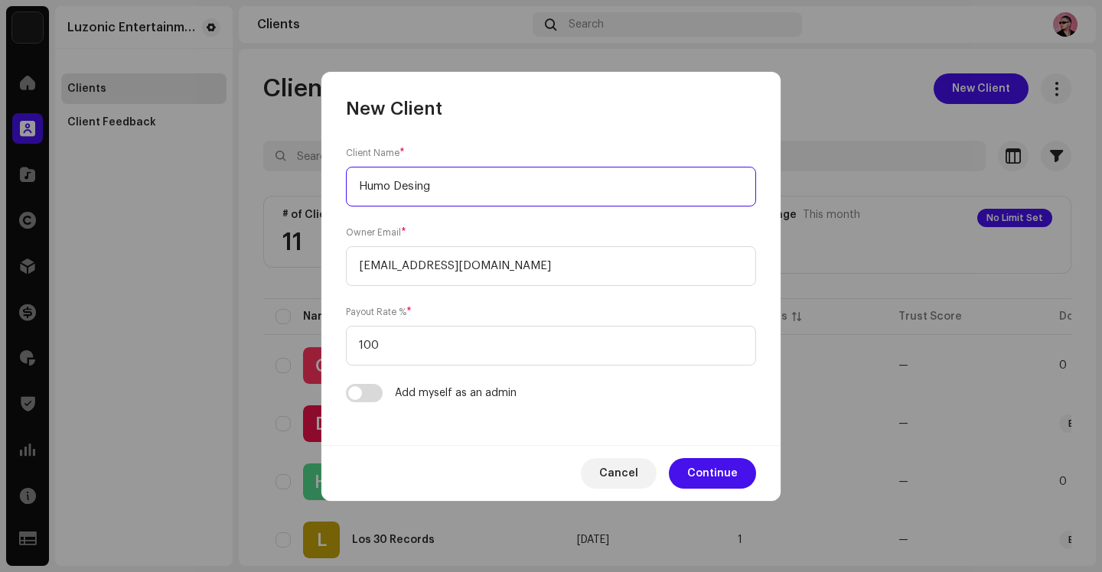
click at [454, 191] on input "Humo Desing" at bounding box center [551, 187] width 410 height 40
click at [467, 501] on nordpass-autofill-portal at bounding box center [550, 501] width 459 height 0
click at [489, 158] on div "Client Name * Humo Desing" at bounding box center [551, 175] width 410 height 61
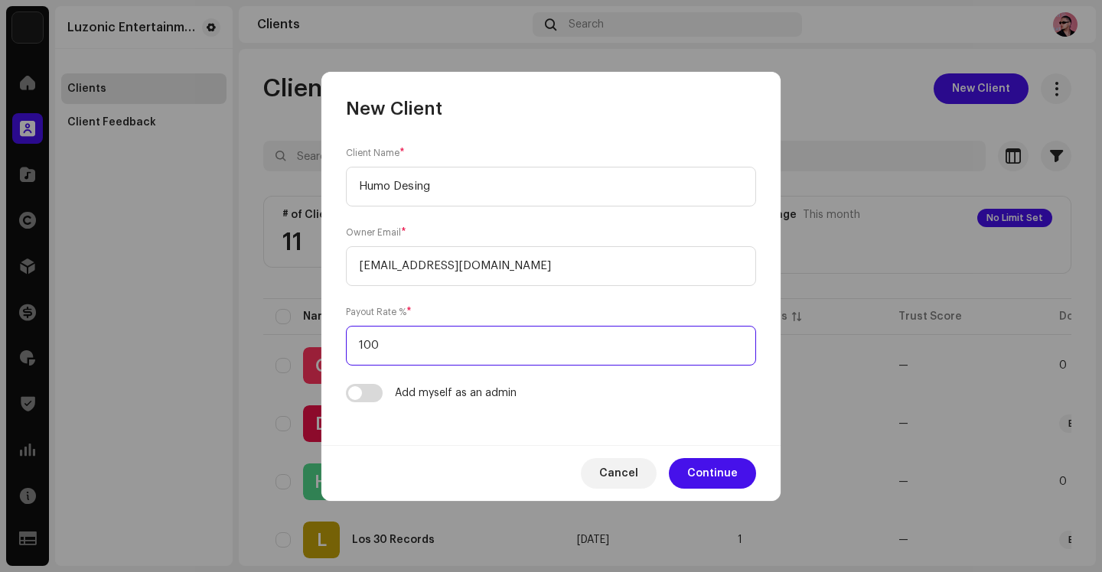
click at [435, 343] on input "100" at bounding box center [551, 346] width 410 height 40
click at [731, 469] on span "Continue" at bounding box center [712, 473] width 50 height 31
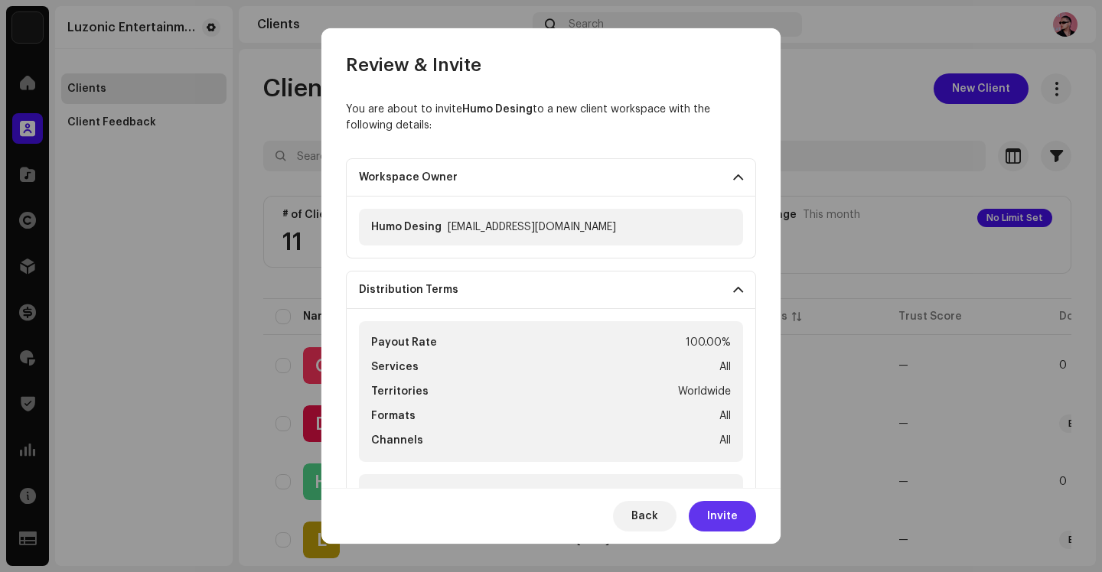
click at [741, 509] on button "Invite" at bounding box center [721, 516] width 67 height 31
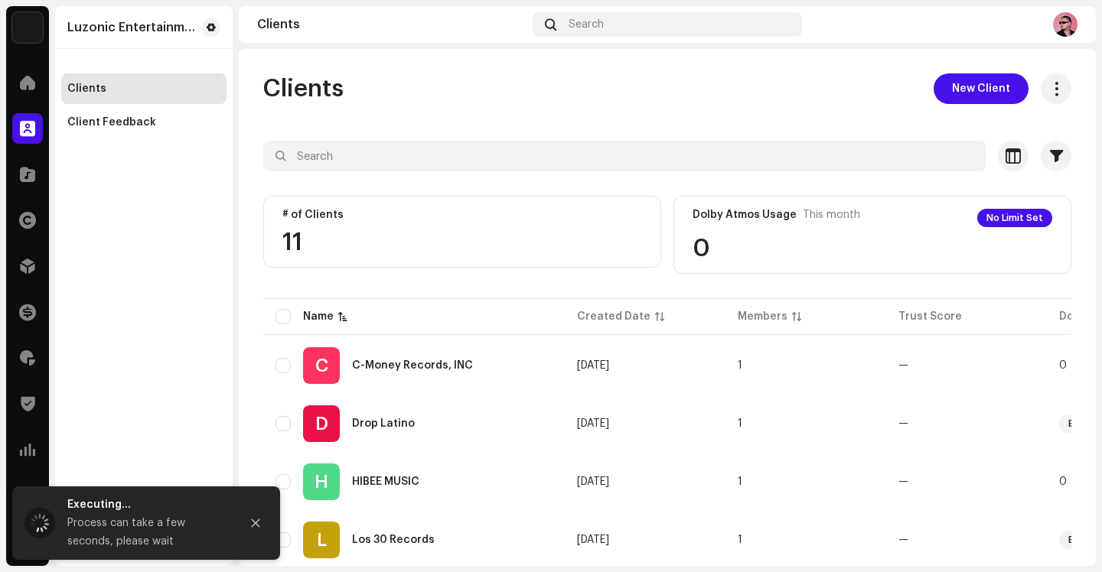
click at [0, 571] on nordpass-portal at bounding box center [0, 572] width 0 height 0
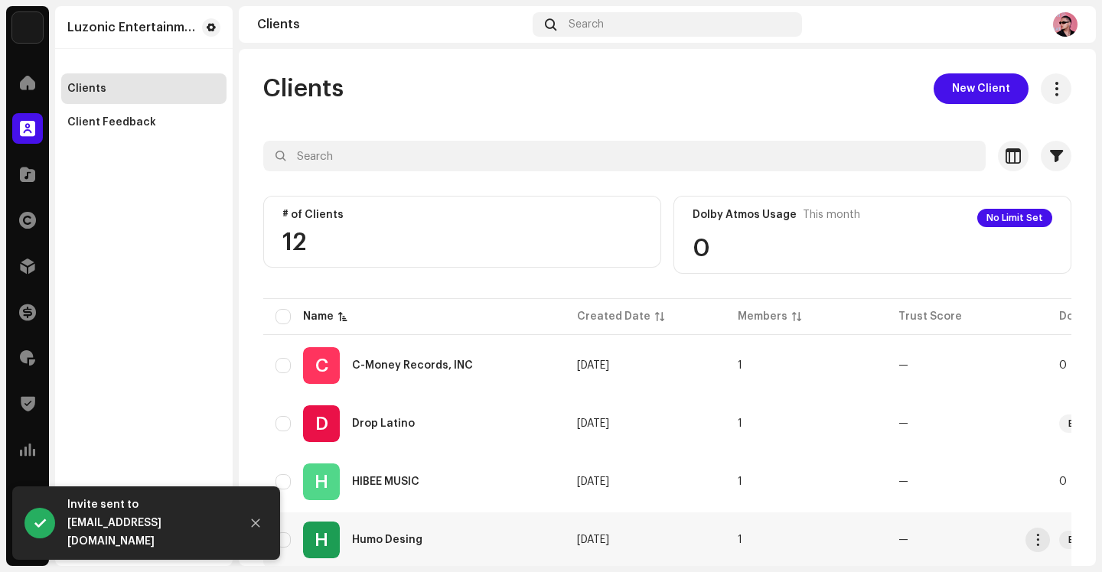
click at [429, 532] on div "H Humo Desing" at bounding box center [413, 540] width 277 height 37
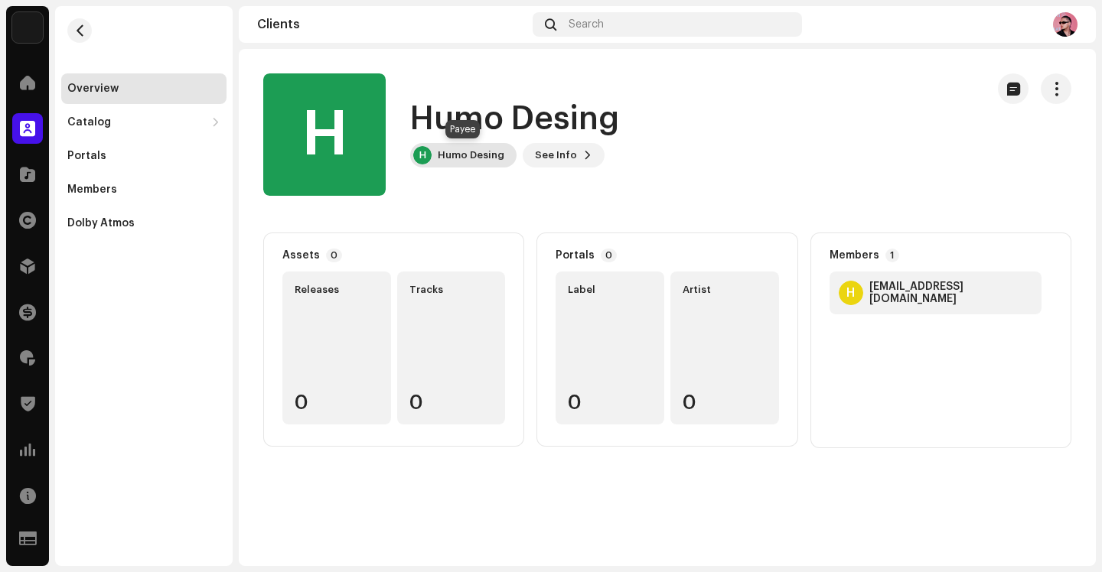
click at [466, 157] on div "Humo Desing" at bounding box center [471, 155] width 67 height 12
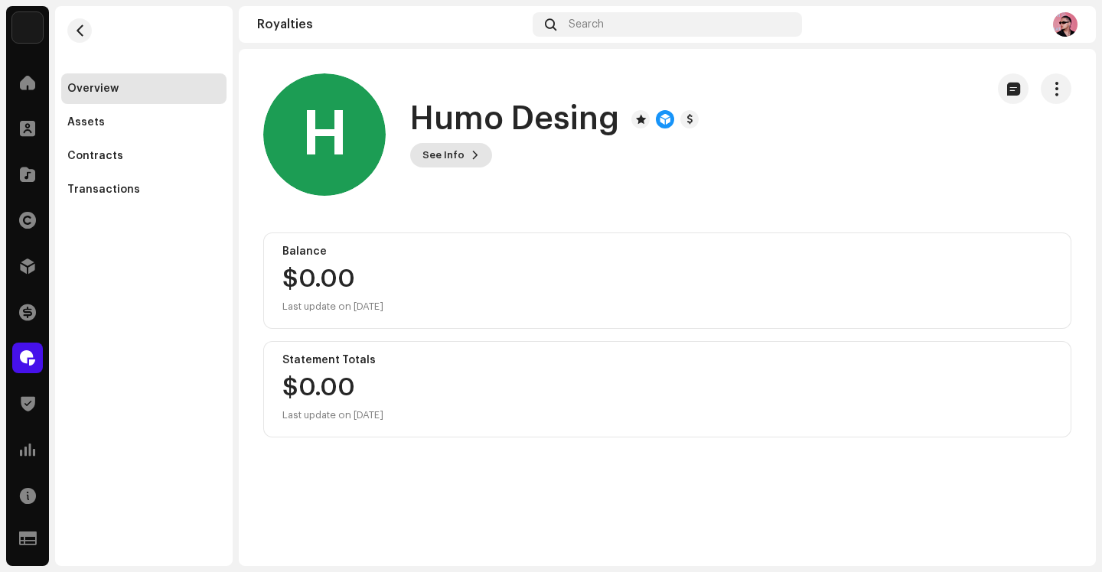
click at [454, 155] on span "See Info" at bounding box center [443, 155] width 42 height 31
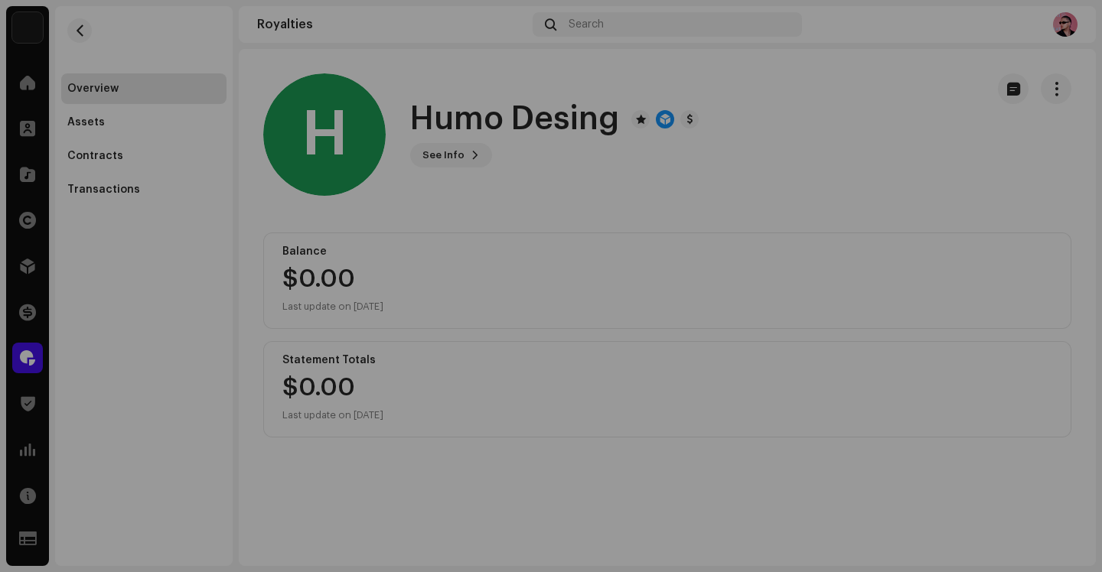
click at [532, 158] on div "H Humo Desing 757300 Type Distribution Payee Pay To Name Humo Desing Payee Emai…" at bounding box center [551, 286] width 1102 height 572
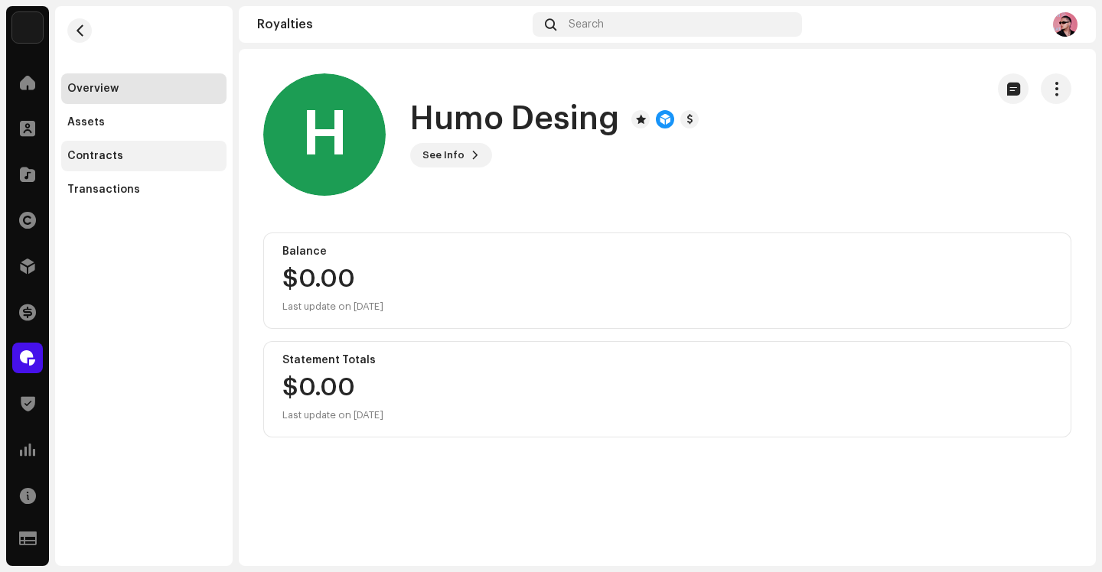
click at [129, 157] on div "Contracts" at bounding box center [143, 156] width 153 height 12
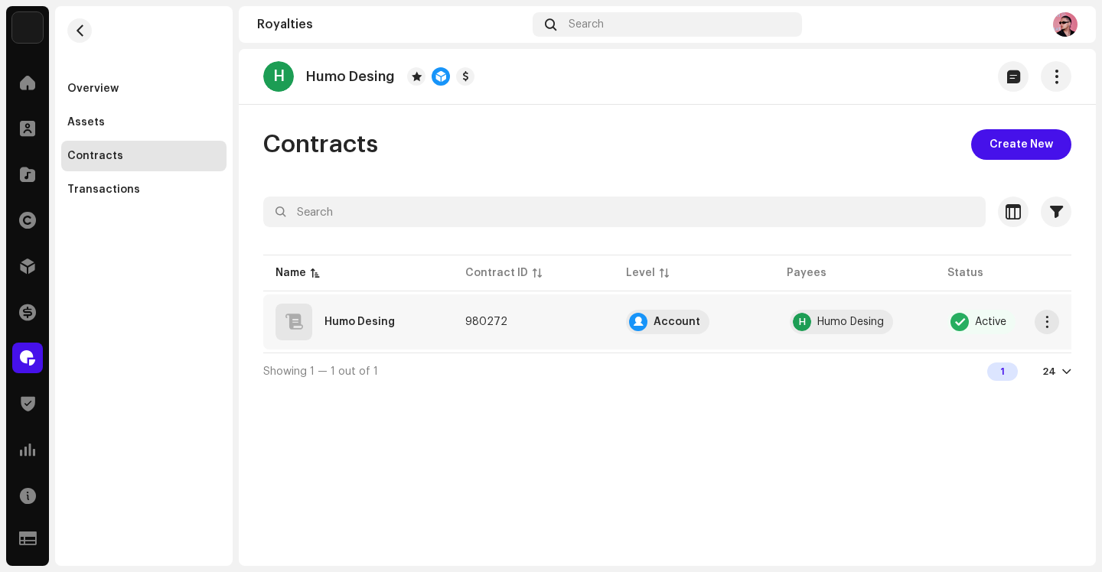
click at [408, 324] on div "Humo Desing" at bounding box center [357, 322] width 165 height 37
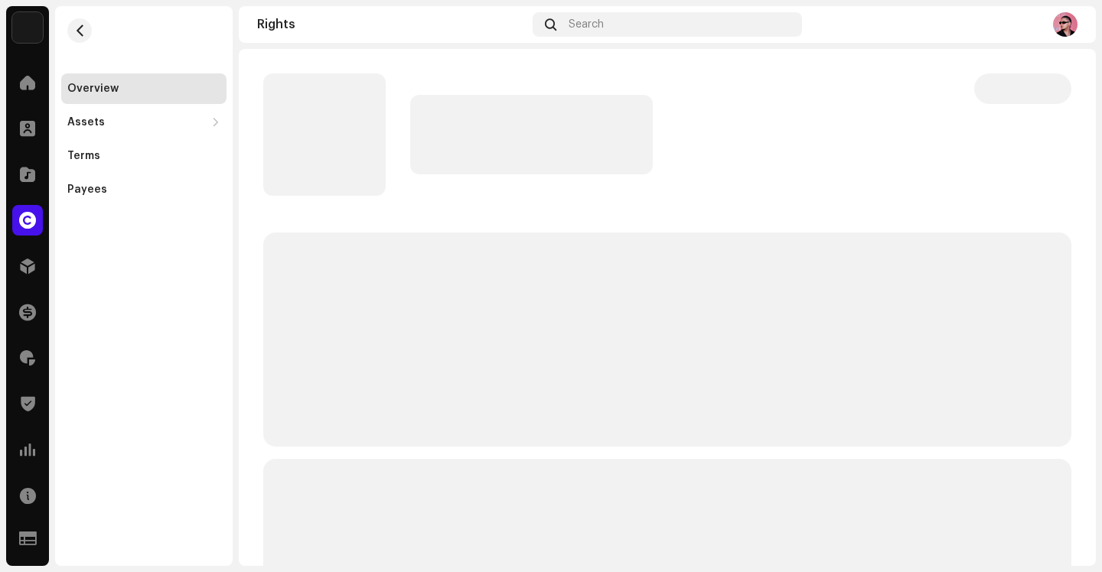
click at [425, 319] on p-skeleton at bounding box center [667, 340] width 808 height 214
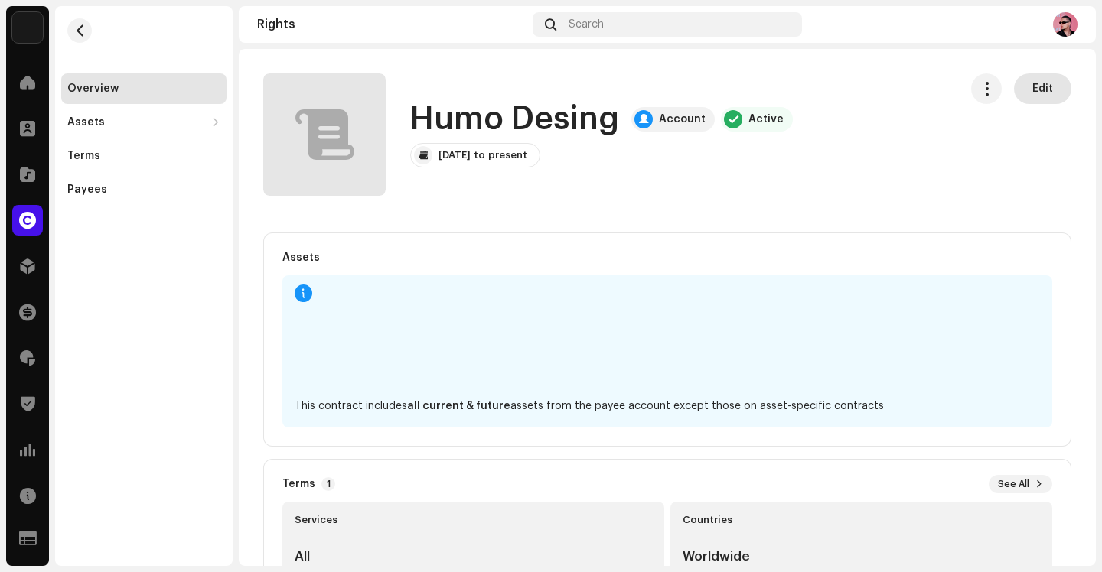
click at [1014, 96] on button "Edit" at bounding box center [1042, 88] width 57 height 31
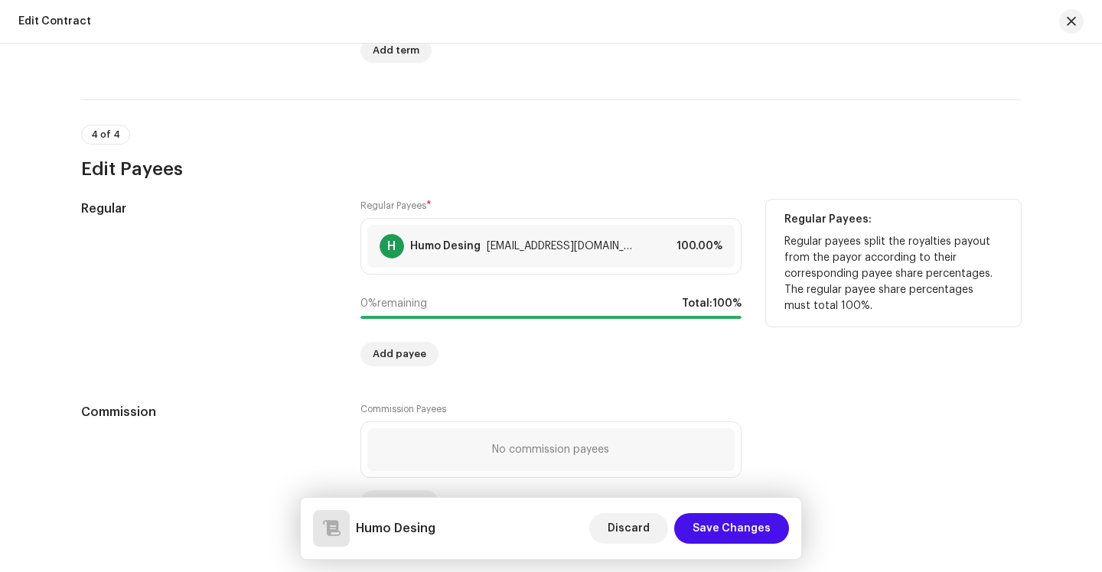
scroll to position [1189, 0]
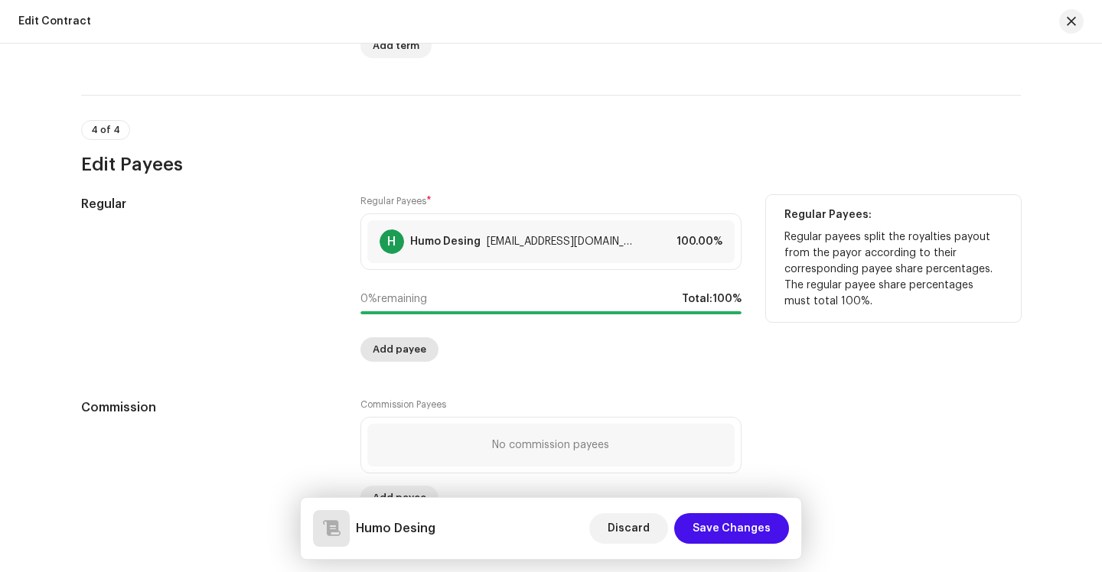
click at [384, 354] on span "Add payee" at bounding box center [400, 349] width 54 height 31
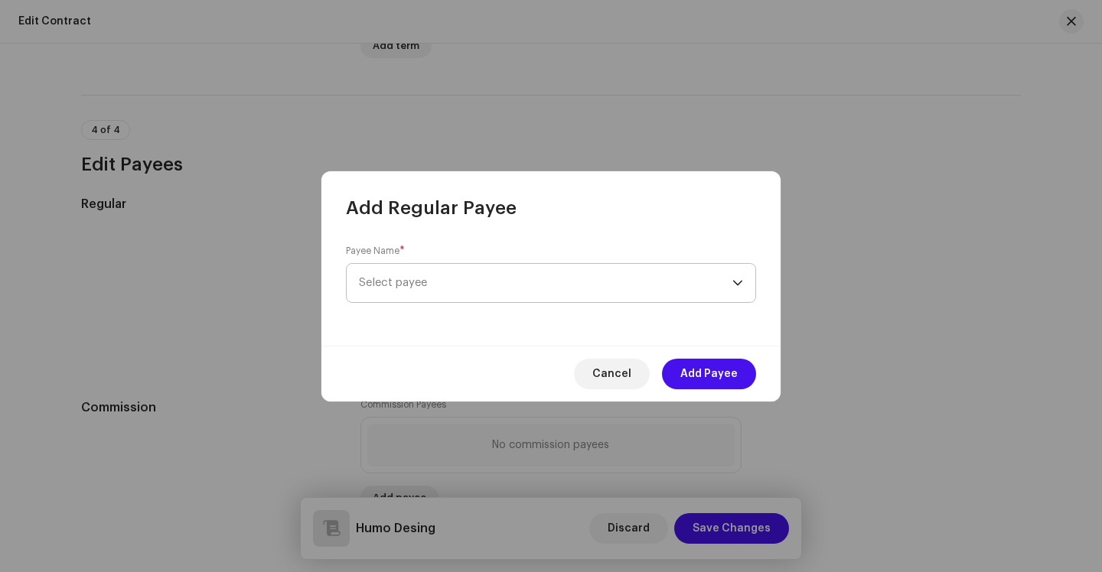
click at [424, 289] on span "Select payee" at bounding box center [545, 283] width 373 height 38
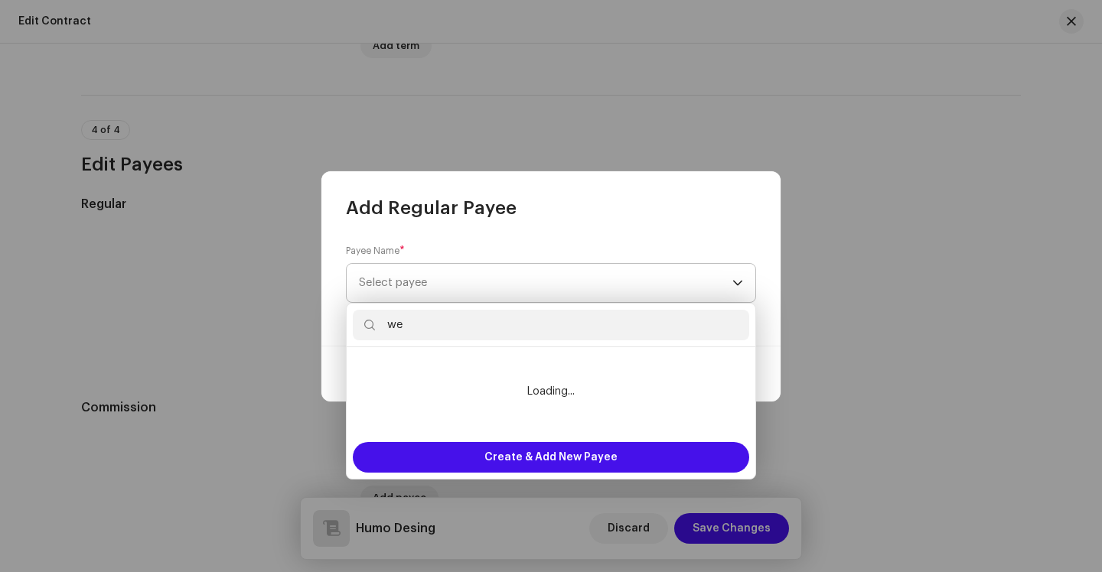
type input "w"
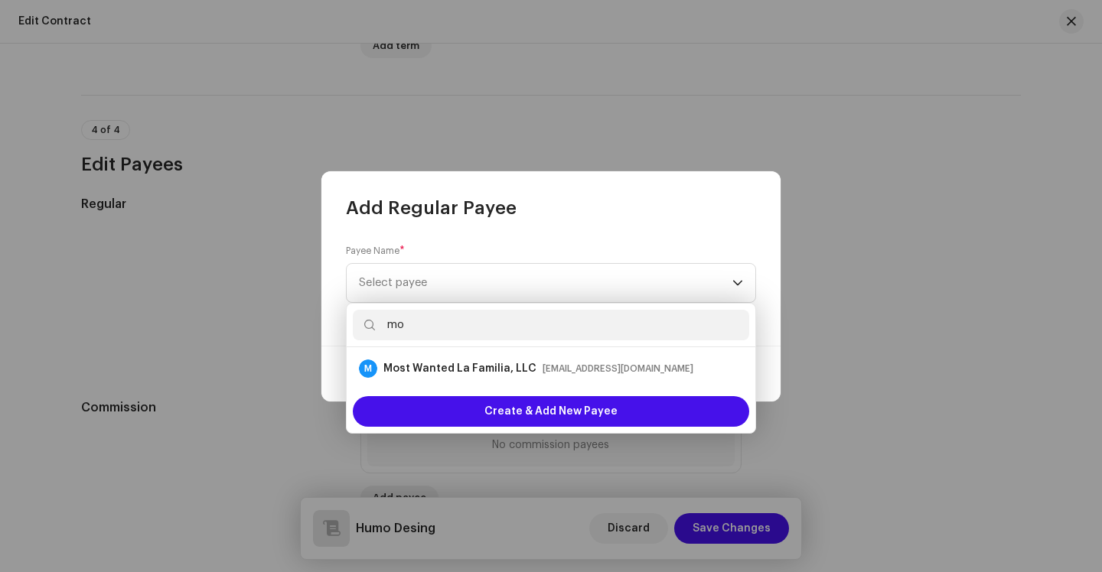
type input "m"
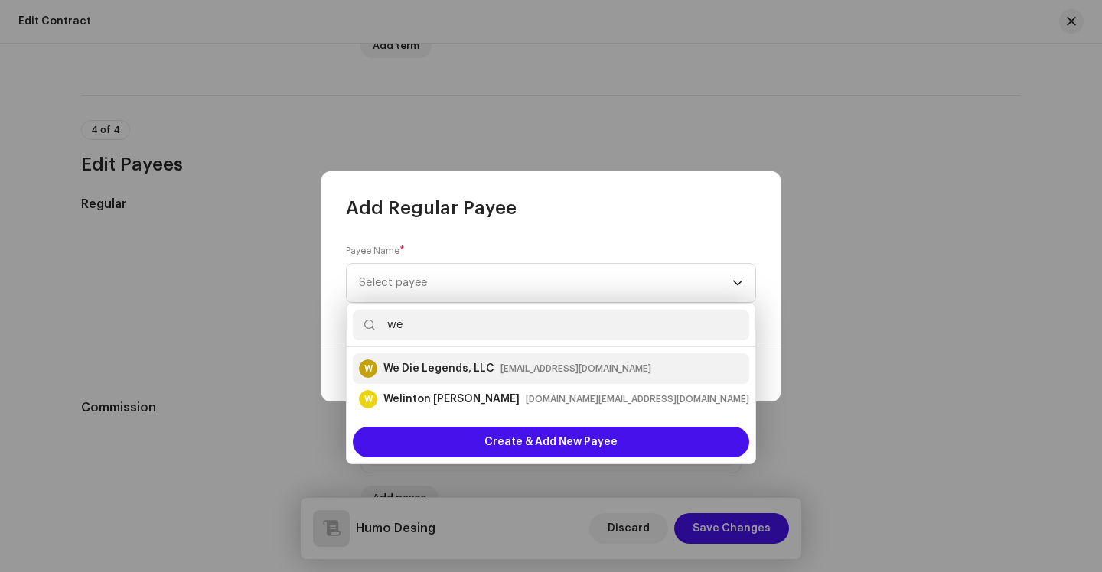
type input "we"
click at [500, 368] on div "[EMAIL_ADDRESS][DOMAIN_NAME]" at bounding box center [575, 368] width 151 height 15
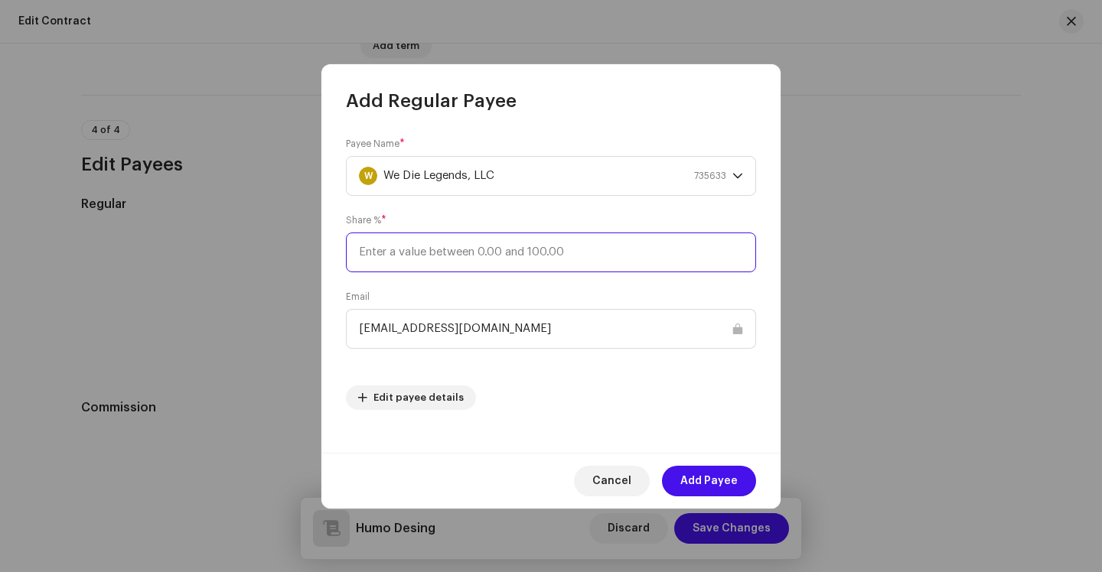
click at [440, 257] on input at bounding box center [551, 253] width 410 height 40
type input "10"
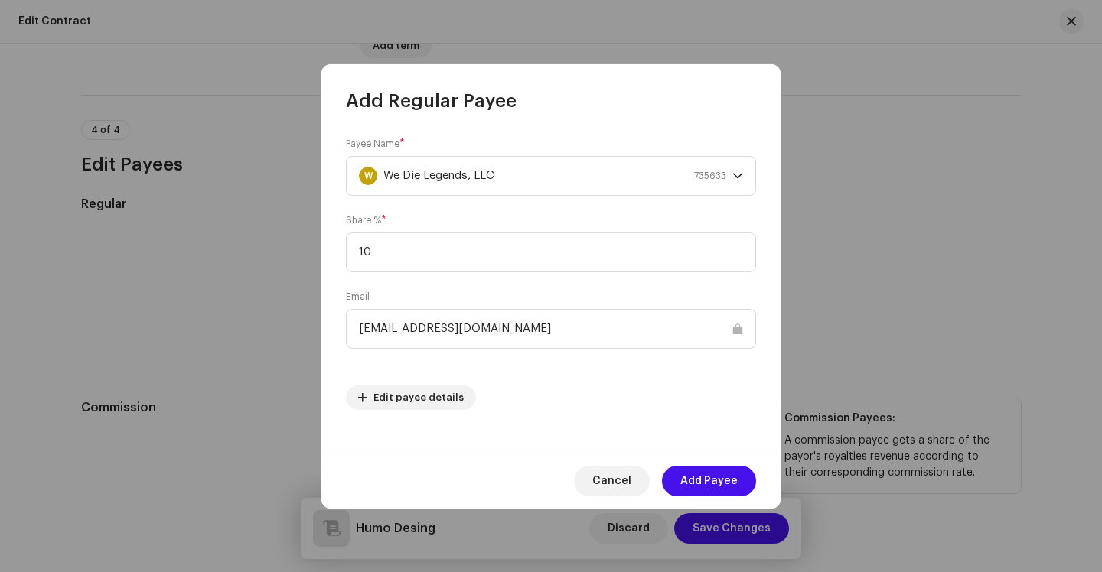
click at [691, 468] on span "Add Payee" at bounding box center [708, 481] width 57 height 31
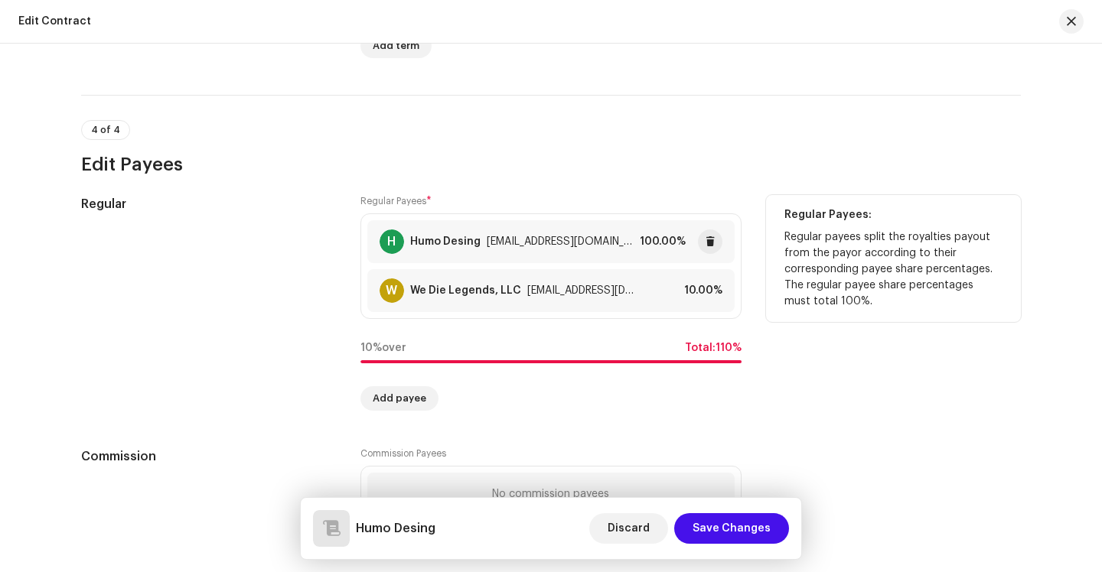
click at [527, 246] on div "[EMAIL_ADDRESS][DOMAIN_NAME]" at bounding box center [560, 242] width 147 height 12
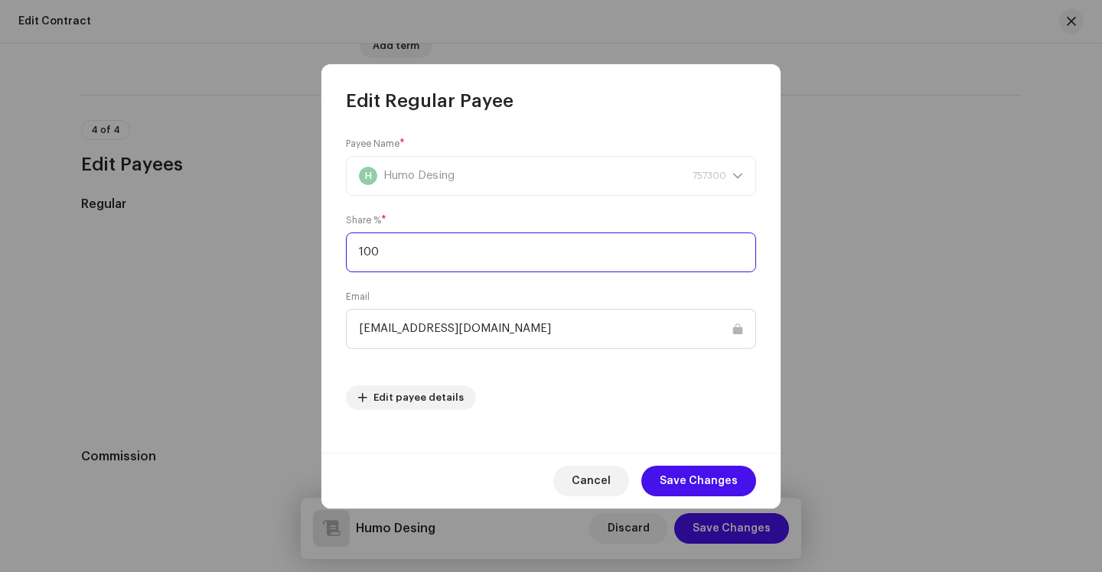
click at [413, 259] on input "100" at bounding box center [551, 253] width 410 height 40
type input "90"
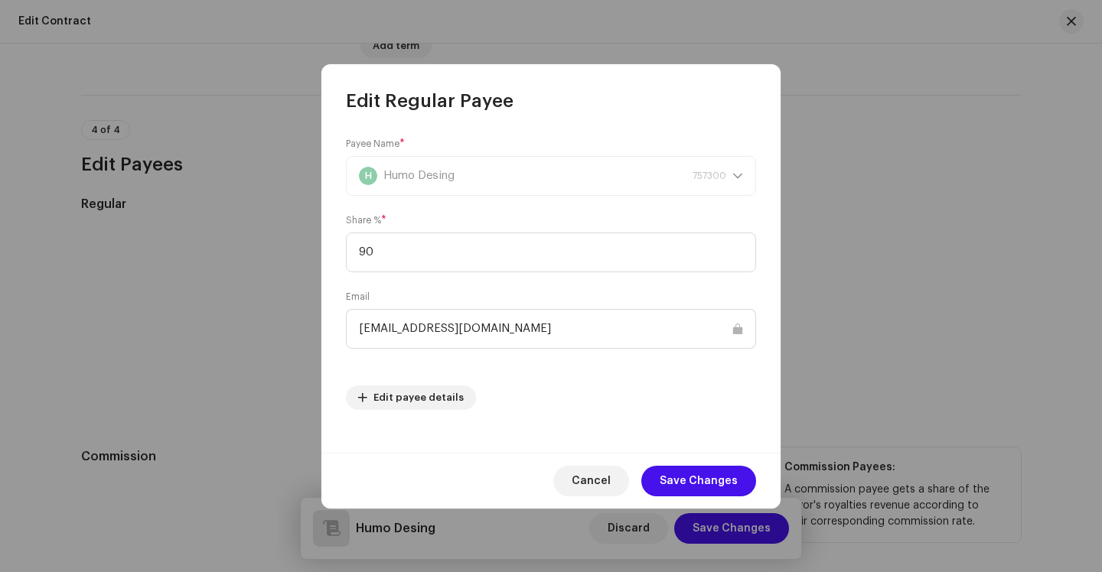
click at [705, 490] on span "Save Changes" at bounding box center [698, 481] width 78 height 31
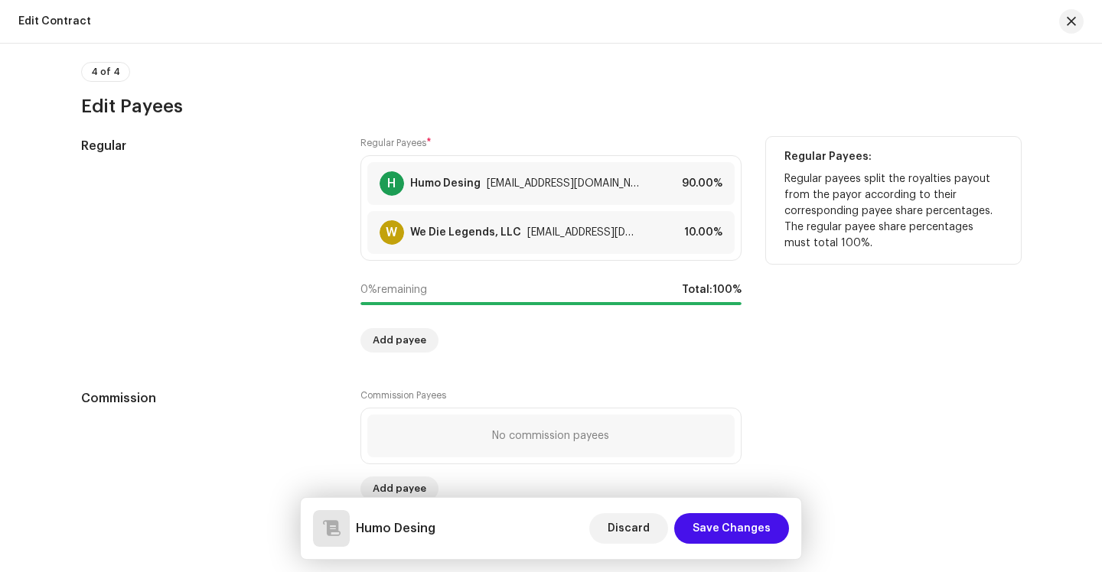
scroll to position [1287, 0]
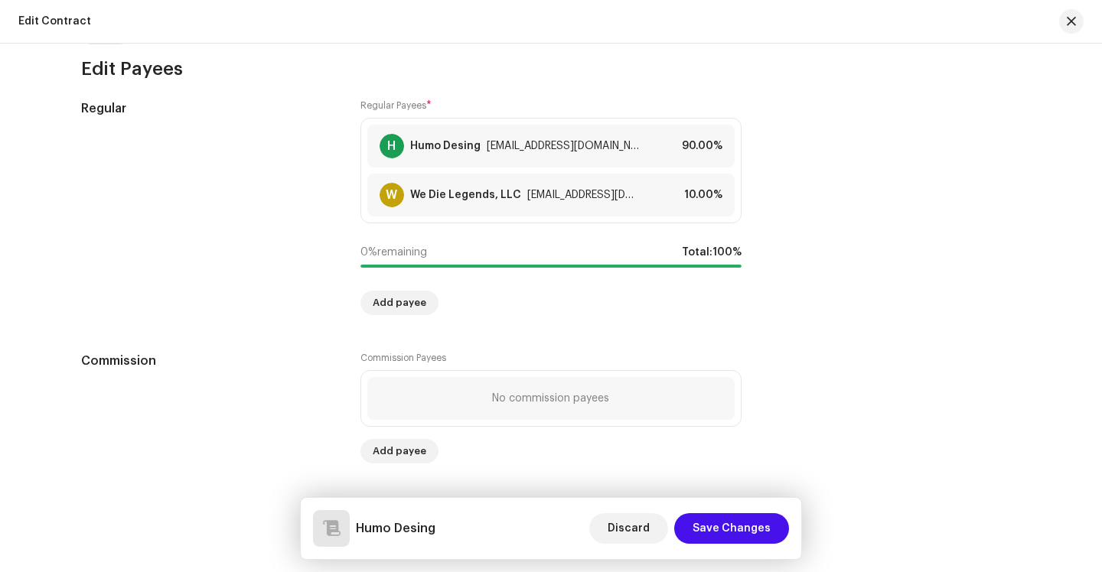
drag, startPoint x: 1047, startPoint y: 46, endPoint x: 1022, endPoint y: 56, distance: 27.1
click at [0, 571] on nordpass-portal at bounding box center [0, 572] width 0 height 0
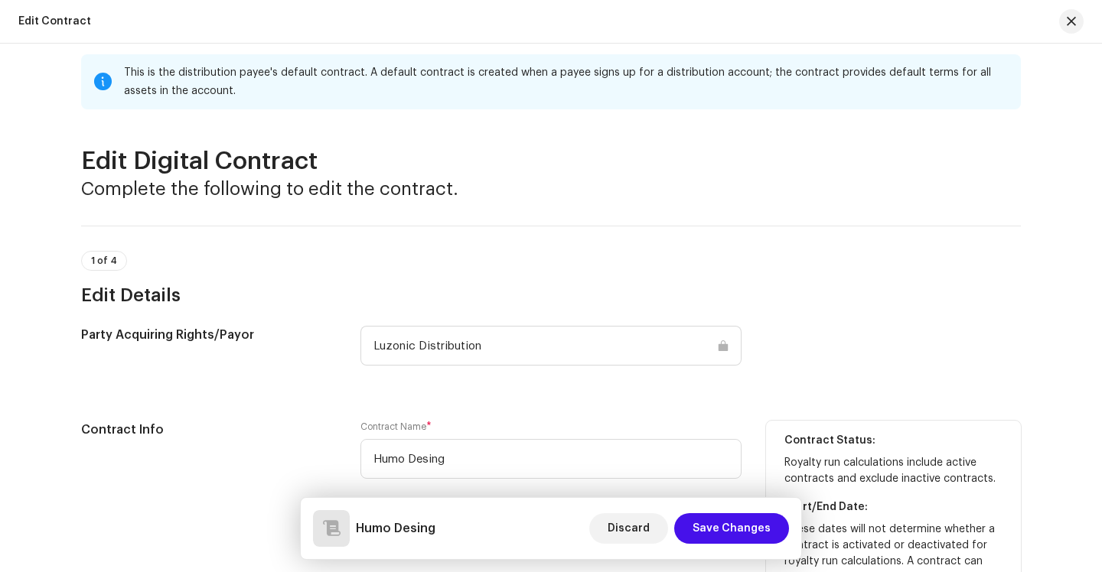
scroll to position [0, 0]
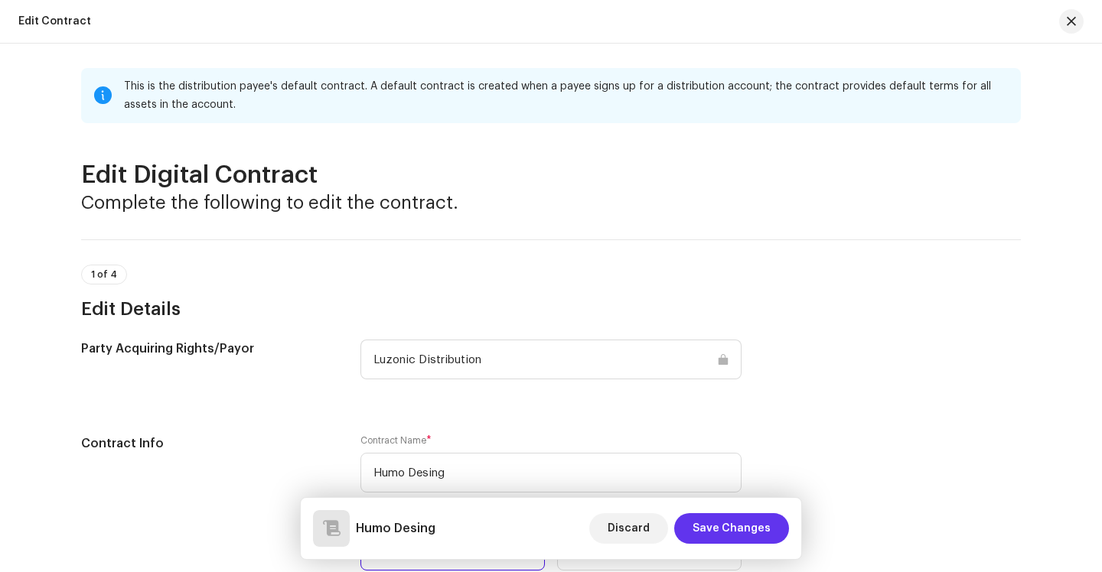
click at [744, 531] on span "Save Changes" at bounding box center [731, 528] width 78 height 31
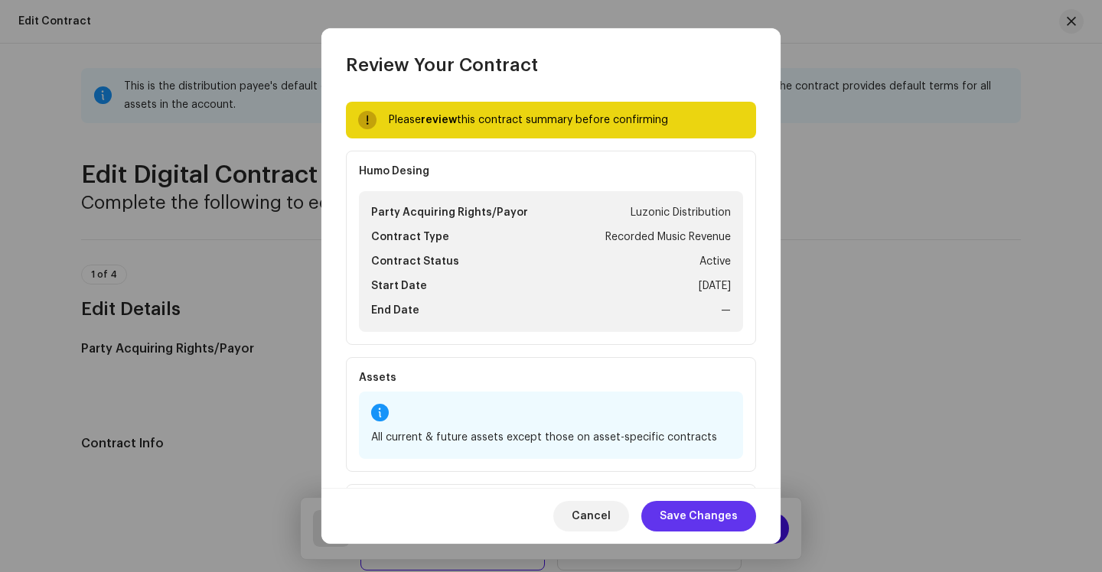
click at [702, 511] on span "Save Changes" at bounding box center [698, 516] width 78 height 31
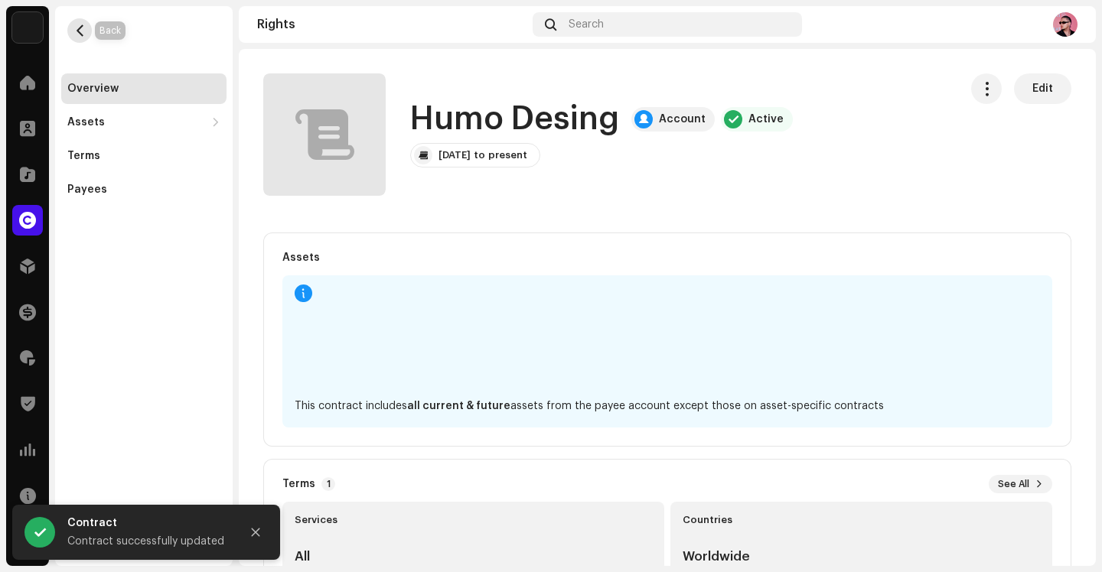
click at [74, 30] on span "button" at bounding box center [79, 30] width 11 height 12
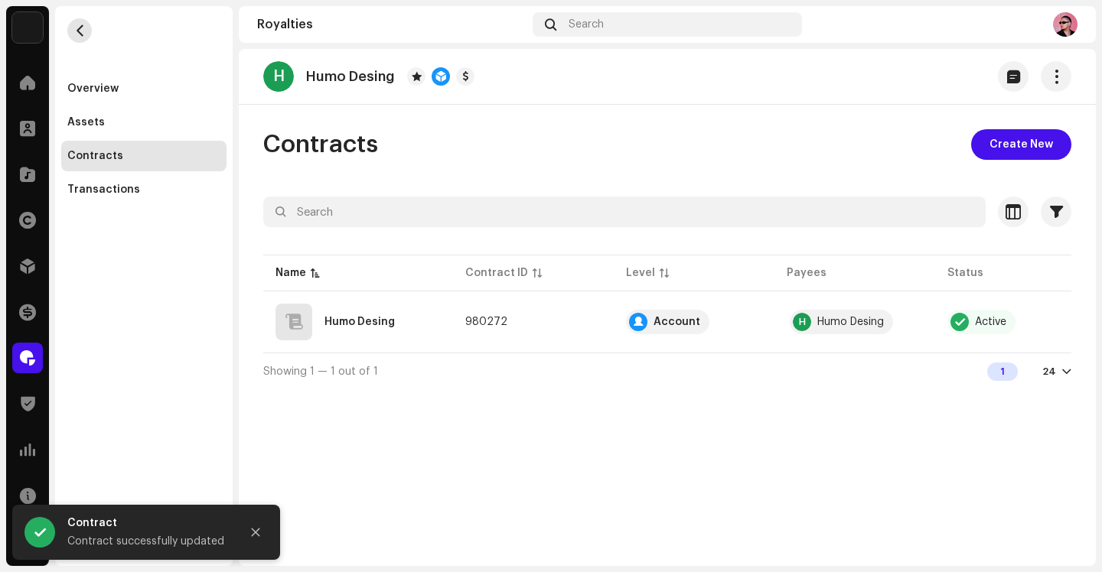
click at [82, 35] on span "button" at bounding box center [79, 30] width 11 height 12
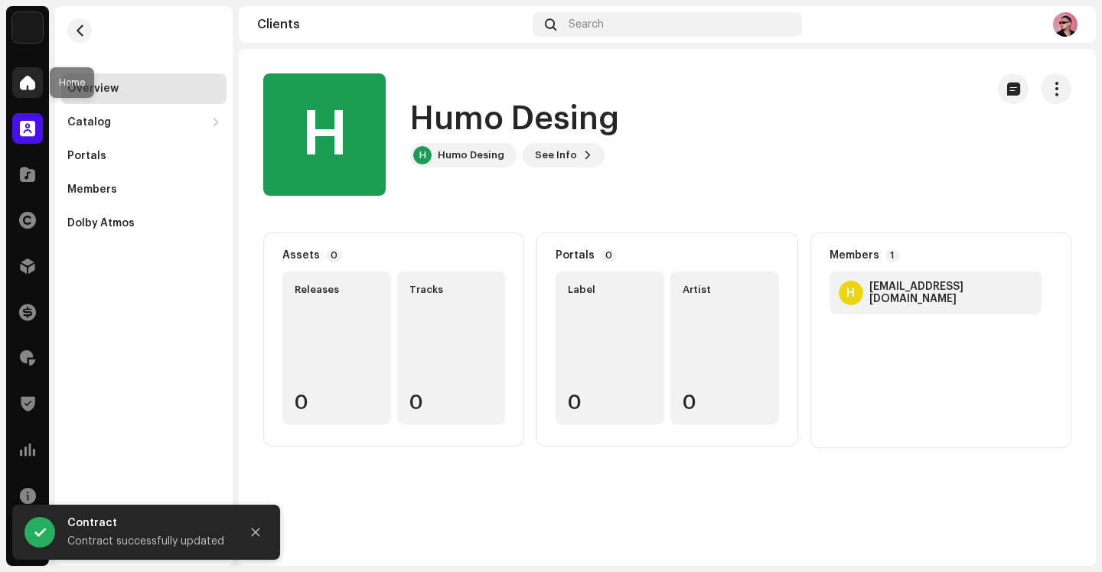
click at [34, 83] on span at bounding box center [27, 82] width 15 height 12
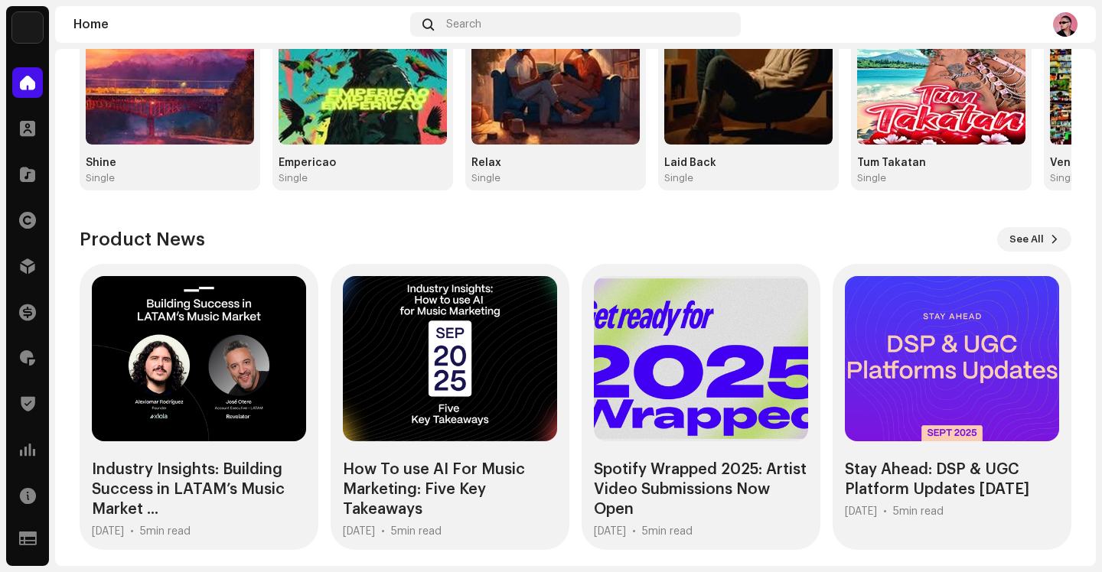
scroll to position [301, 0]
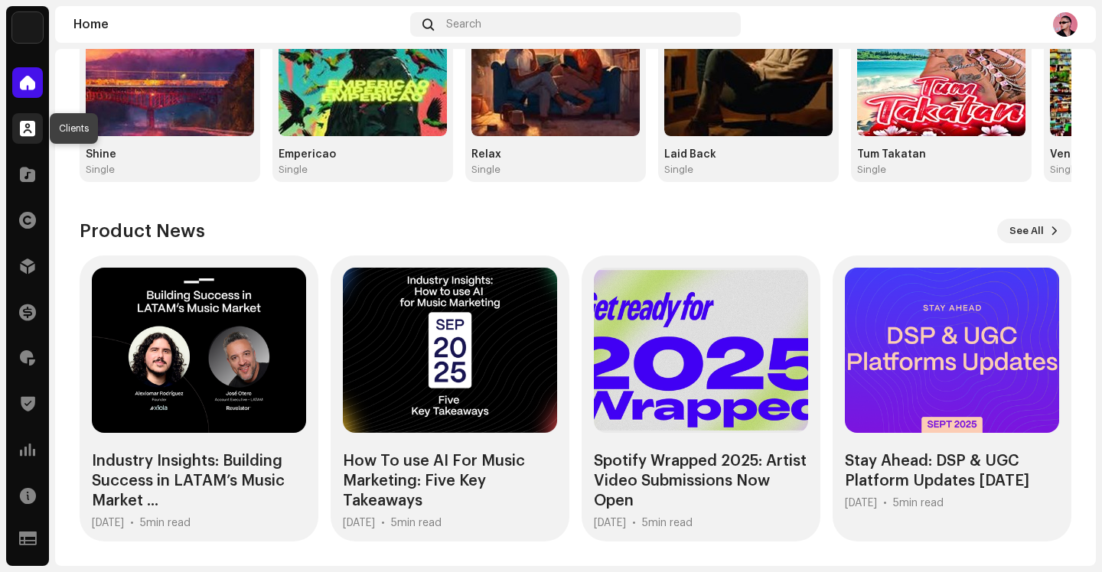
click at [23, 116] on div at bounding box center [27, 128] width 31 height 31
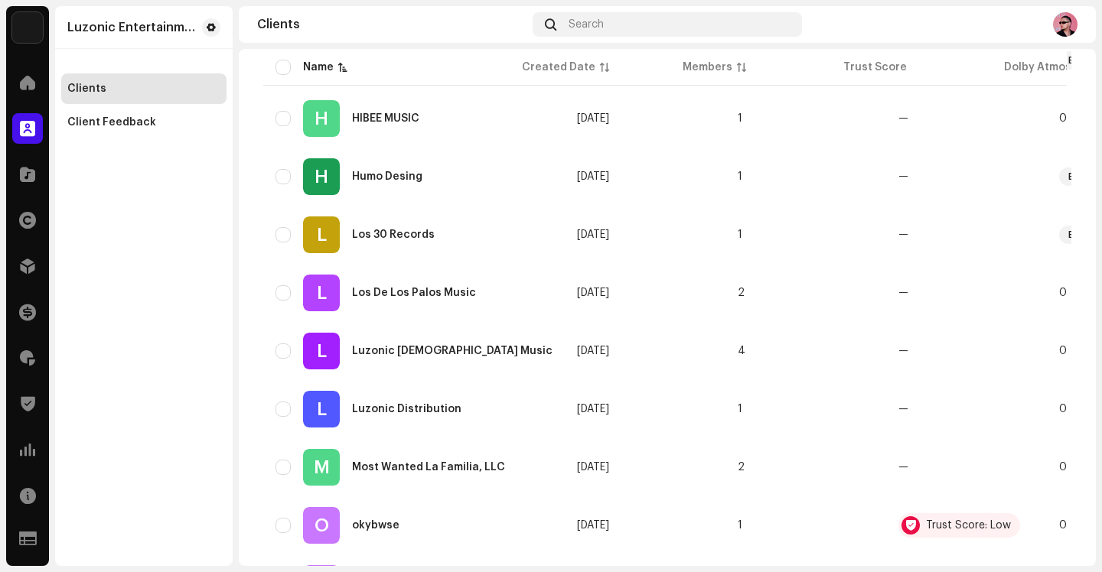
scroll to position [516, 0]
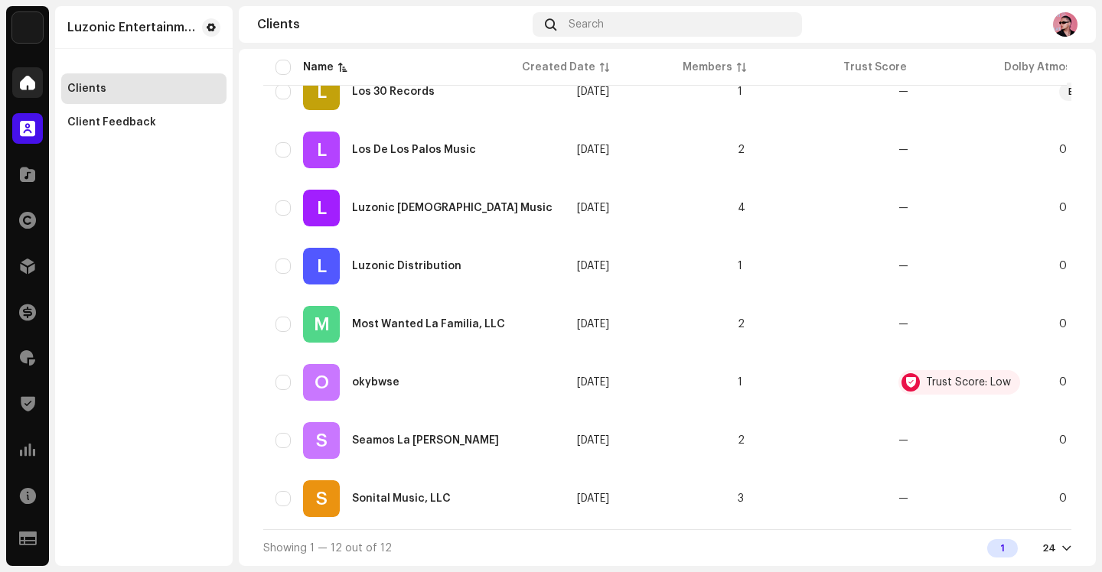
click at [31, 93] on div at bounding box center [27, 82] width 31 height 31
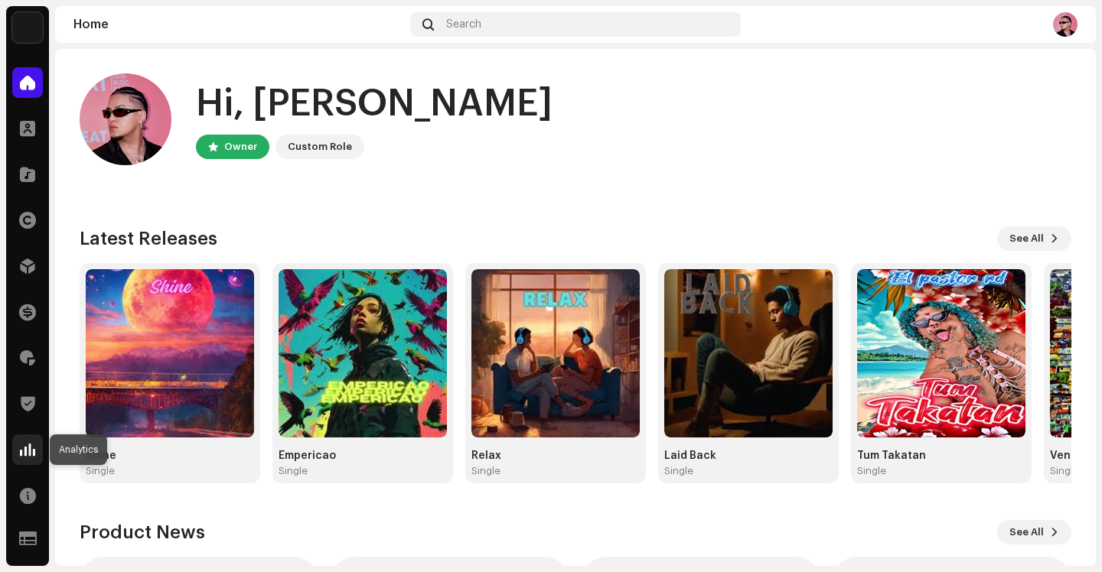
click at [24, 454] on span at bounding box center [27, 450] width 15 height 12
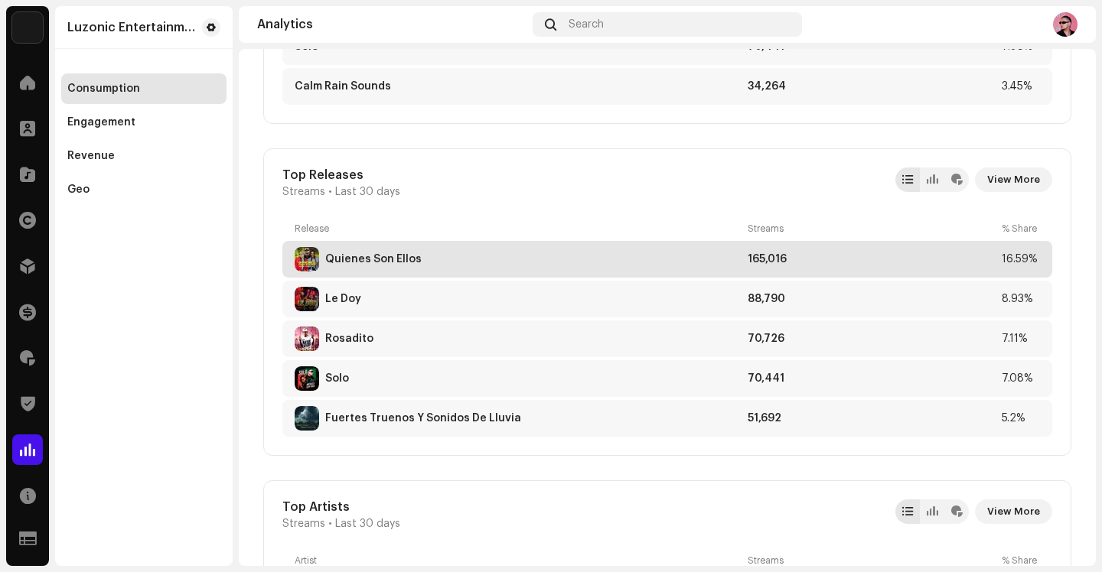
scroll to position [806, 0]
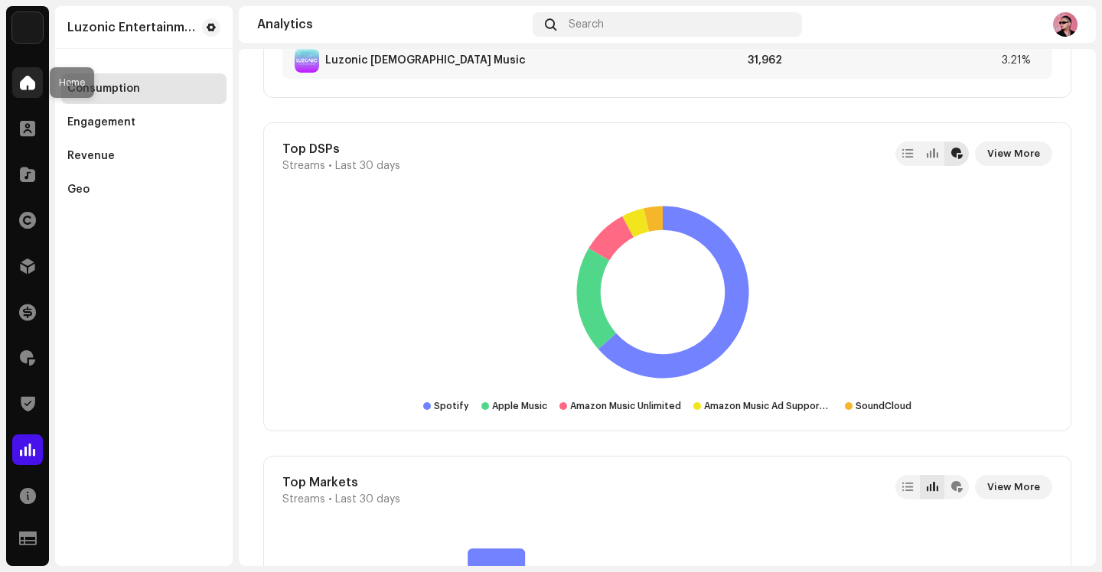
click at [28, 88] on span at bounding box center [27, 82] width 15 height 12
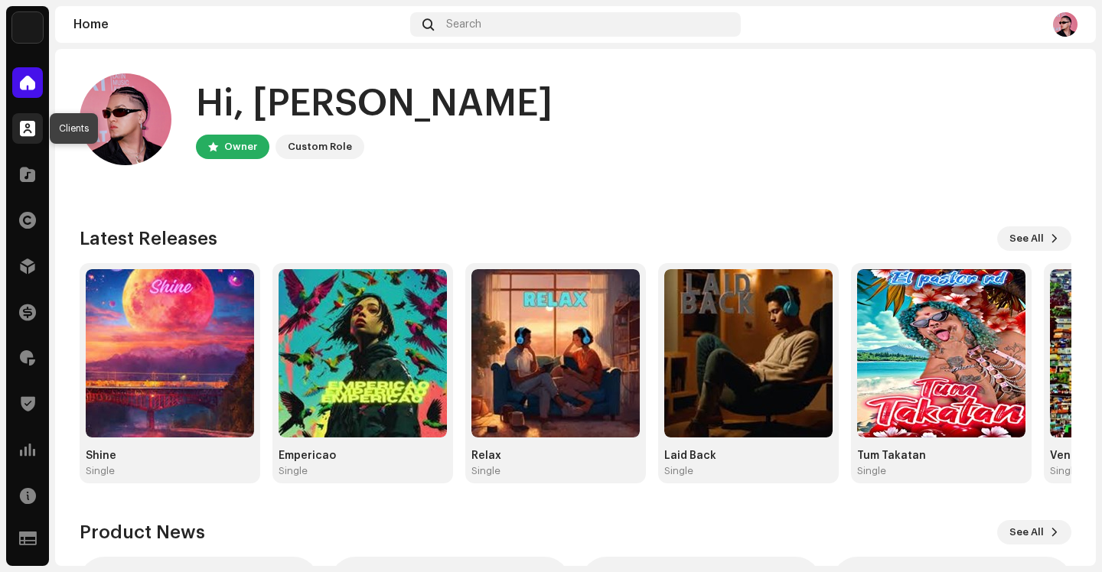
click at [25, 129] on span at bounding box center [27, 128] width 15 height 12
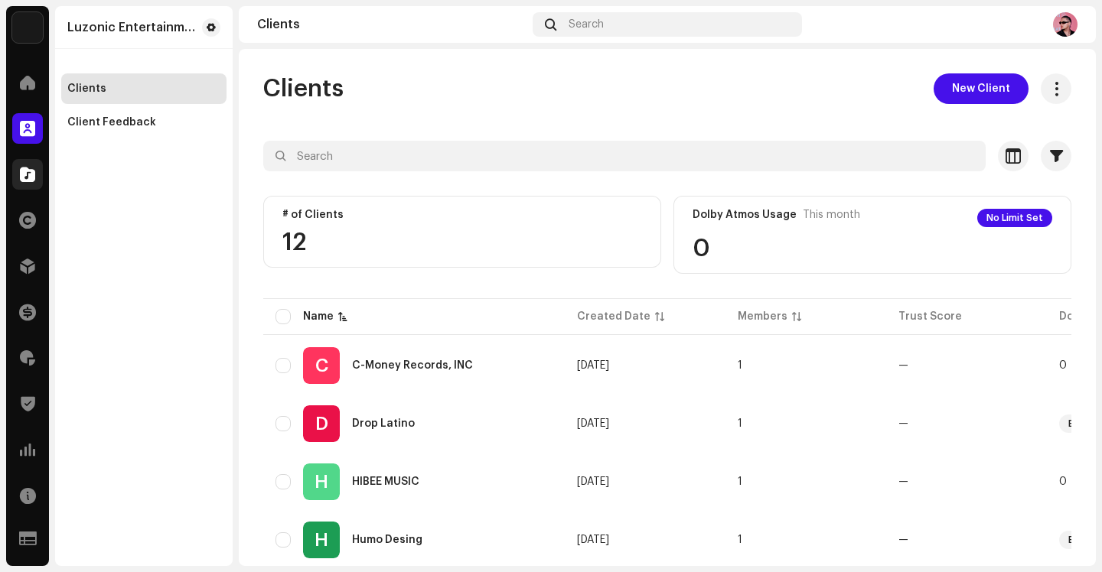
click at [15, 160] on div at bounding box center [27, 174] width 31 height 31
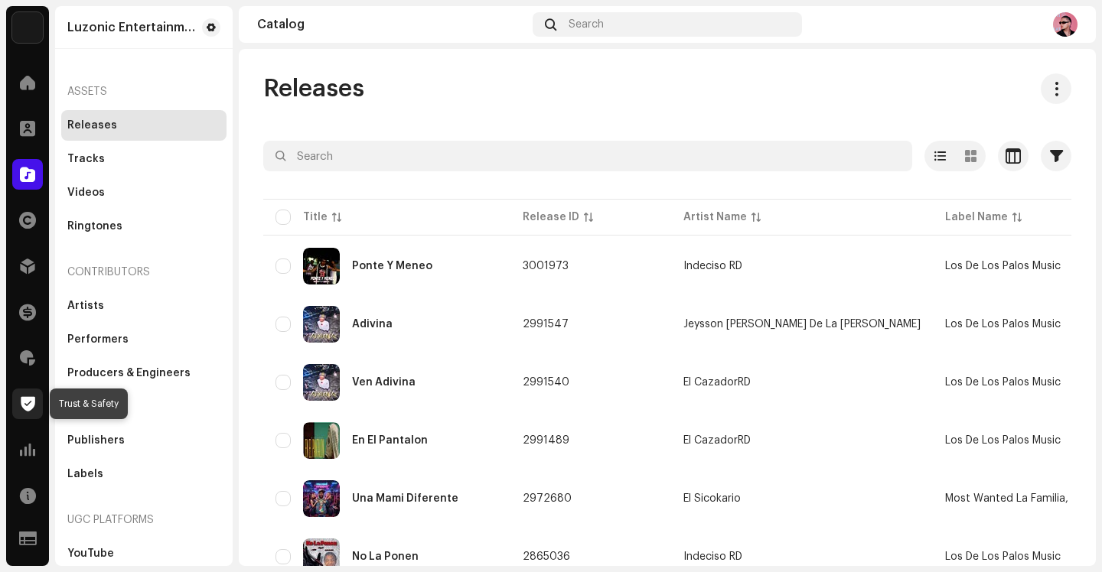
click at [28, 400] on span at bounding box center [28, 404] width 15 height 12
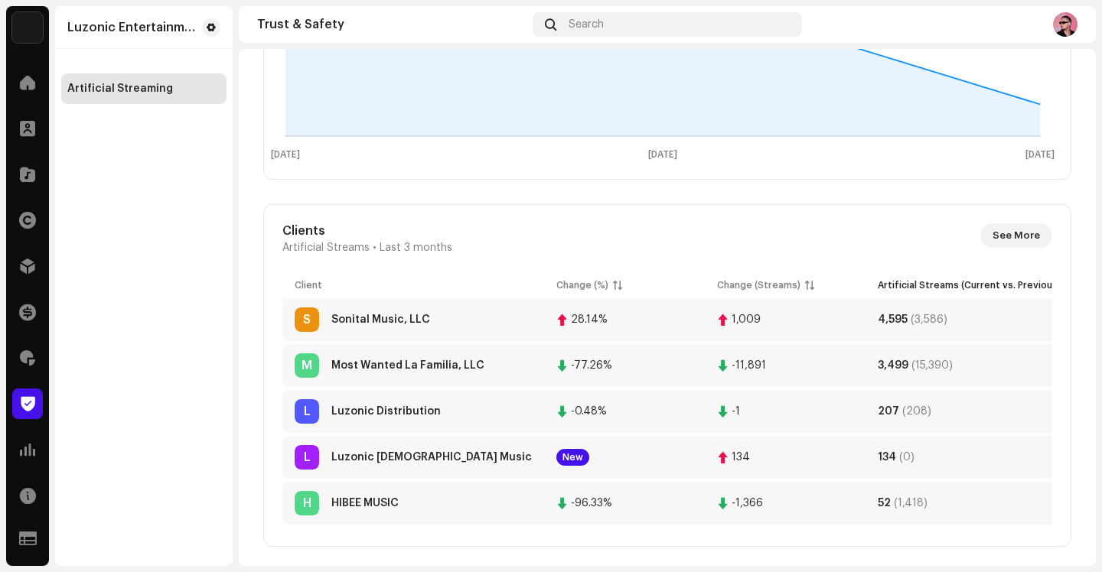
scroll to position [330, 0]
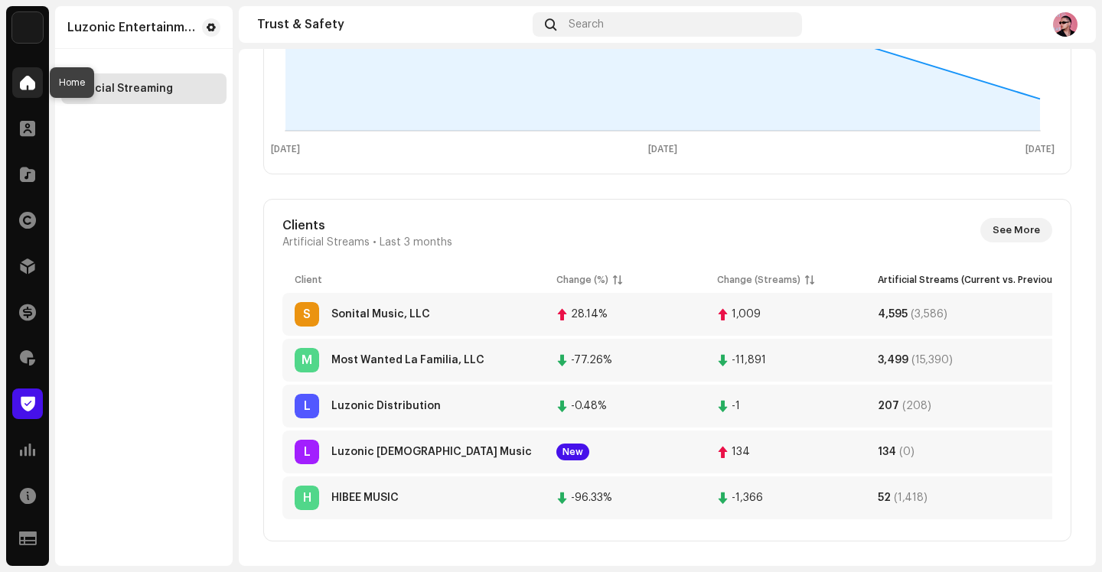
click at [21, 79] on span at bounding box center [27, 82] width 15 height 12
